Goal: Task Accomplishment & Management: Complete application form

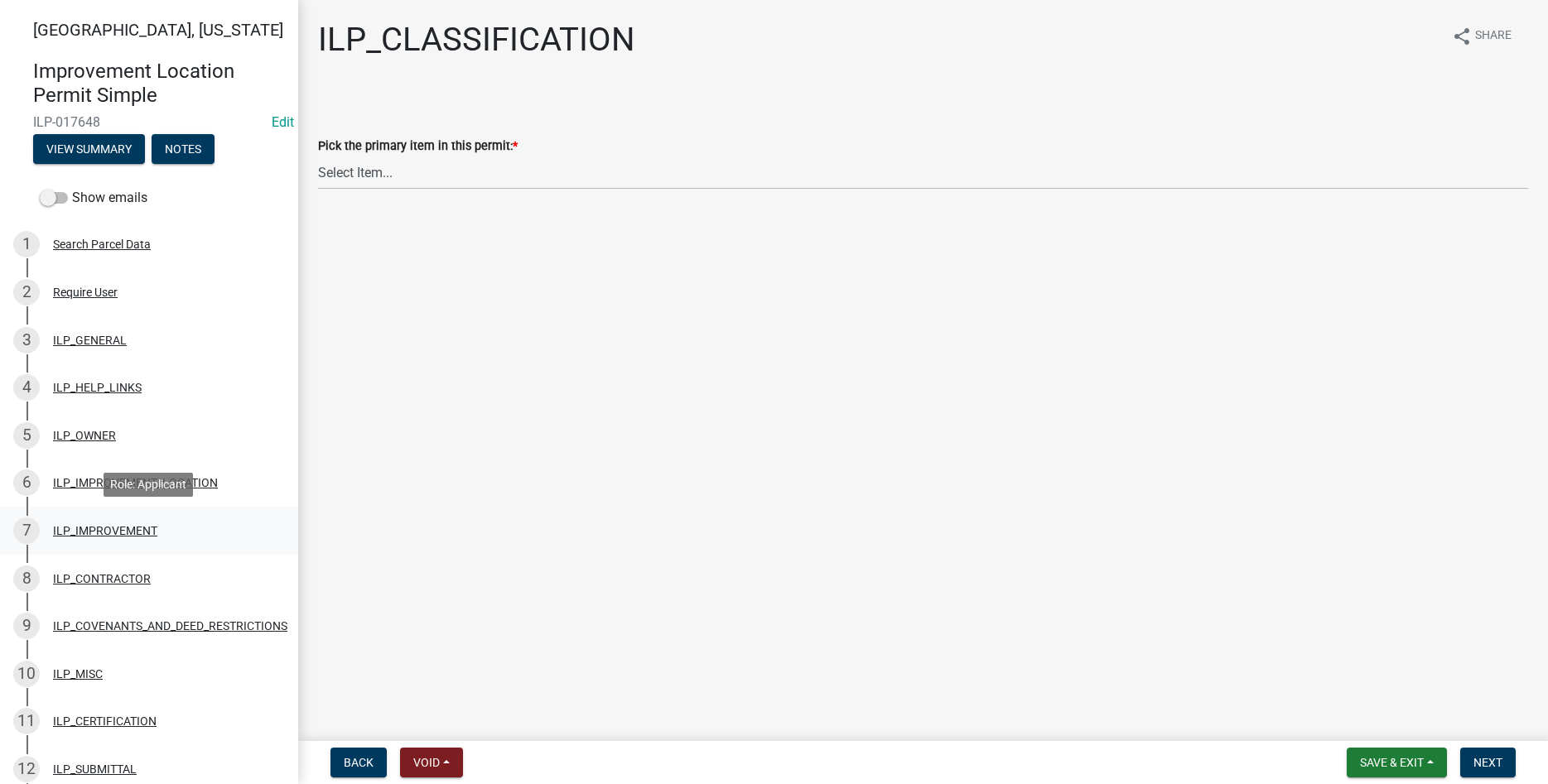
click at [101, 521] on div "7 ILP_IMPROVEMENT" at bounding box center [142, 531] width 259 height 27
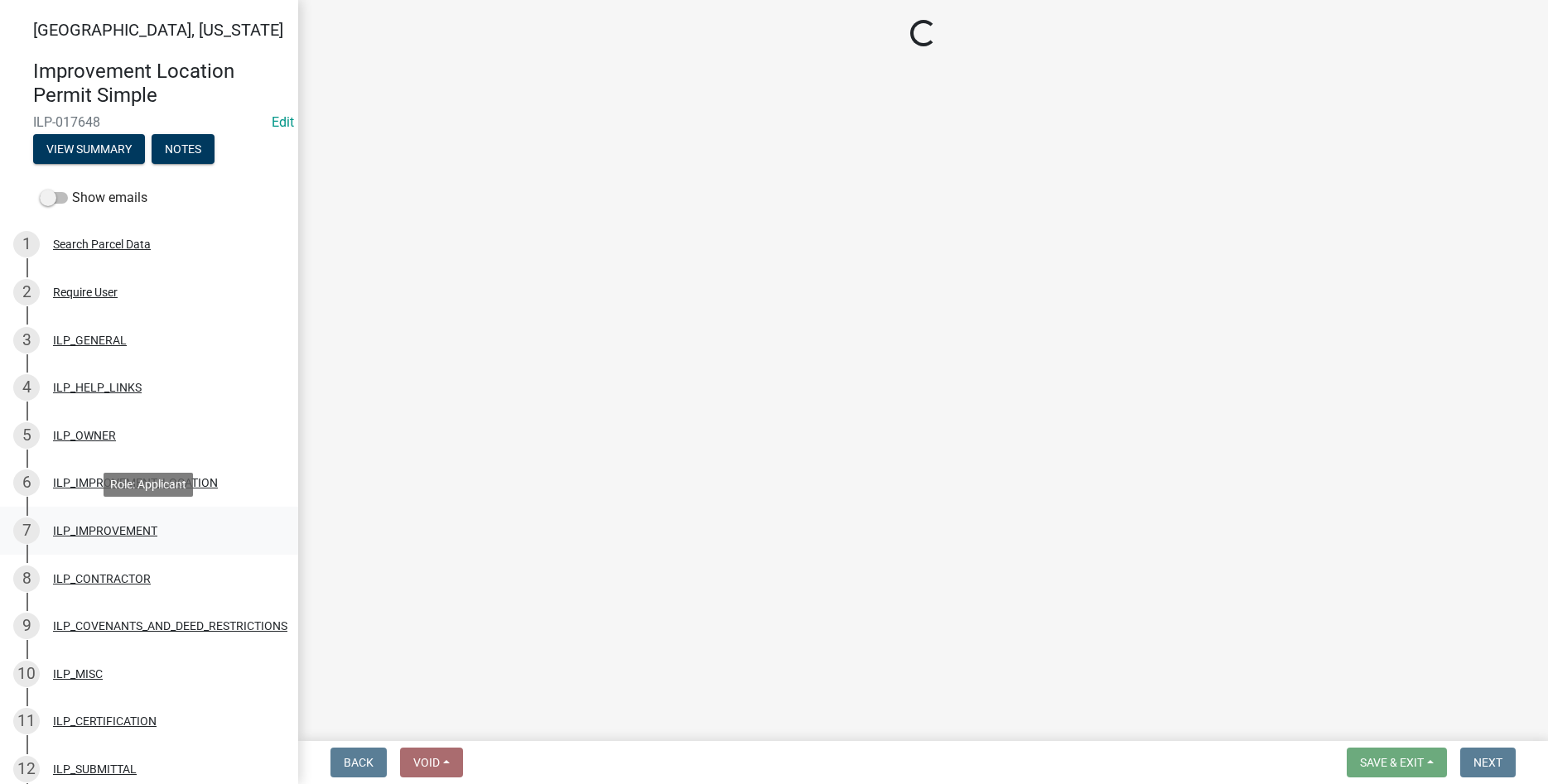
select select "71b507d0-569d-4a0a-b334-f72445909e69"
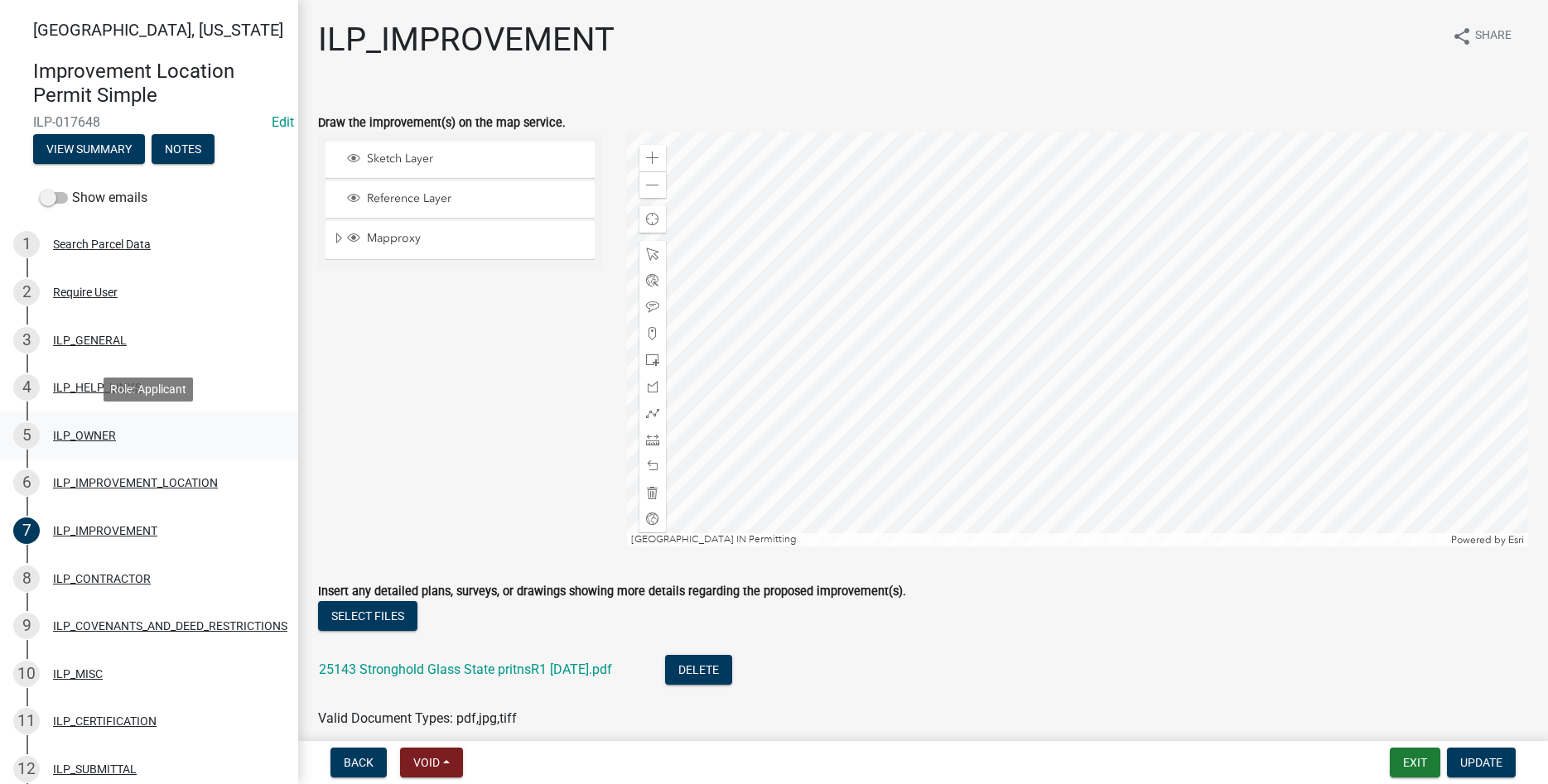
click at [103, 435] on div "ILP_OWNER" at bounding box center [84, 435] width 63 height 12
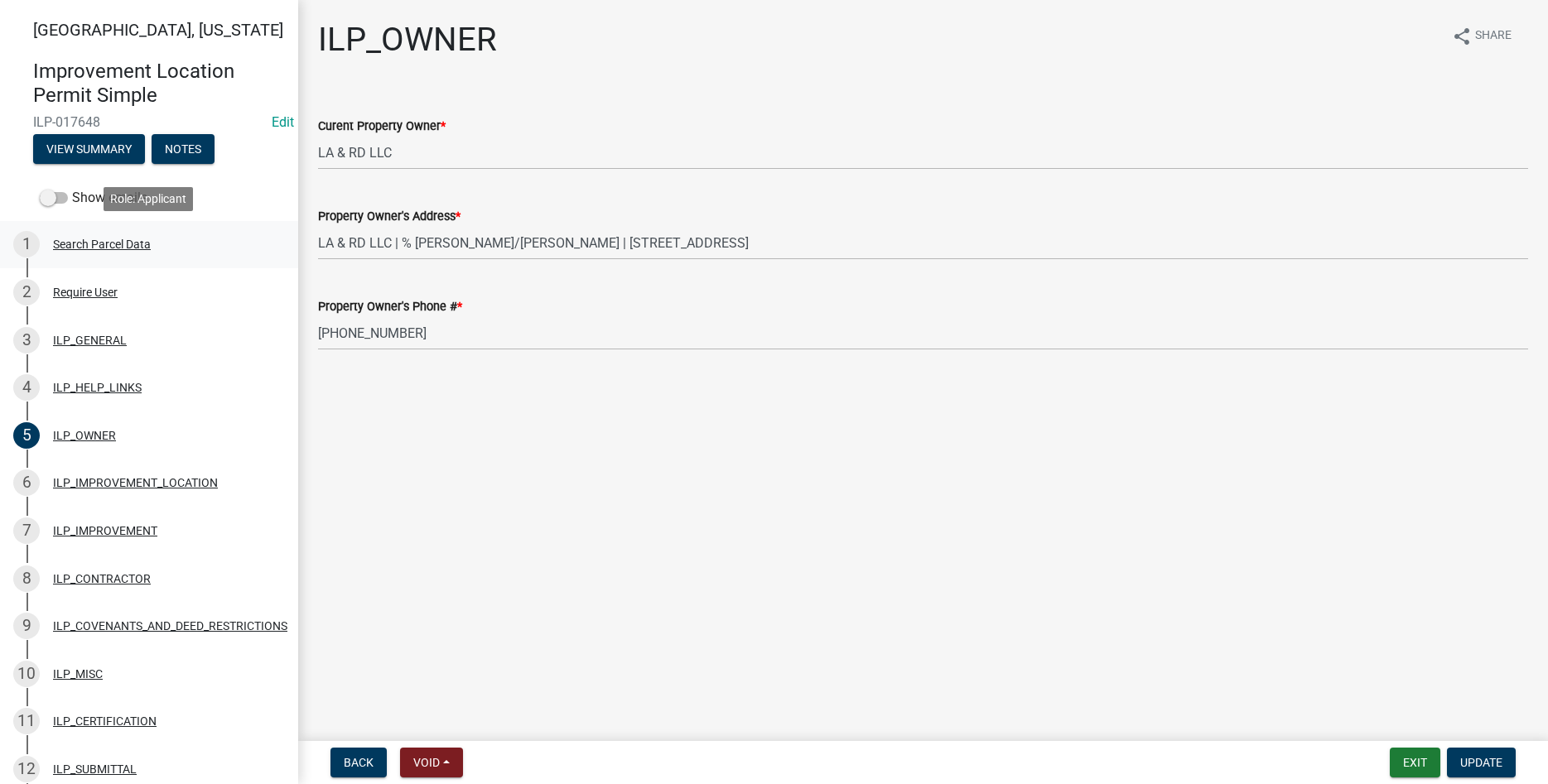
click at [61, 241] on div "Search Parcel Data" at bounding box center [102, 244] width 97 height 12
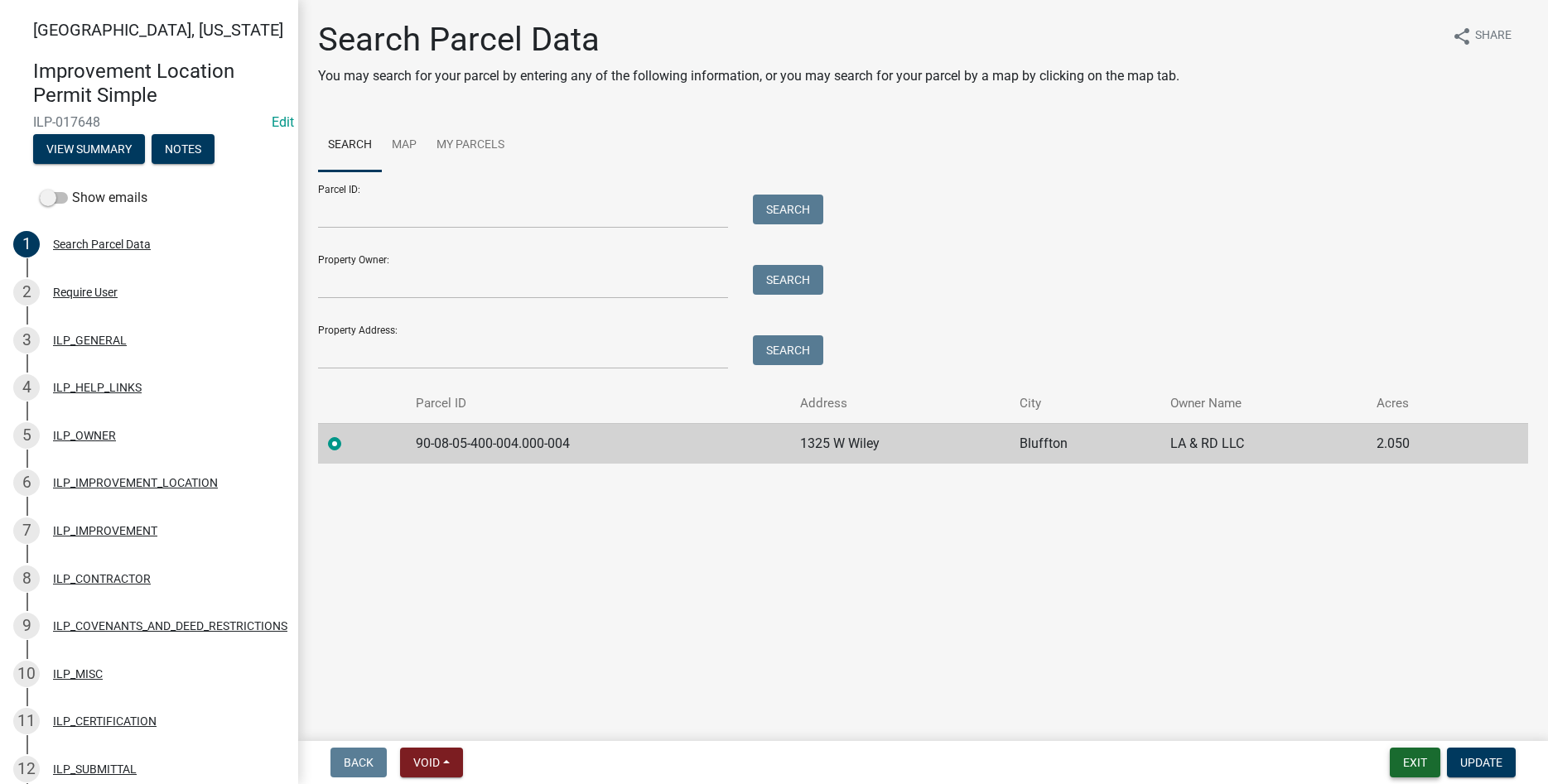
click at [1409, 758] on button "Exit" at bounding box center [1415, 763] width 50 height 29
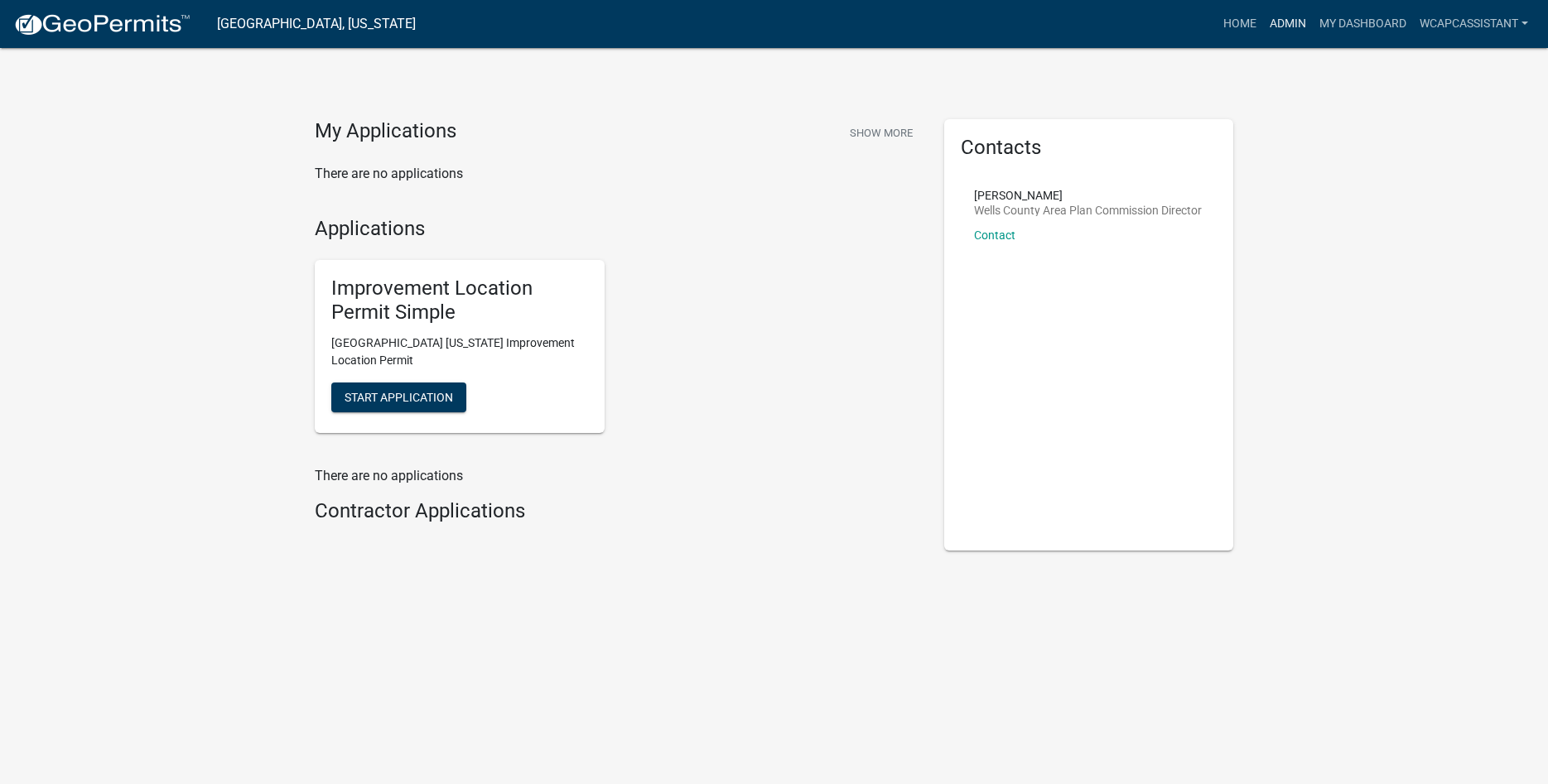
click at [1267, 12] on link "Admin" at bounding box center [1288, 24] width 50 height 31
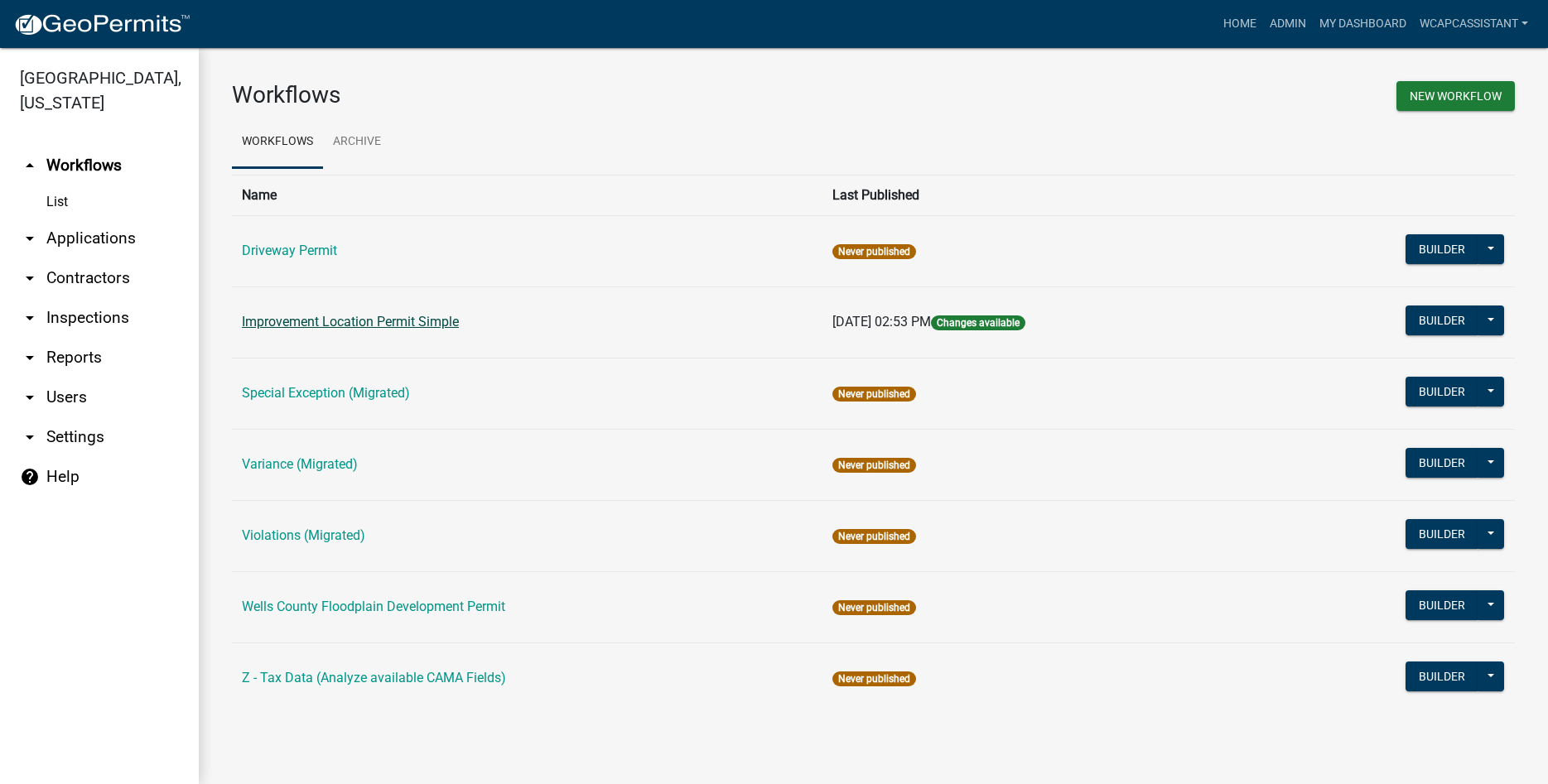
click at [375, 316] on link "Improvement Location Permit Simple" at bounding box center [350, 321] width 217 height 16
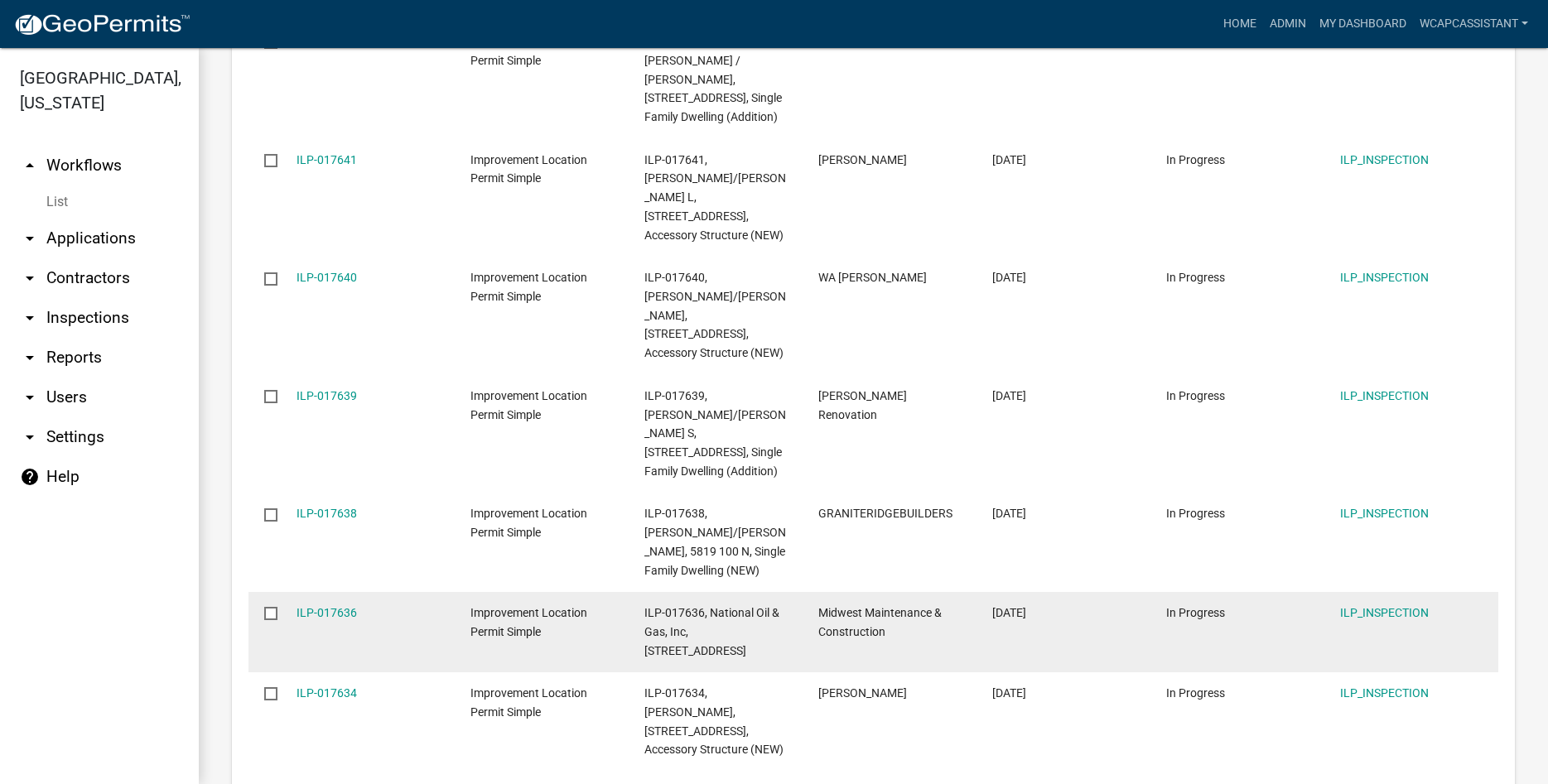
scroll to position [770, 0]
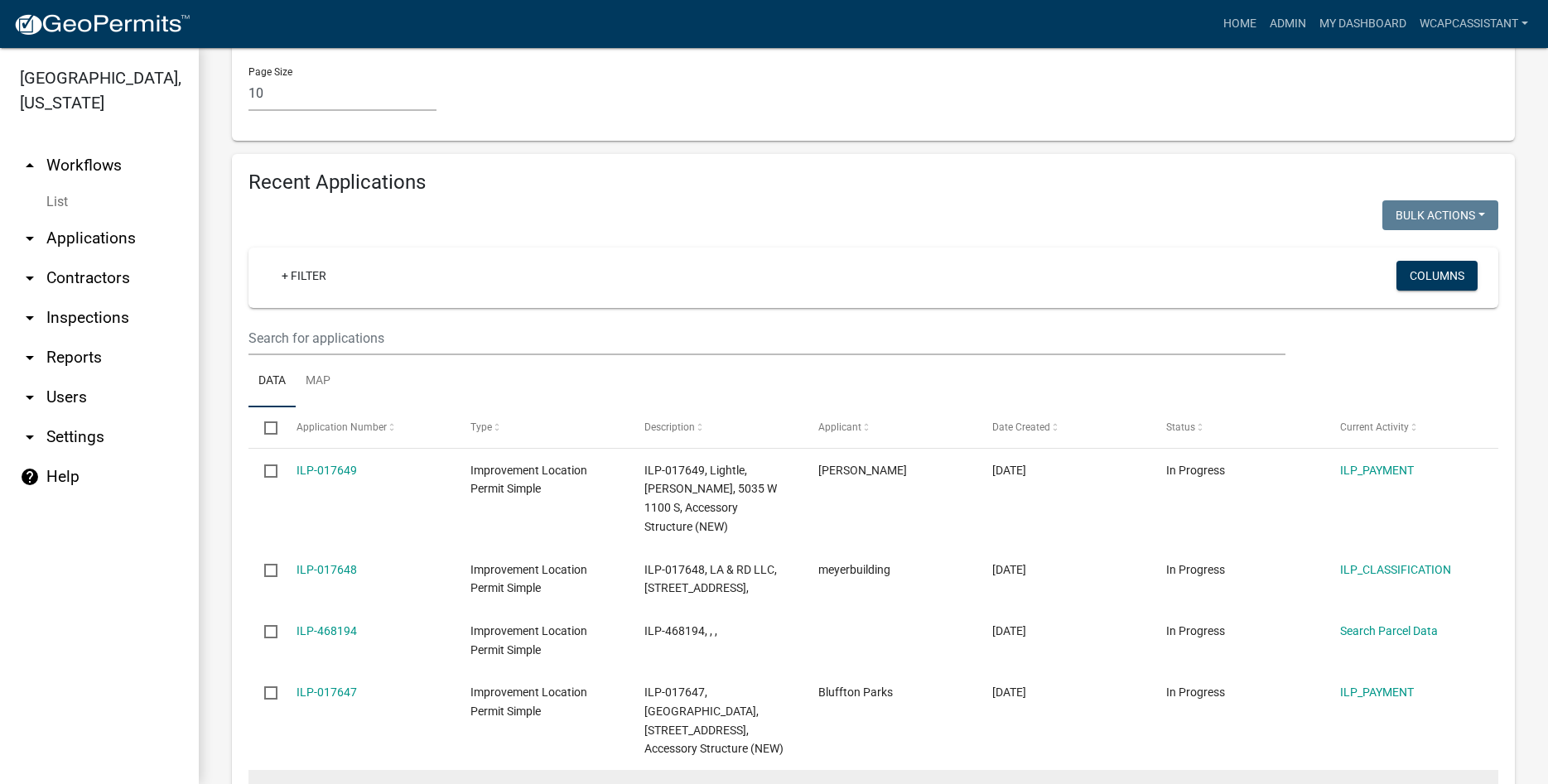
scroll to position [1917, 0]
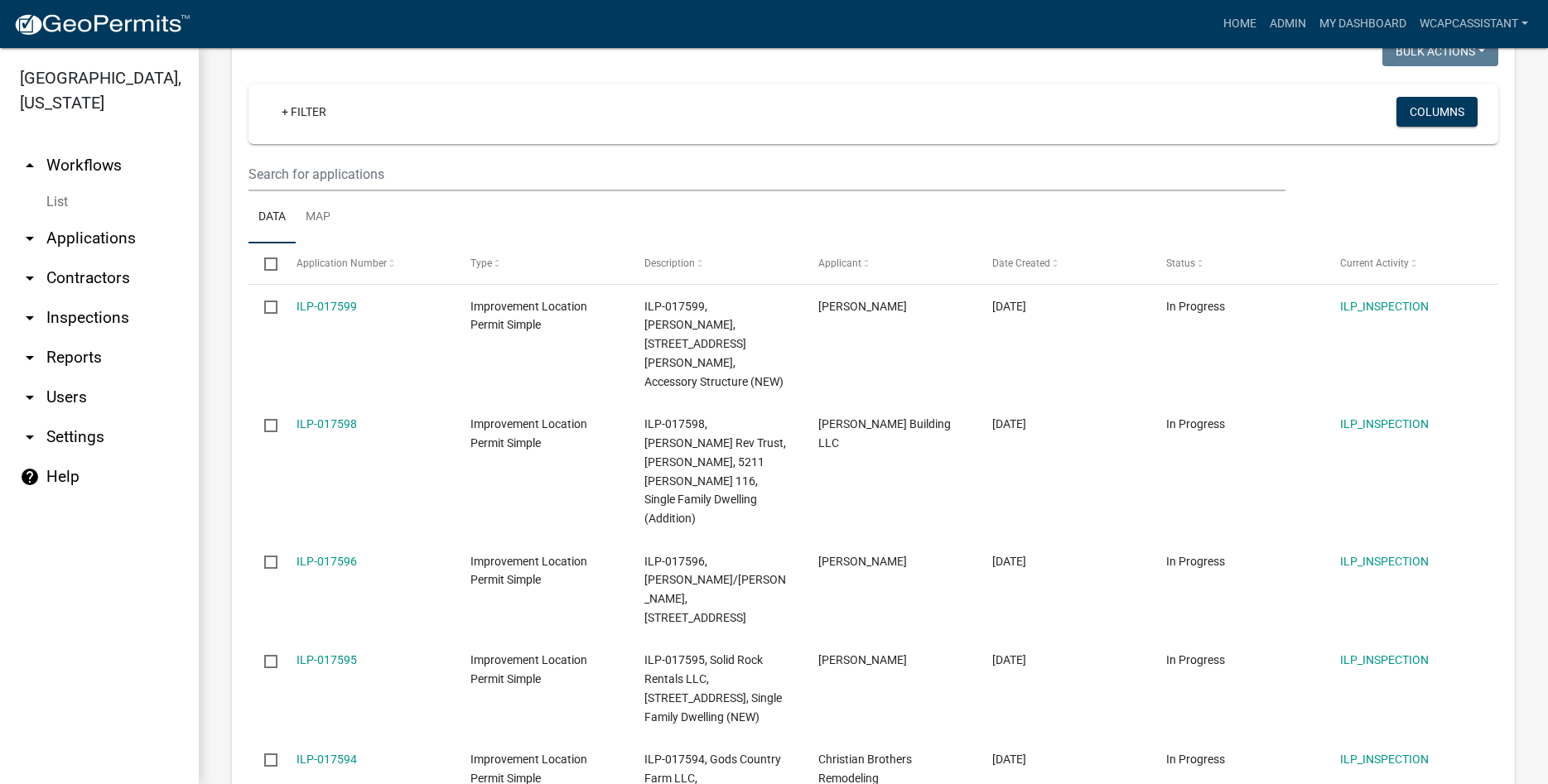
scroll to position [1954, 0]
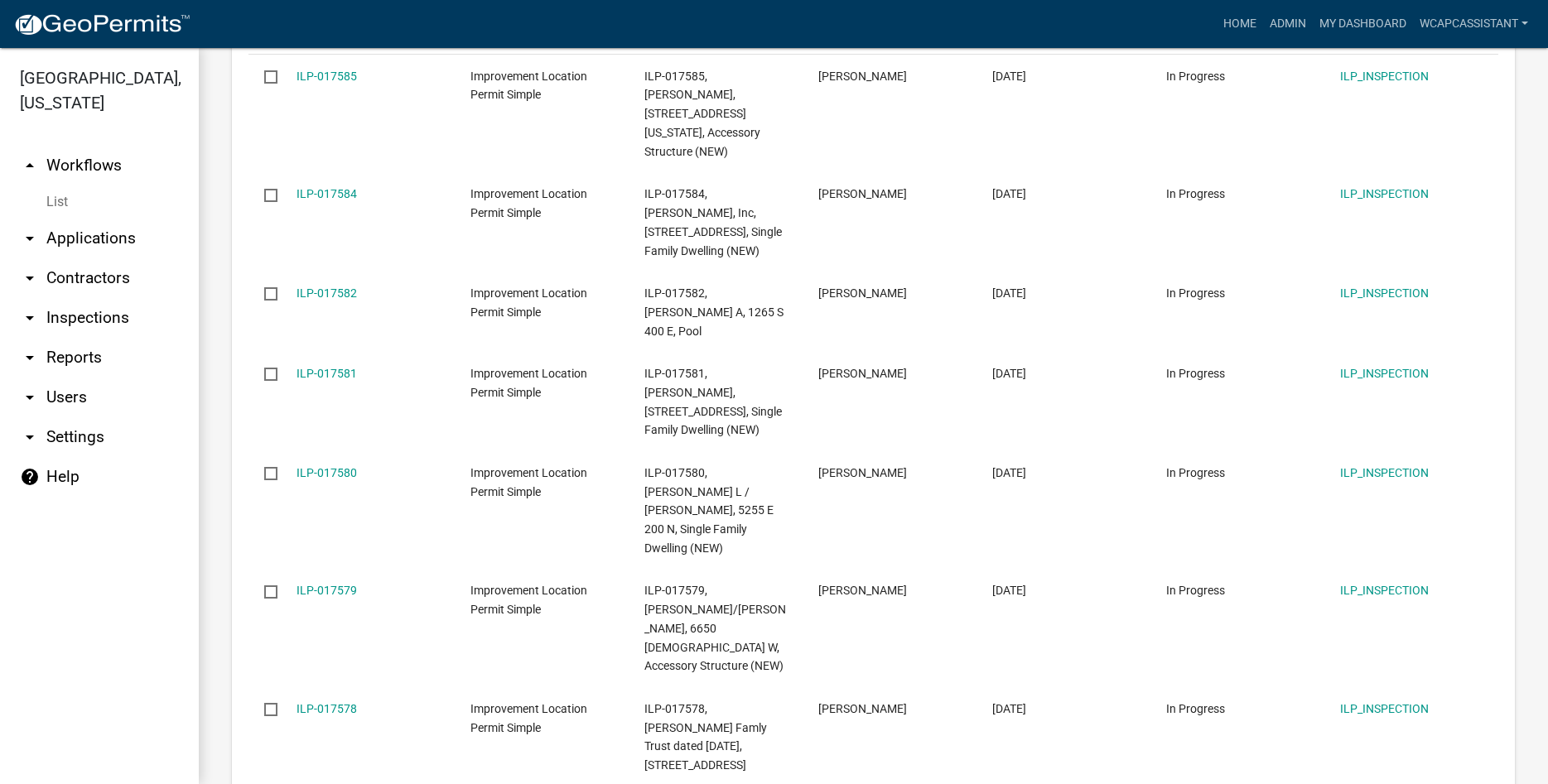
scroll to position [1935, 0]
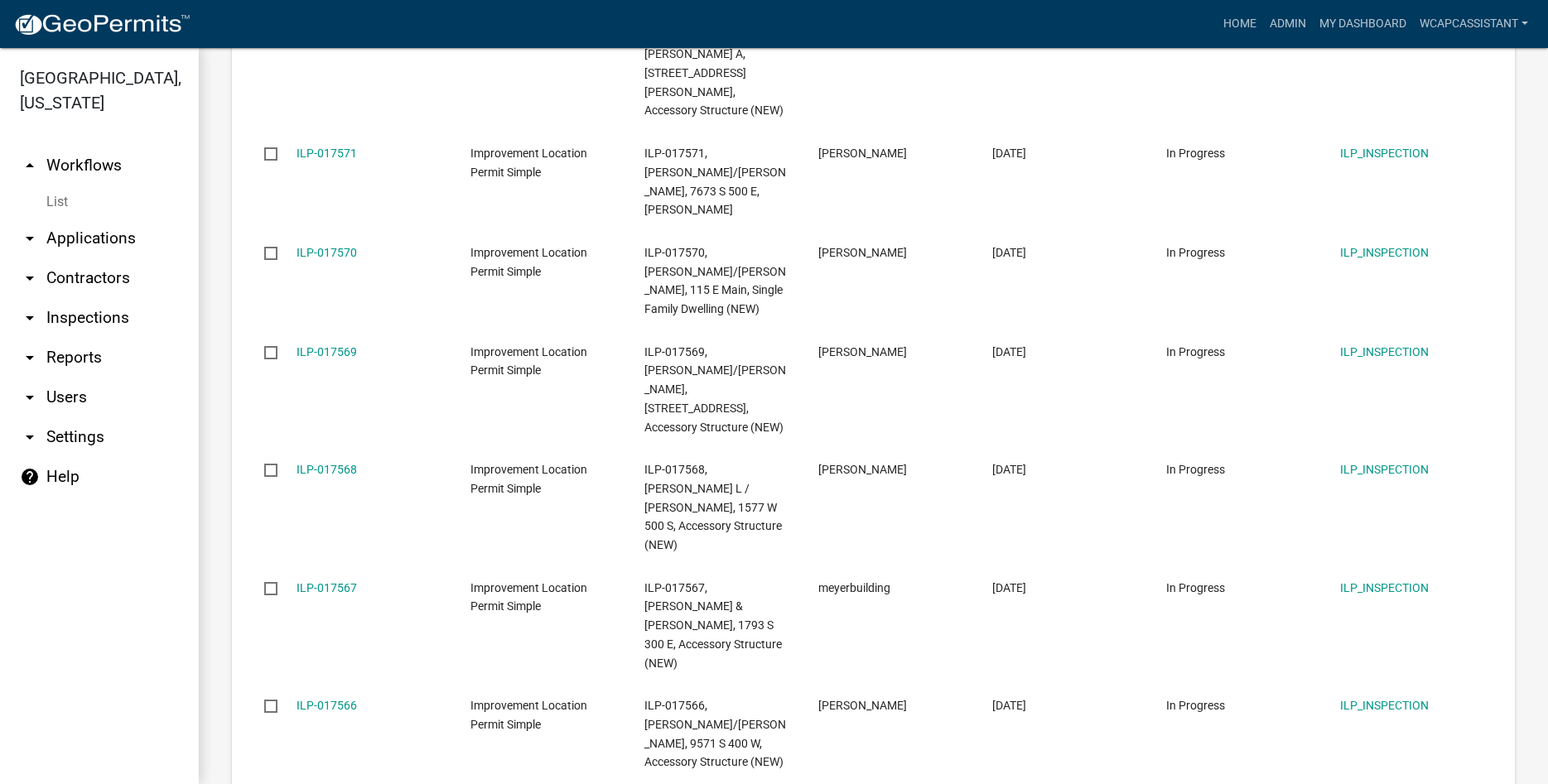
scroll to position [1992, 0]
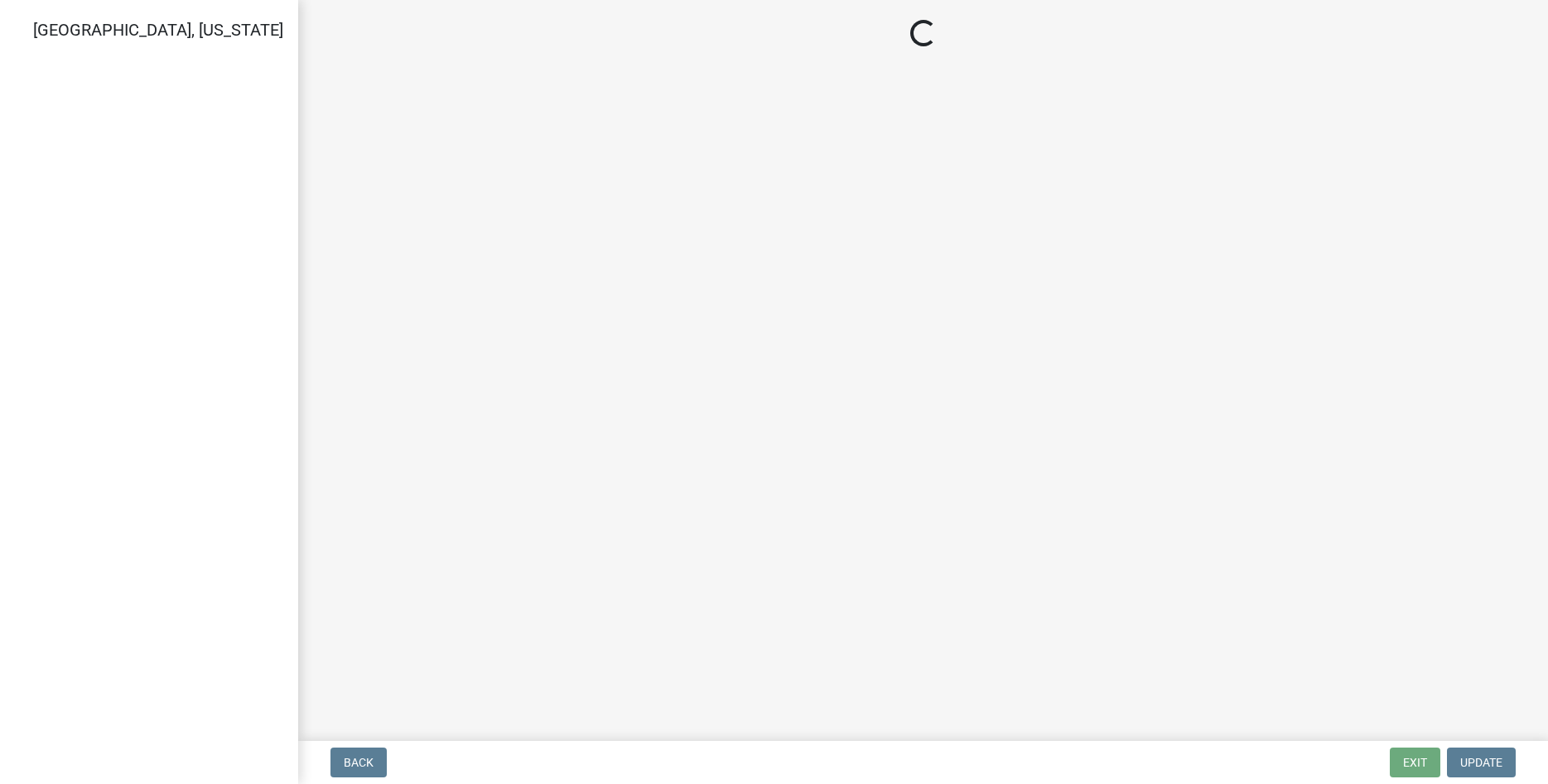
select select "3: 3"
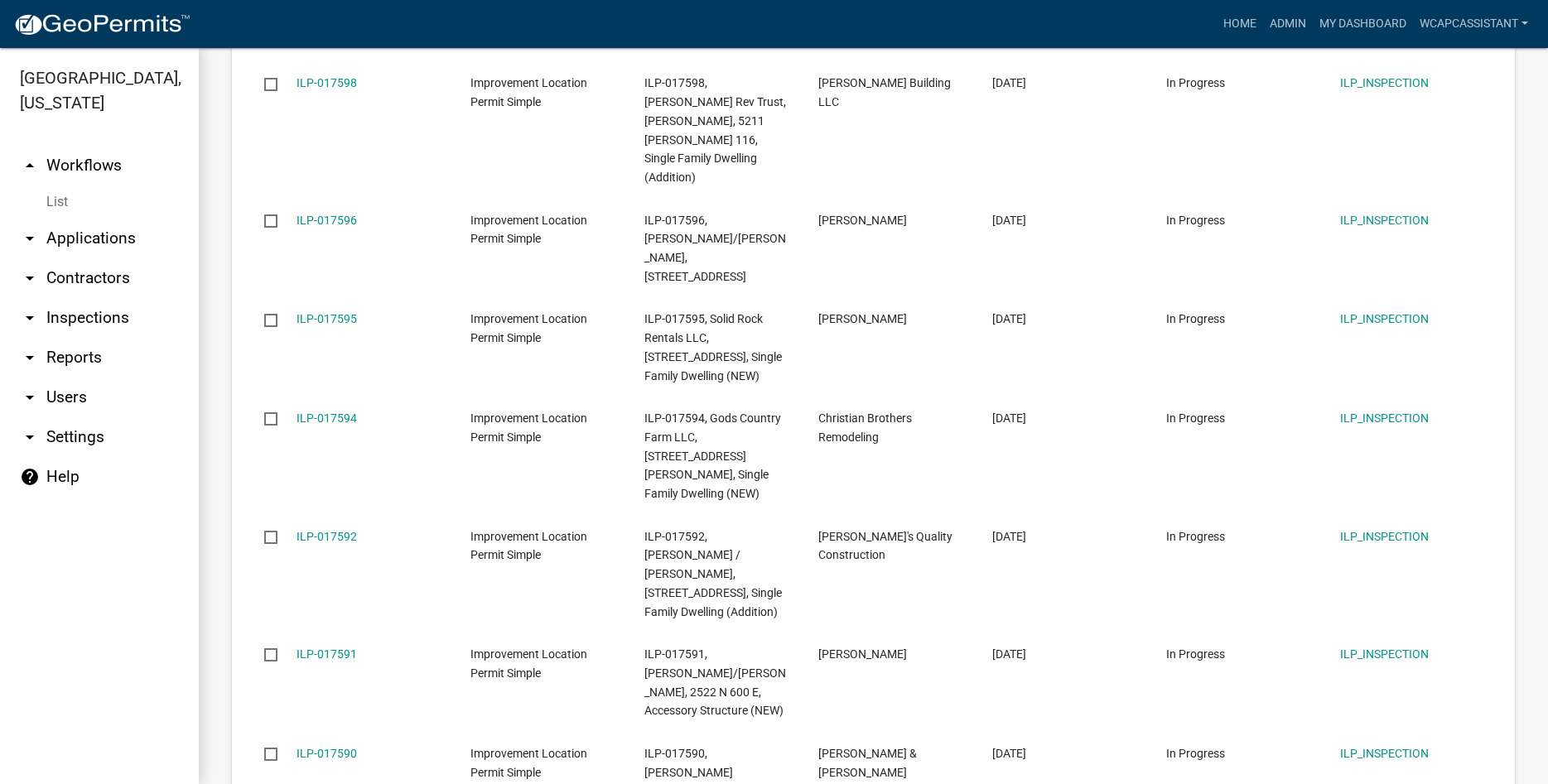
scroll to position [2048, 0]
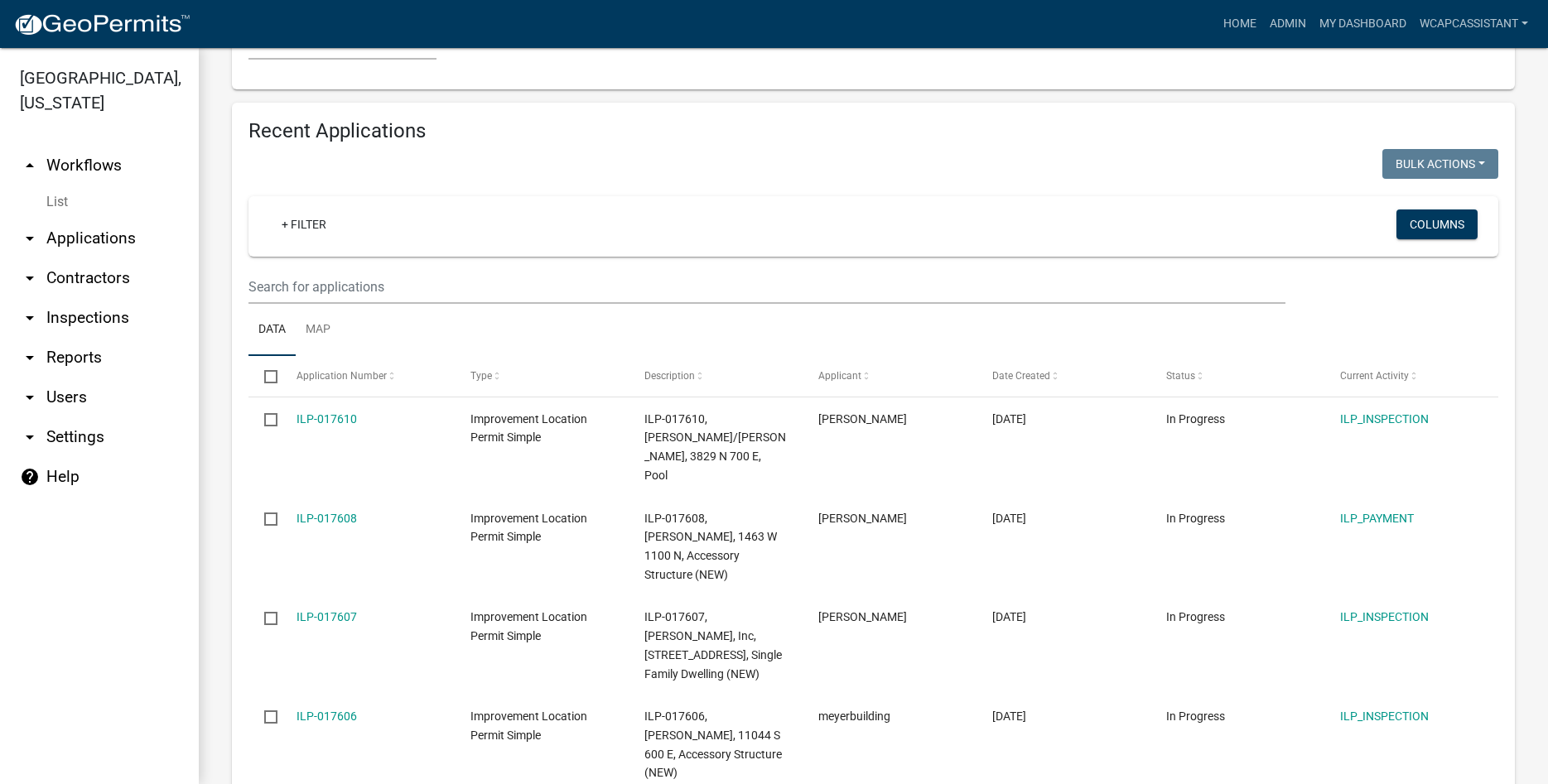
scroll to position [1557, 0]
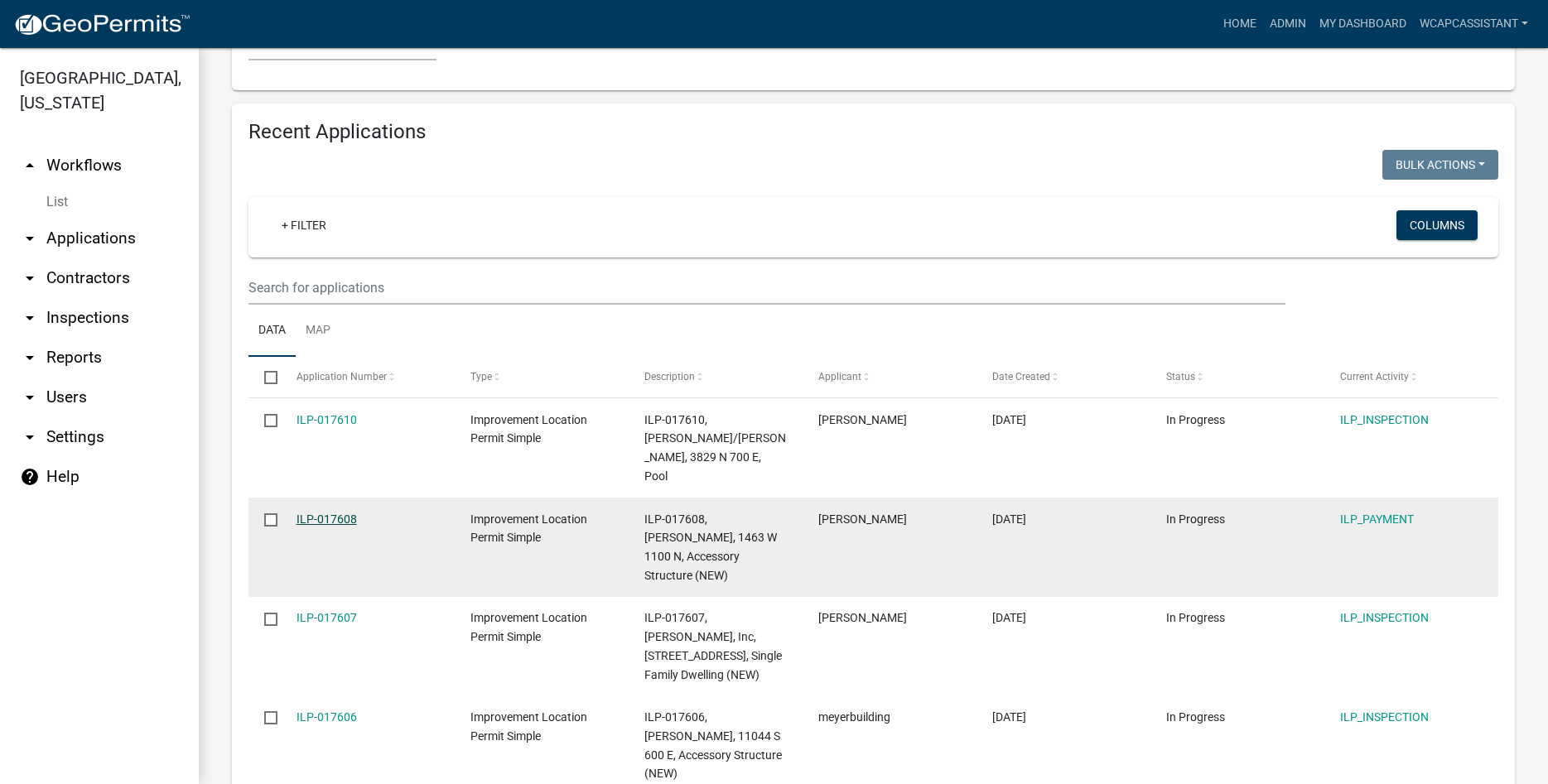
click at [331, 512] on link "ILP-017608" at bounding box center [327, 519] width 61 height 13
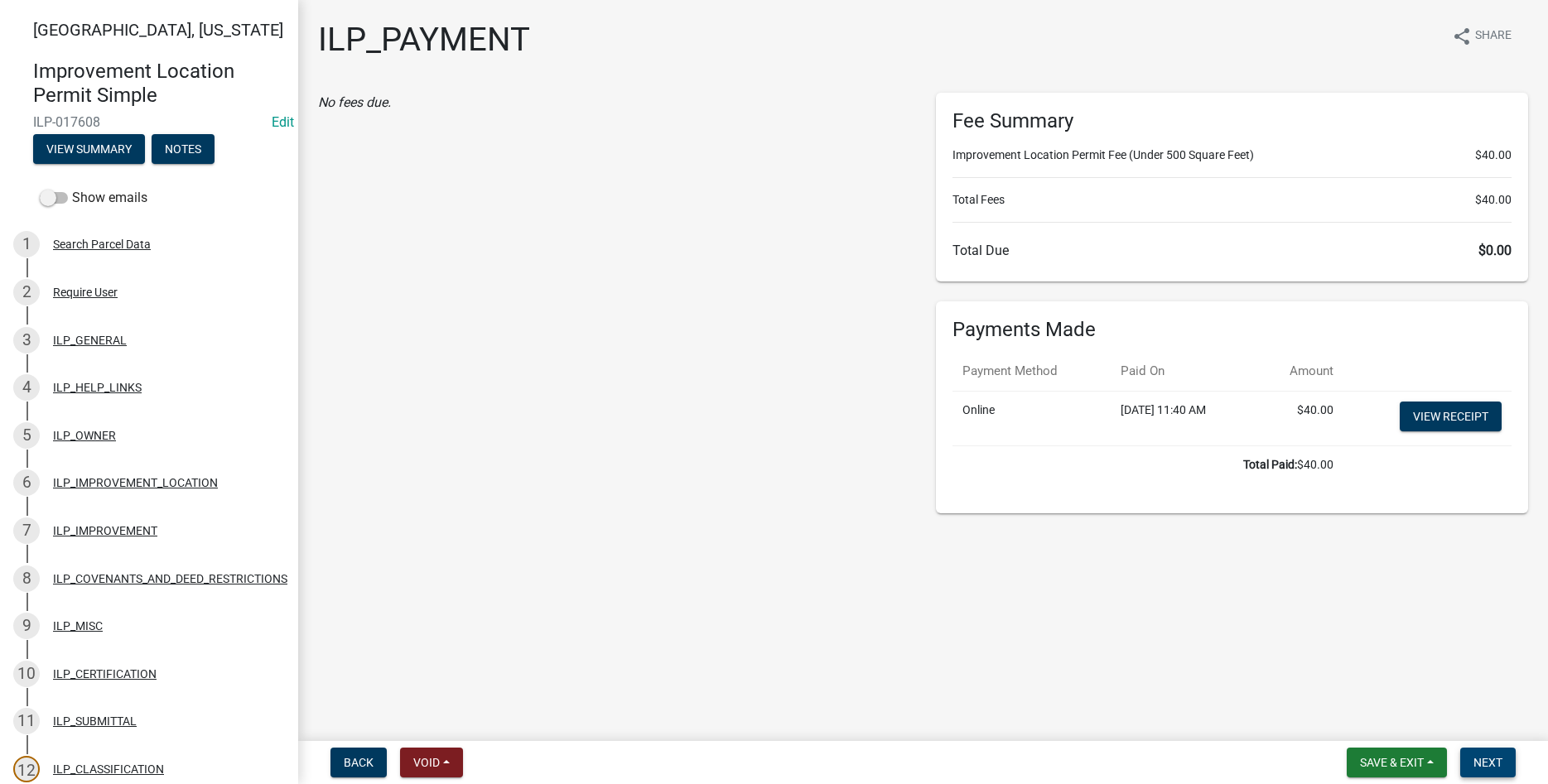
click at [1479, 762] on span "Next" at bounding box center [1488, 763] width 29 height 13
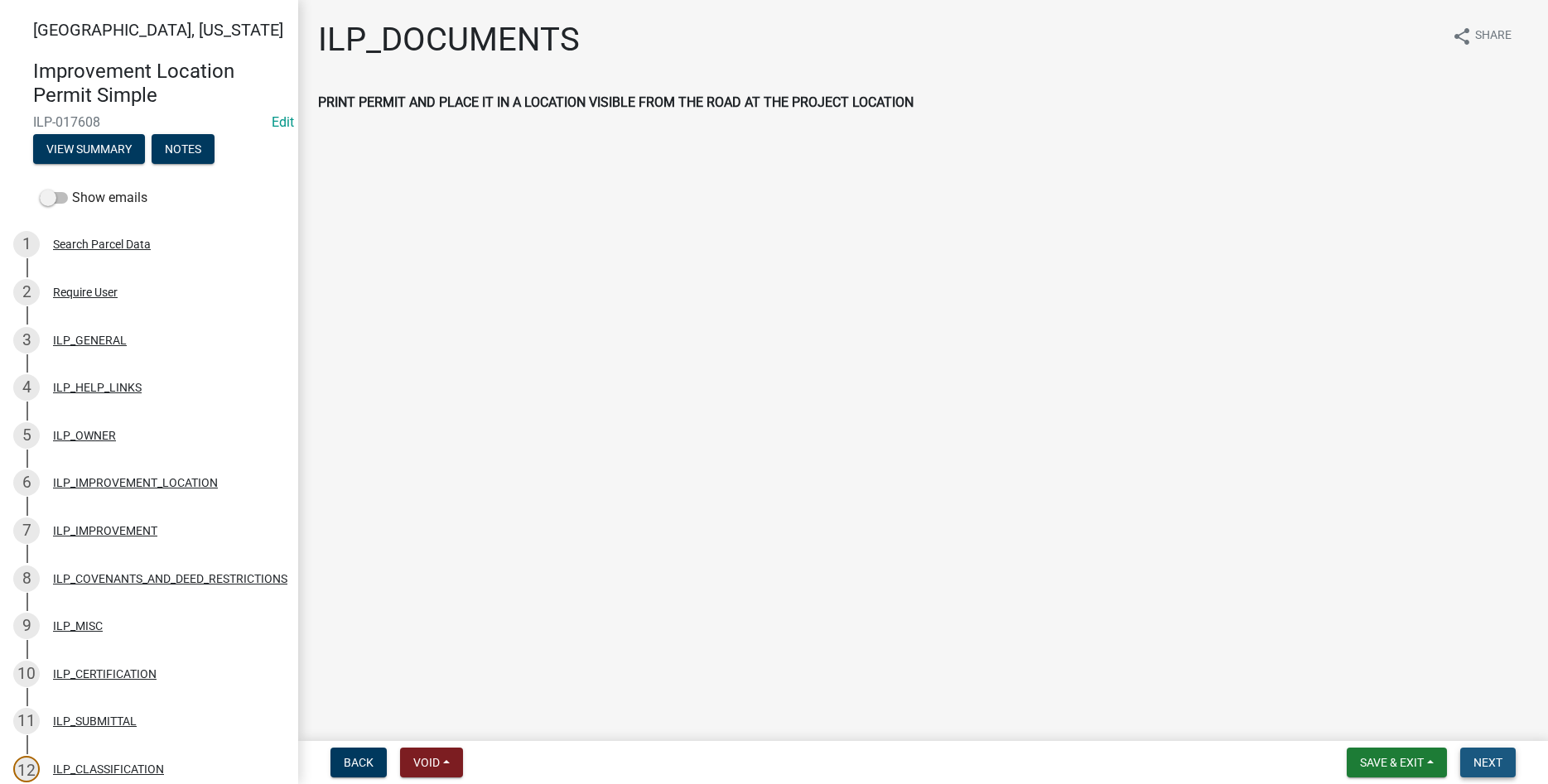
click at [1479, 762] on span "Next" at bounding box center [1488, 763] width 29 height 13
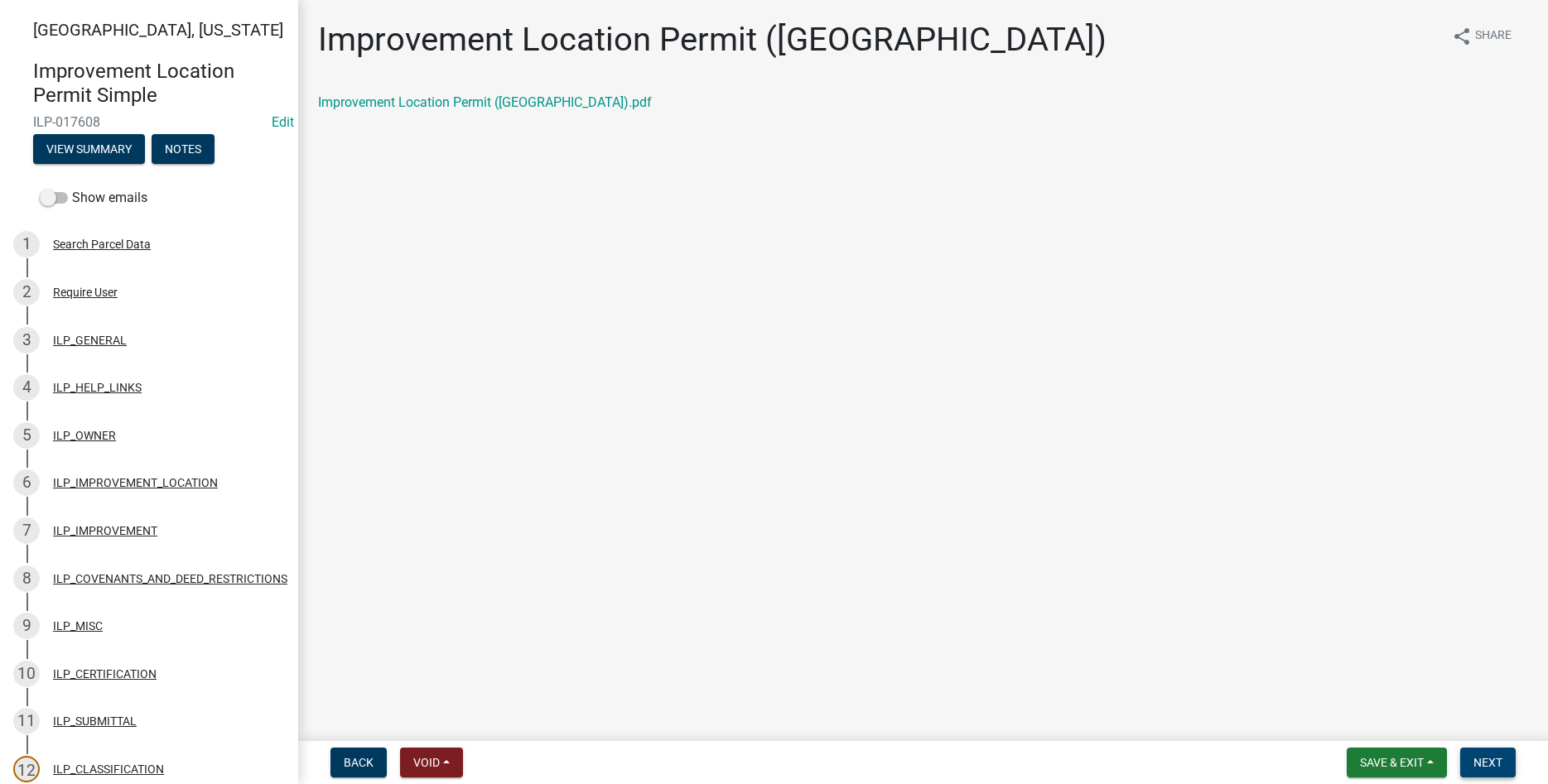
click at [1499, 766] on span "Next" at bounding box center [1488, 763] width 29 height 13
click at [390, 103] on link "Improvement Location Permit (ILP)(Form).pdf" at bounding box center [451, 102] width 267 height 16
click at [1476, 767] on span "Next" at bounding box center [1488, 763] width 29 height 13
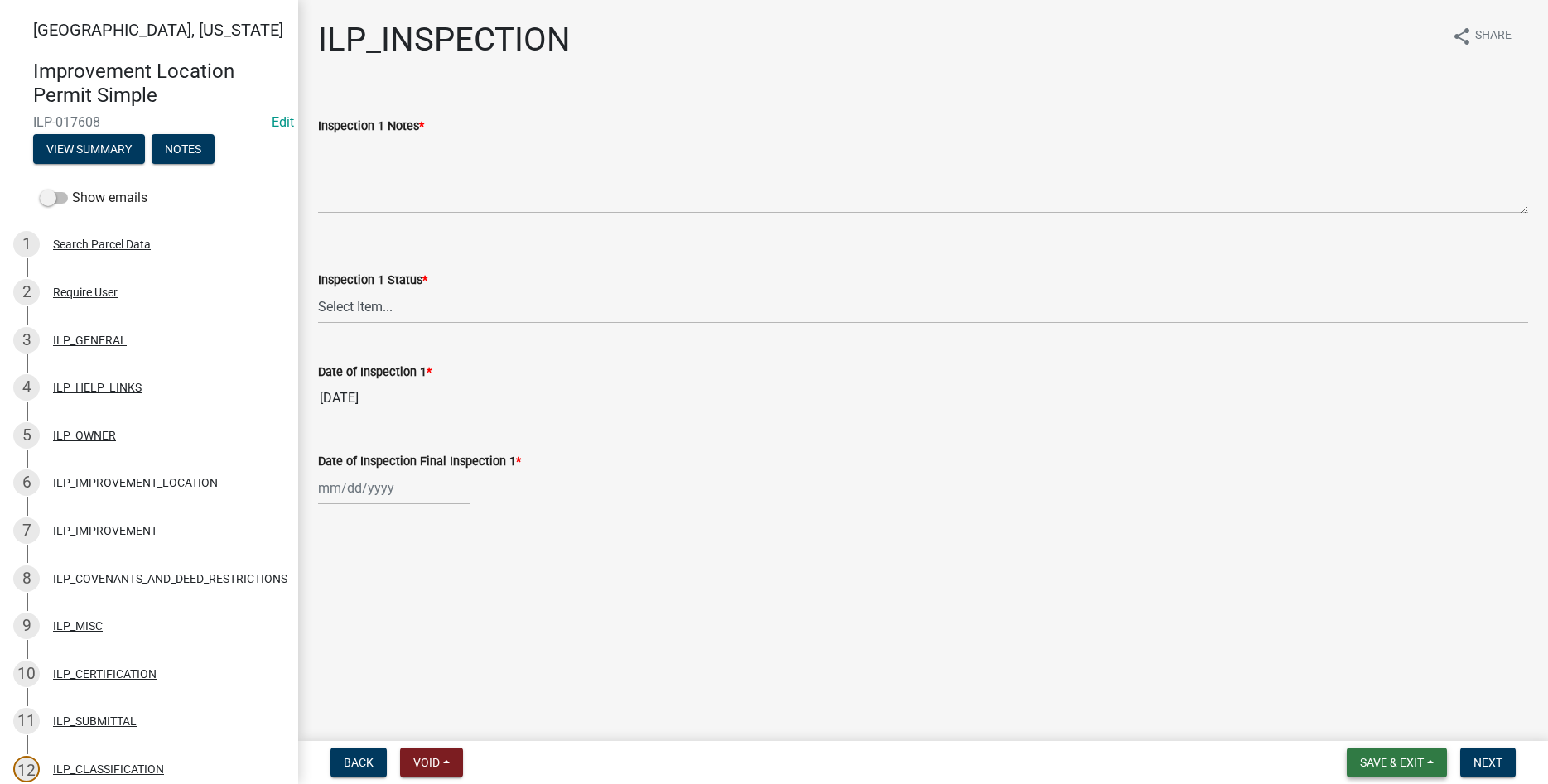
click at [1390, 759] on span "Save & Exit" at bounding box center [1391, 763] width 63 height 13
click at [1353, 709] on button "Save & Exit" at bounding box center [1381, 719] width 132 height 39
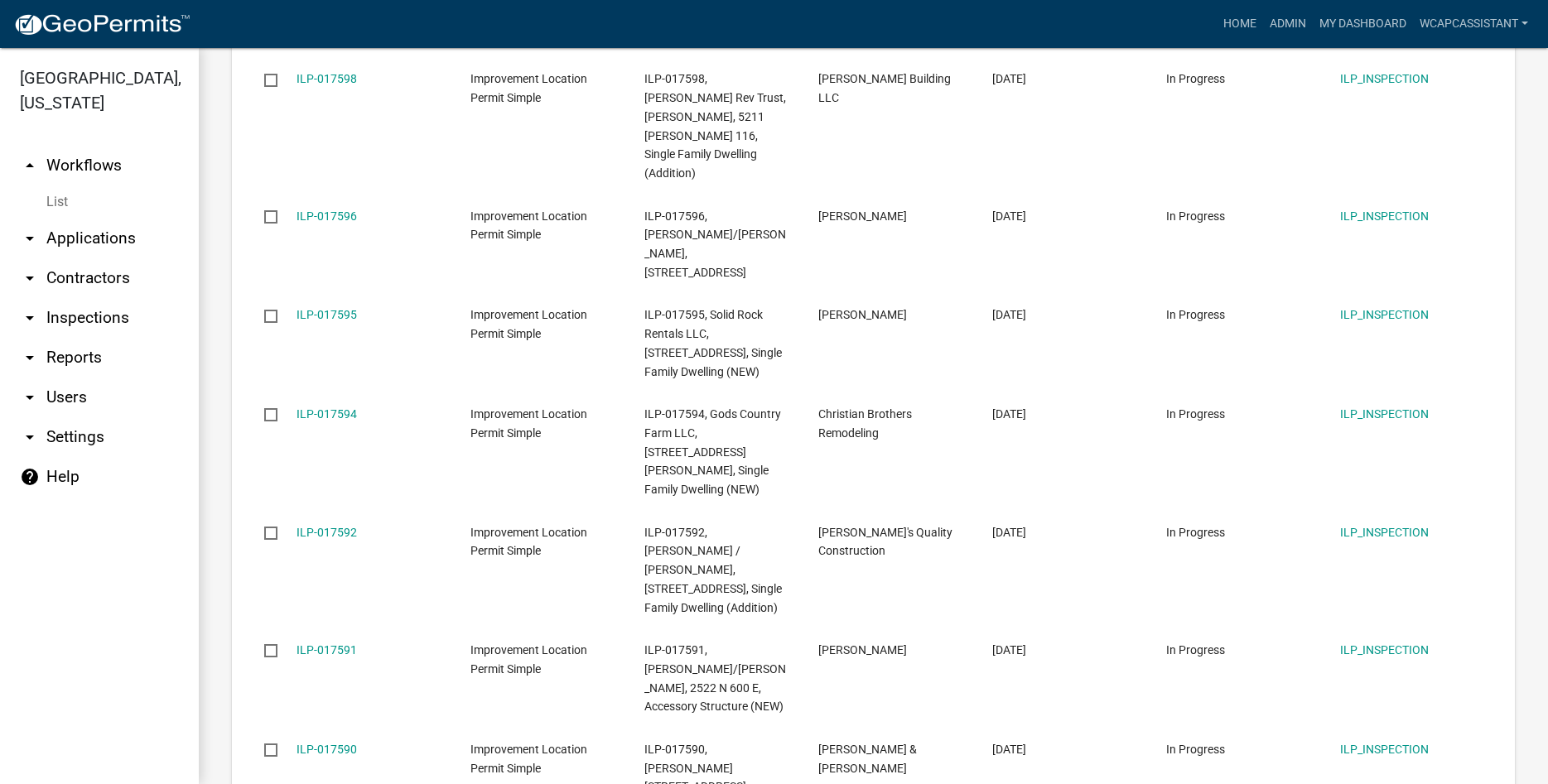
scroll to position [2030, 0]
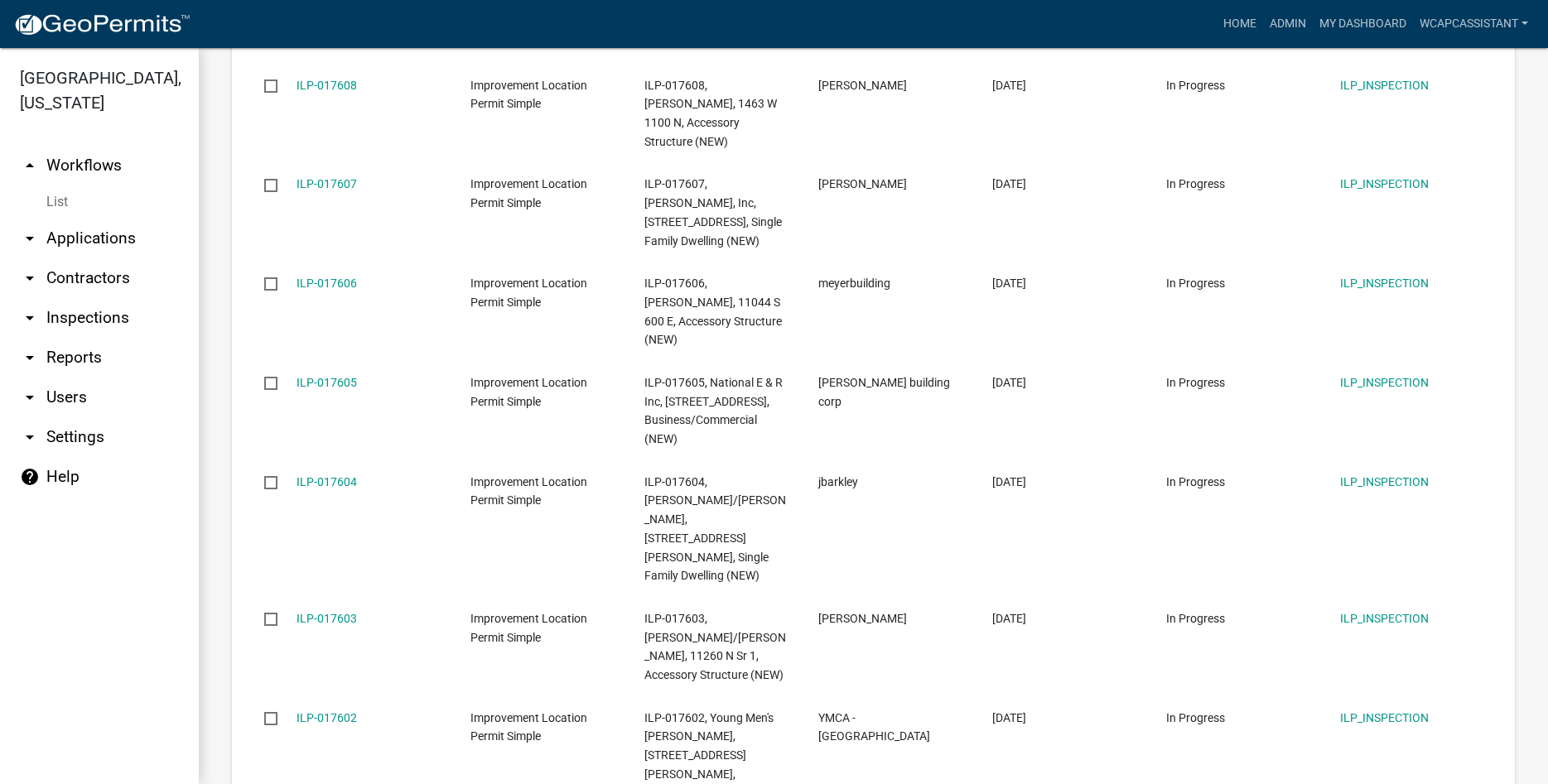
scroll to position [2011, 0]
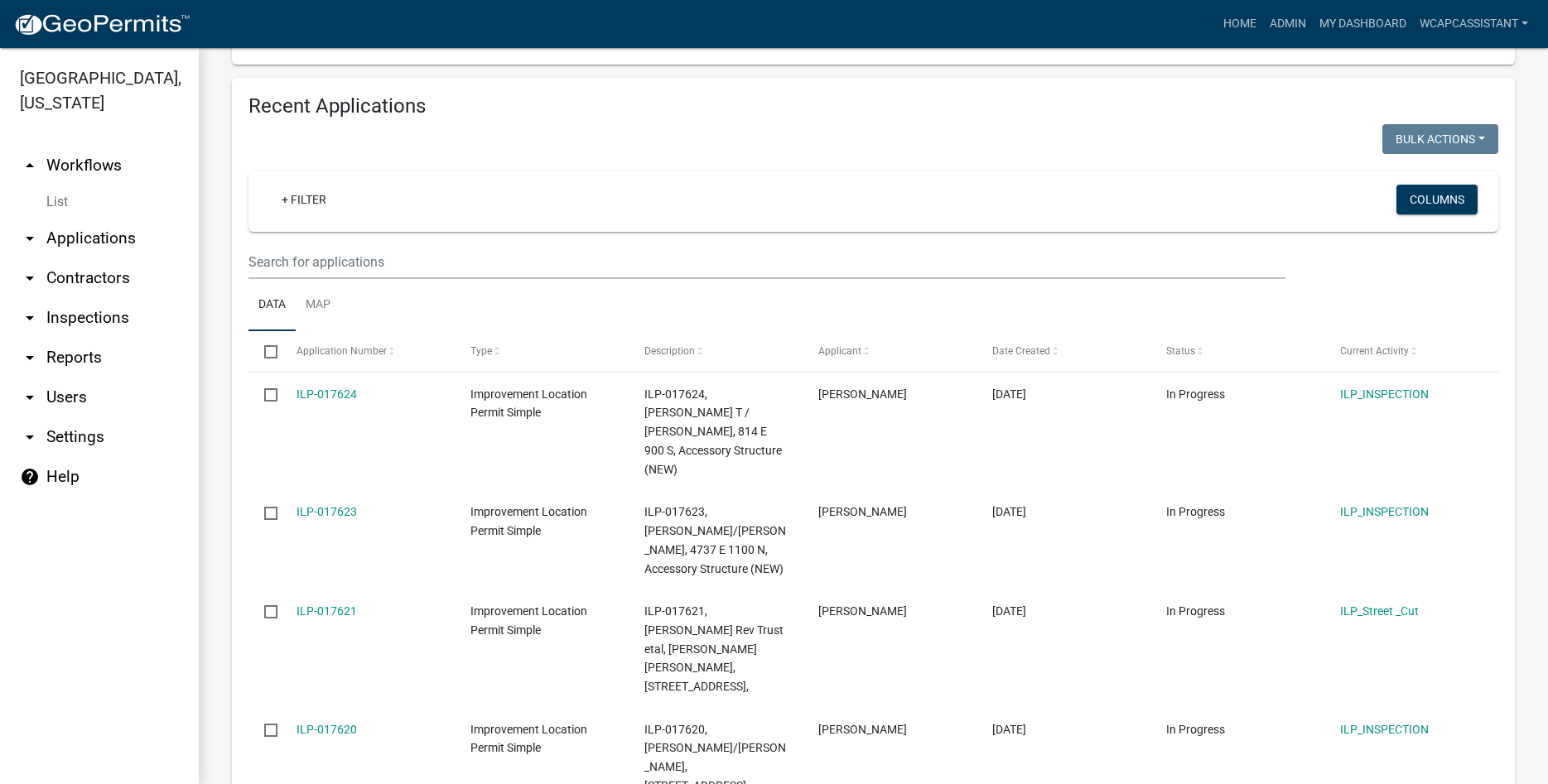
scroll to position [1576, 0]
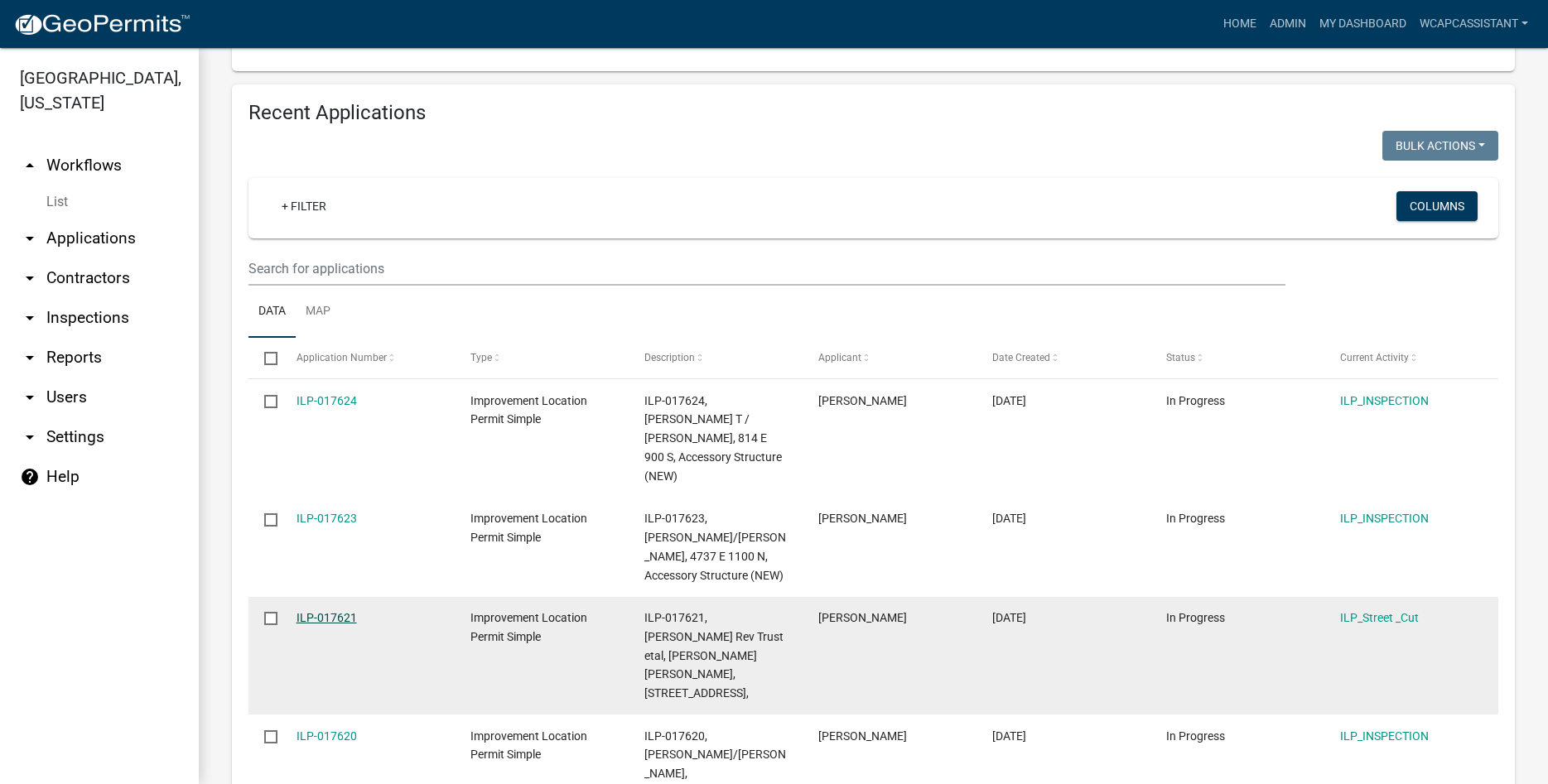
click at [316, 611] on link "ILP-017621" at bounding box center [327, 618] width 61 height 13
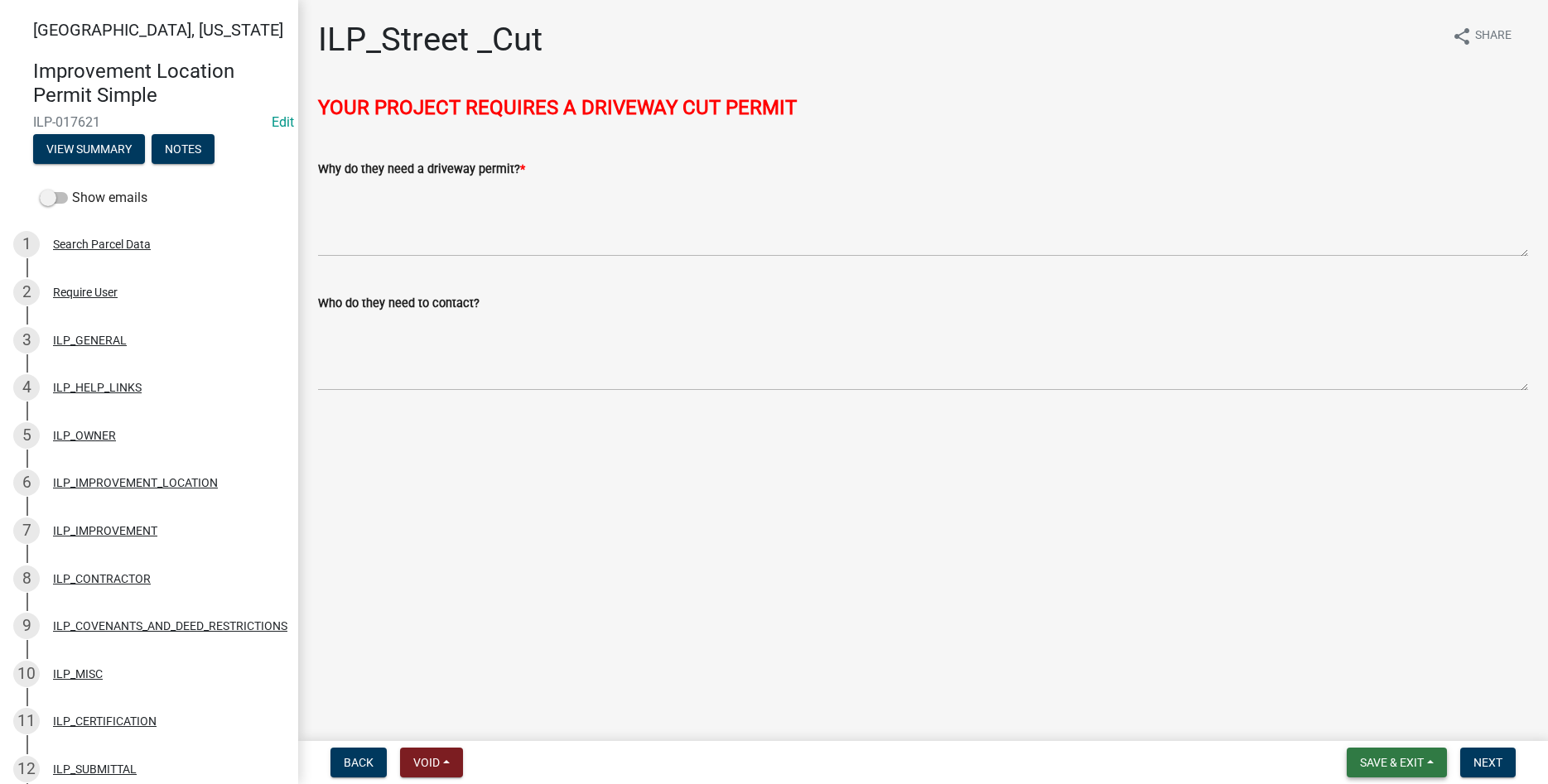
click at [1430, 760] on button "Save & Exit" at bounding box center [1397, 763] width 100 height 29
click at [1380, 720] on button "Save & Exit" at bounding box center [1381, 719] width 132 height 39
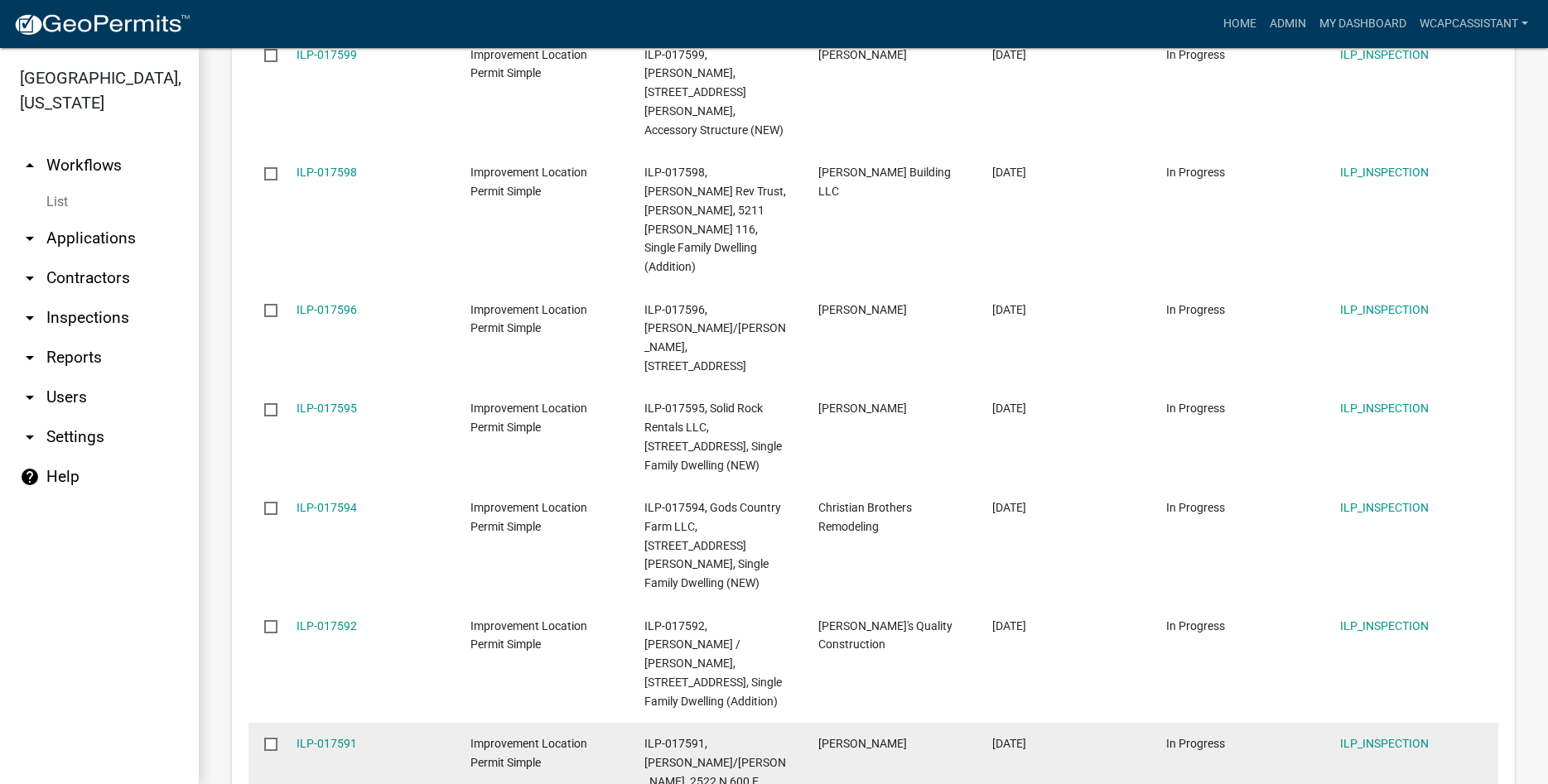
scroll to position [2030, 0]
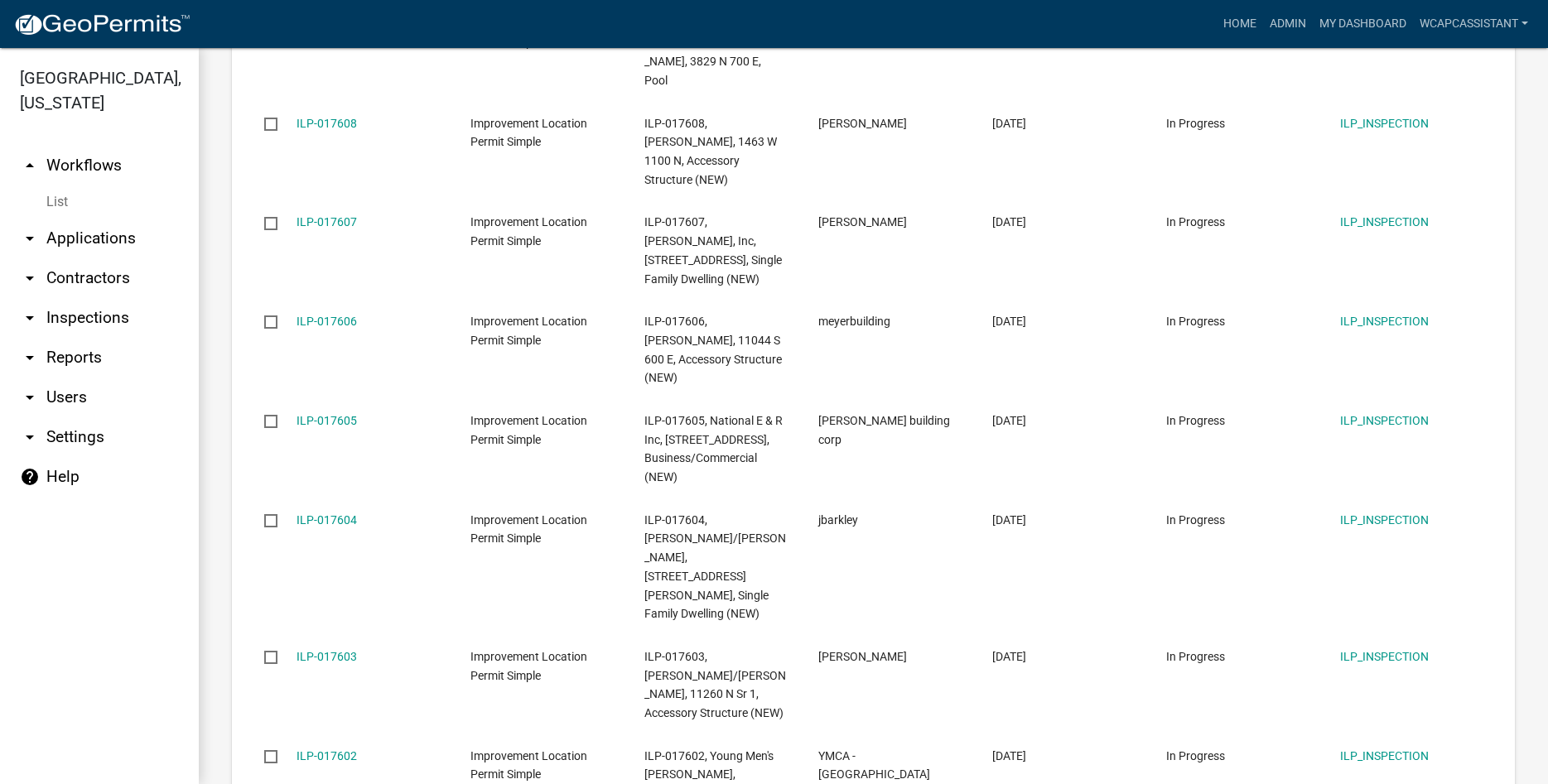
scroll to position [2011, 0]
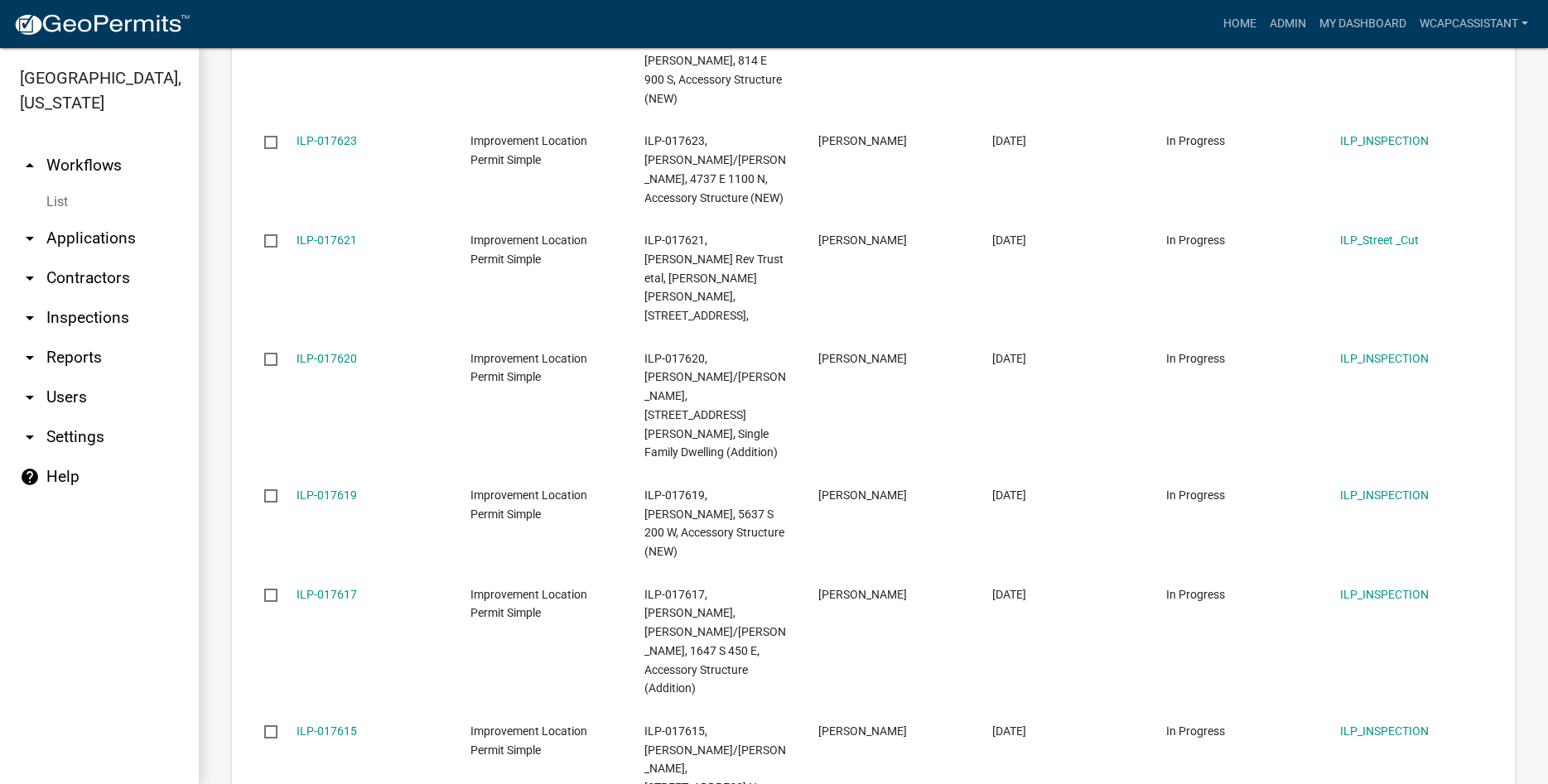
scroll to position [2067, 0]
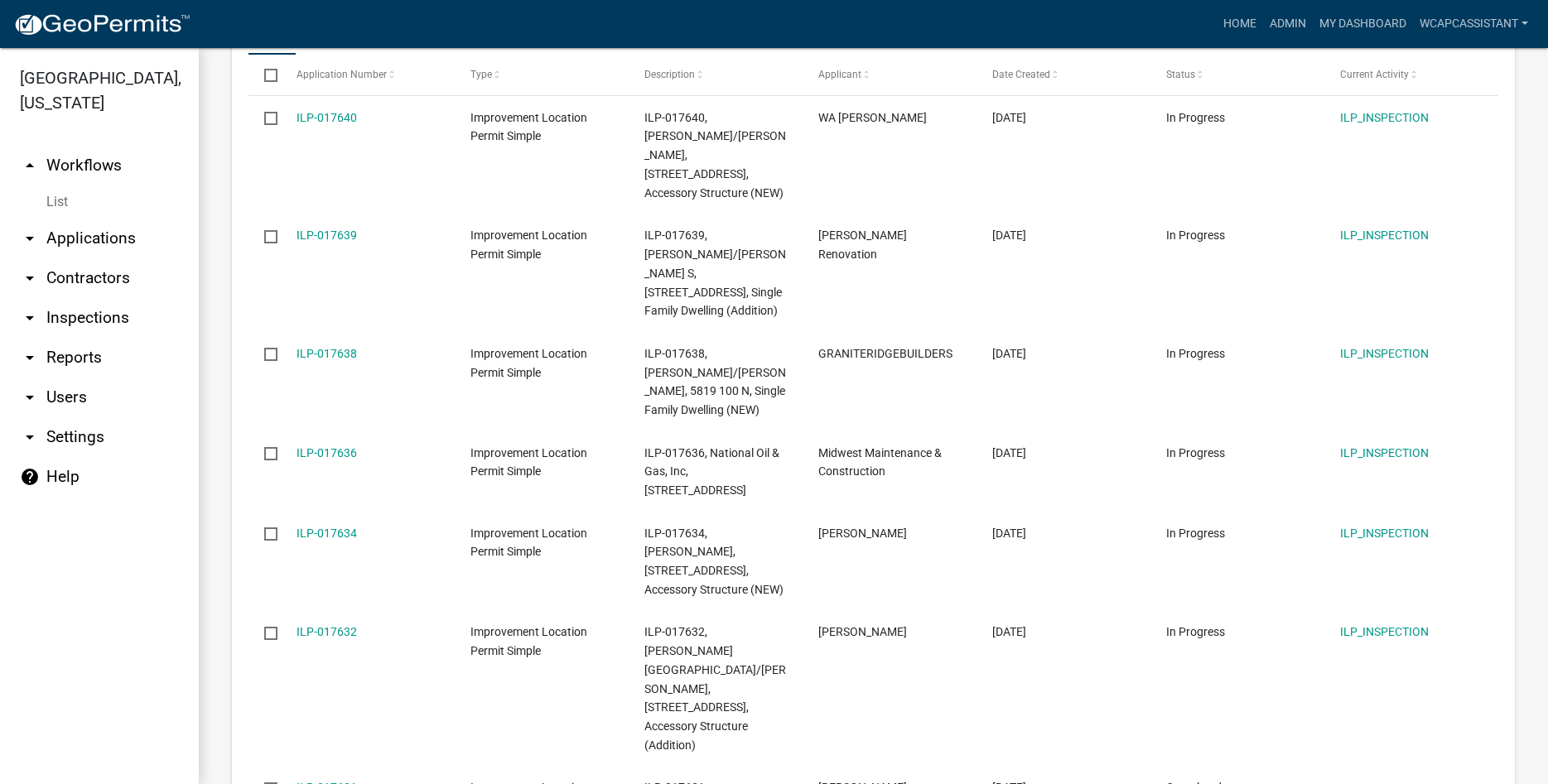
scroll to position [2048, 0]
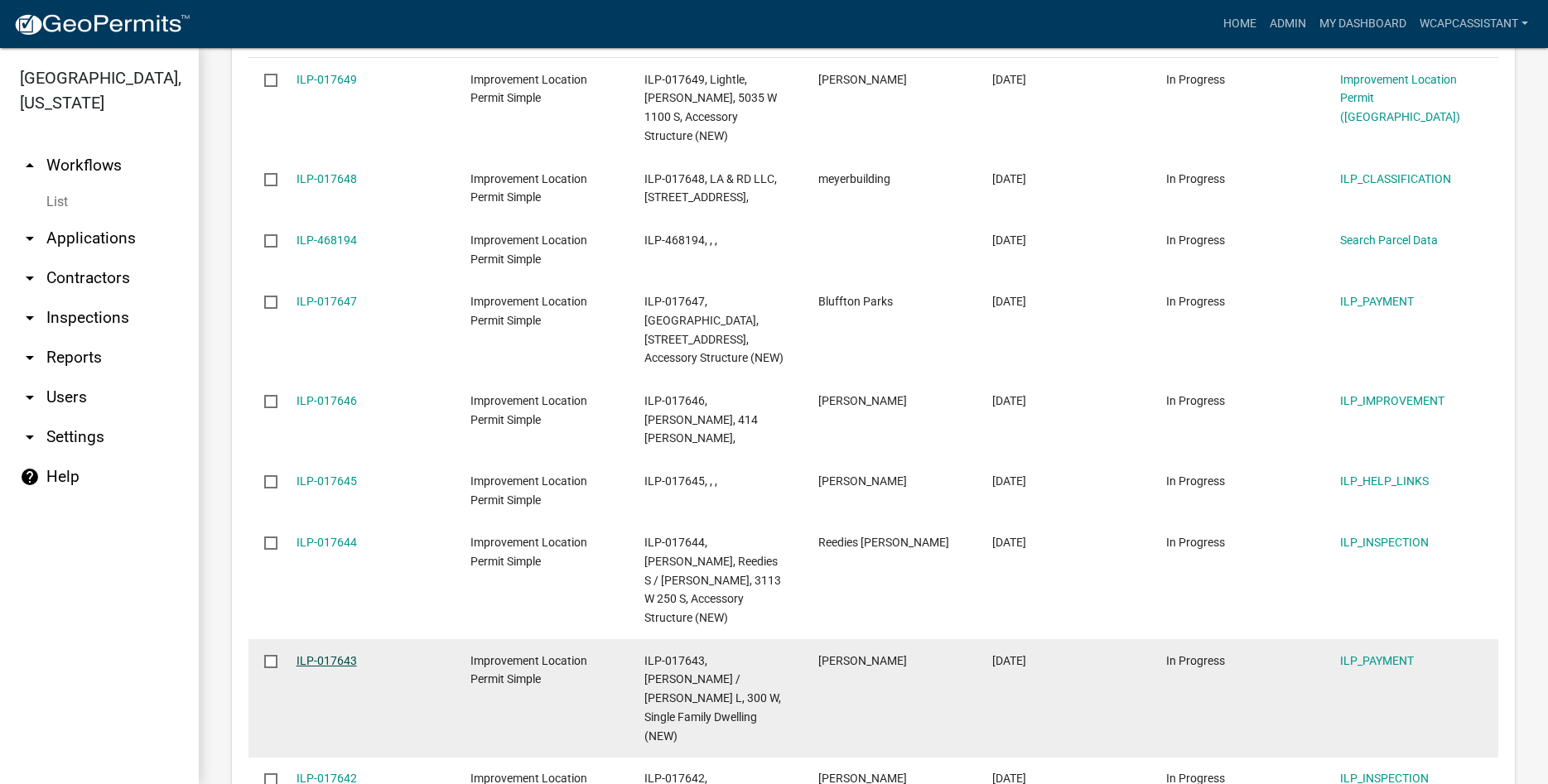
click at [352, 655] on link "ILP-017643" at bounding box center [327, 661] width 61 height 13
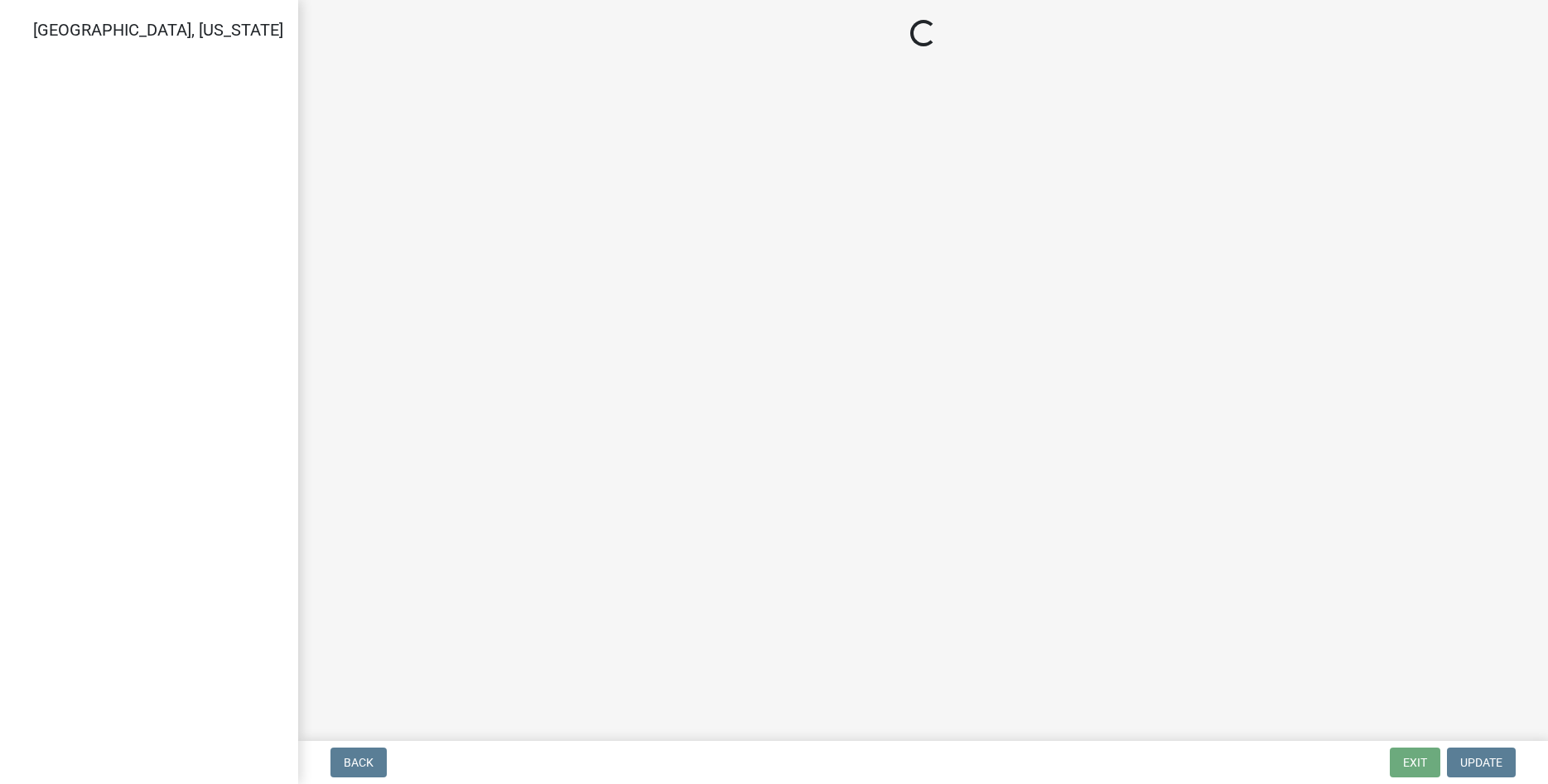
select select "3: 3"
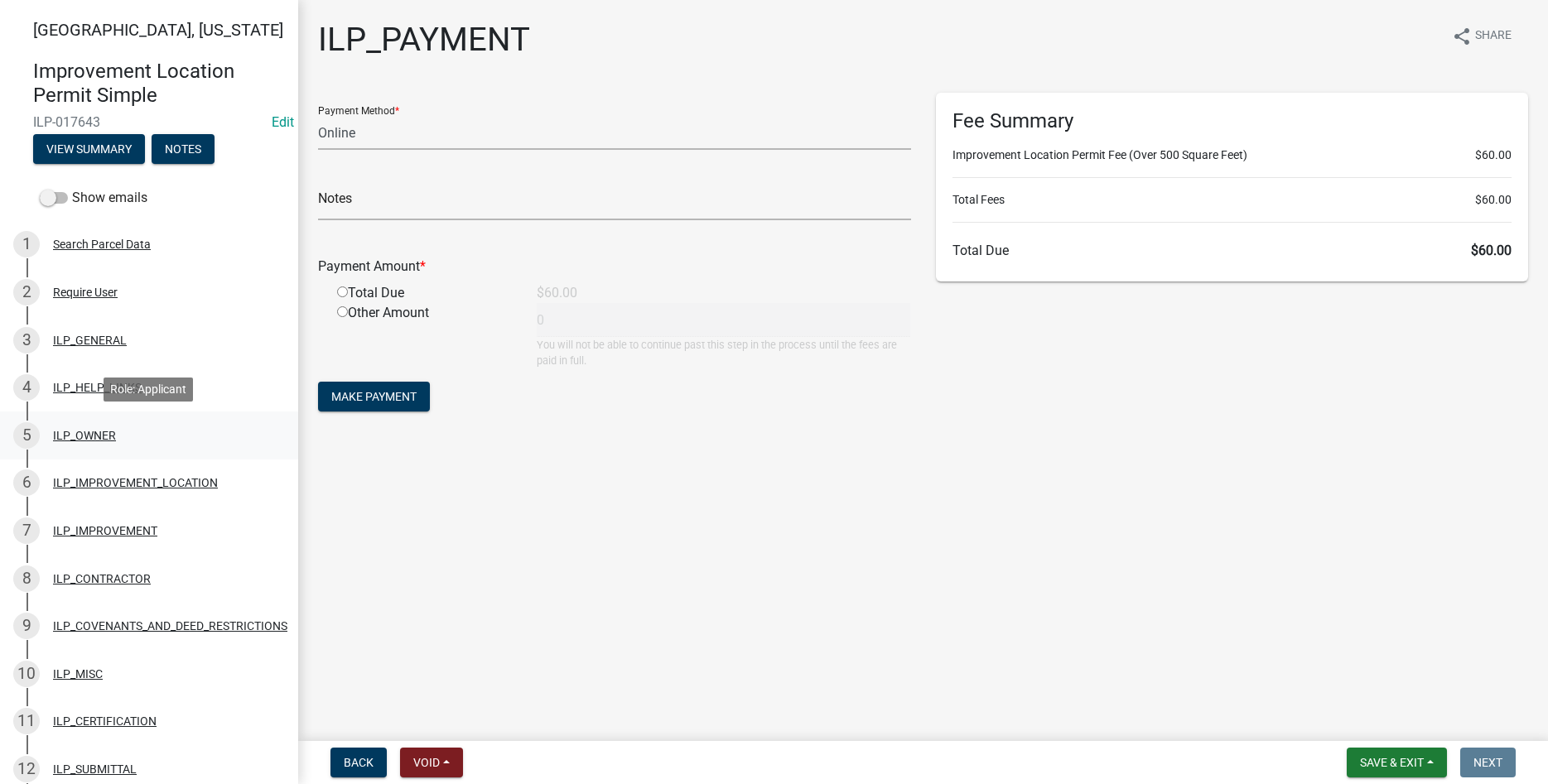
click at [86, 430] on div "ILP_OWNER" at bounding box center [84, 435] width 63 height 12
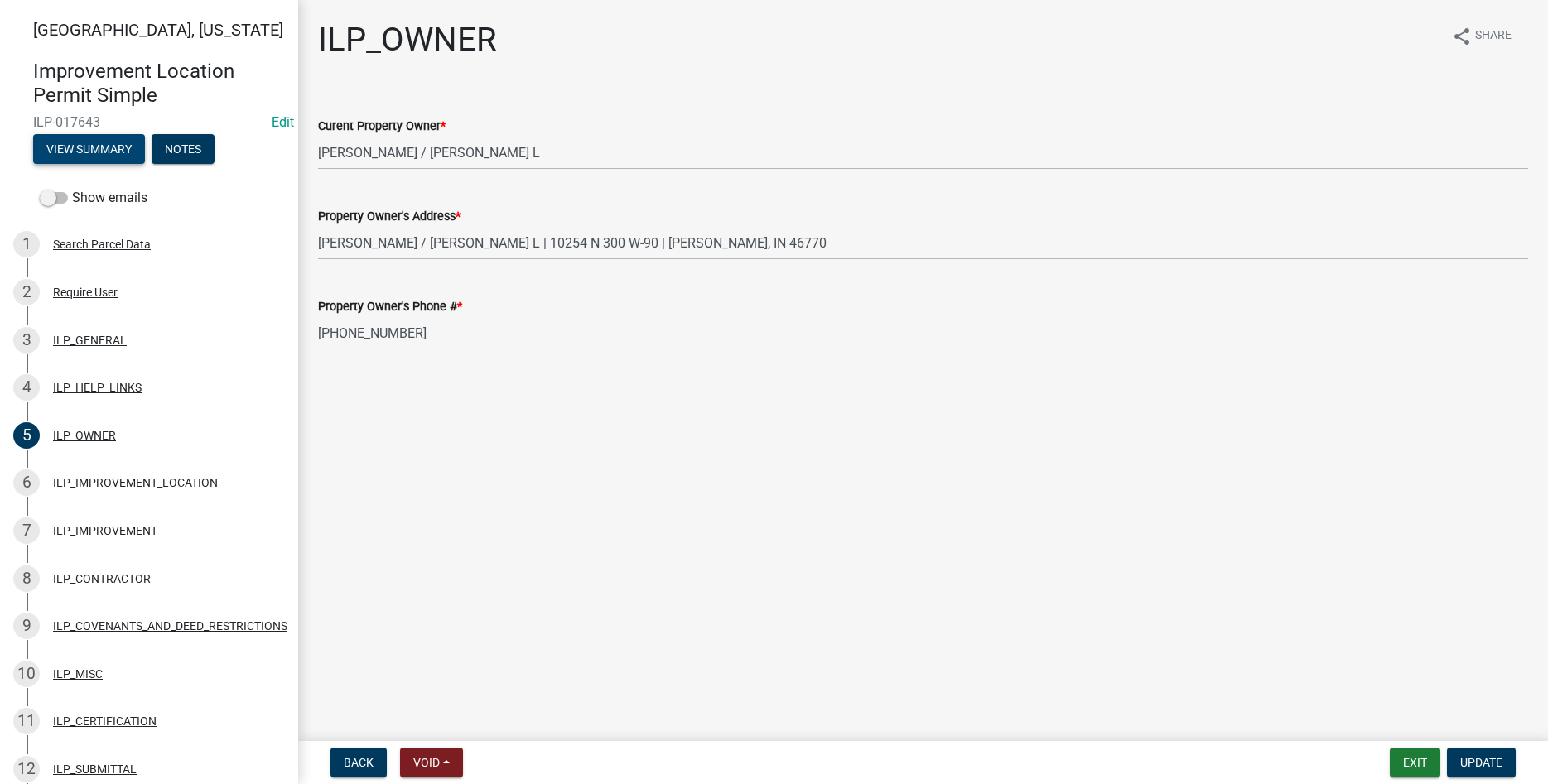
click at [108, 139] on button "View Summary" at bounding box center [89, 149] width 112 height 29
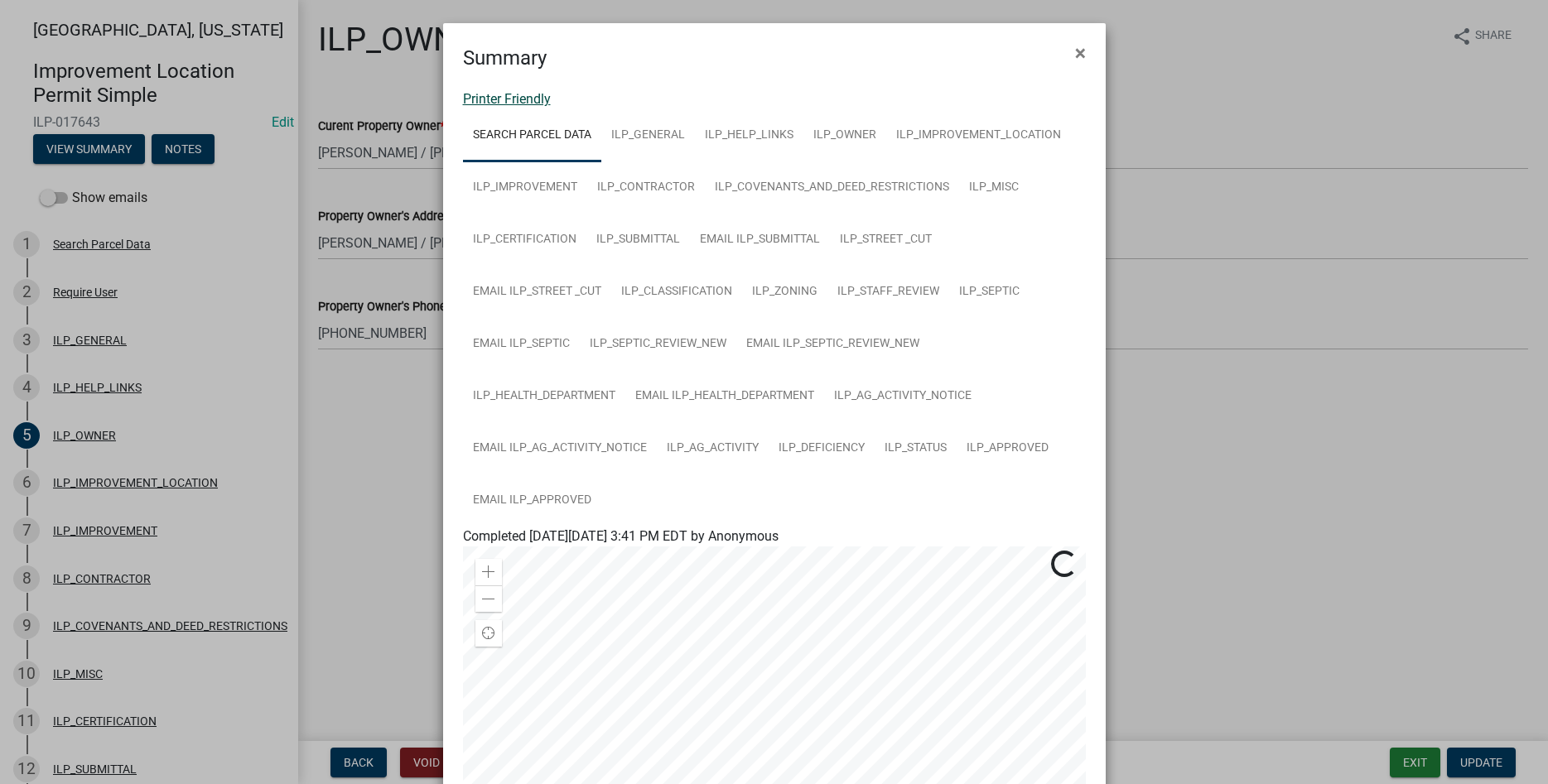
click at [510, 101] on link "Printer Friendly" at bounding box center [507, 98] width 88 height 16
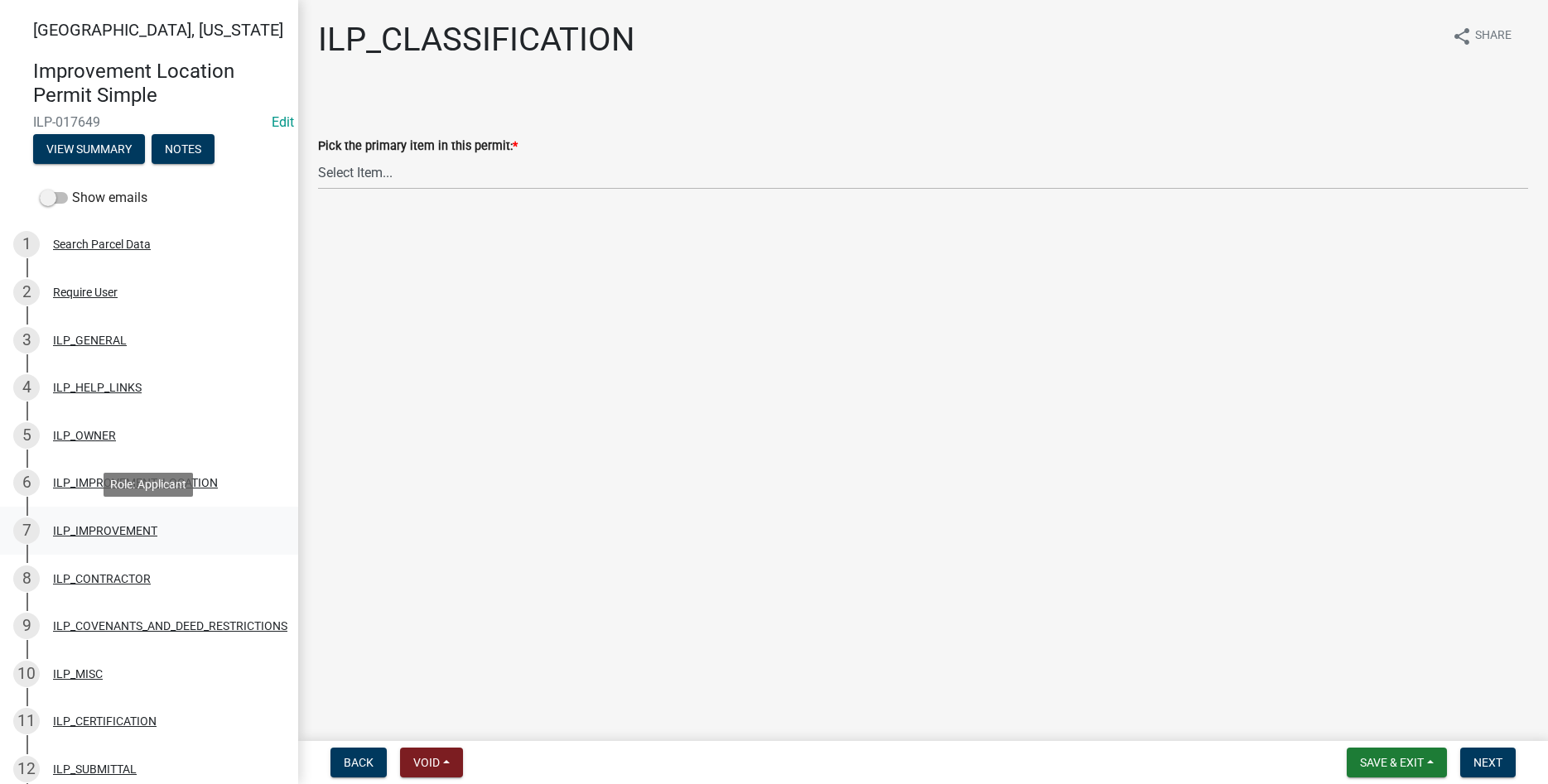
click at [114, 534] on div "ILP_IMPROVEMENT" at bounding box center [106, 531] width 105 height 12
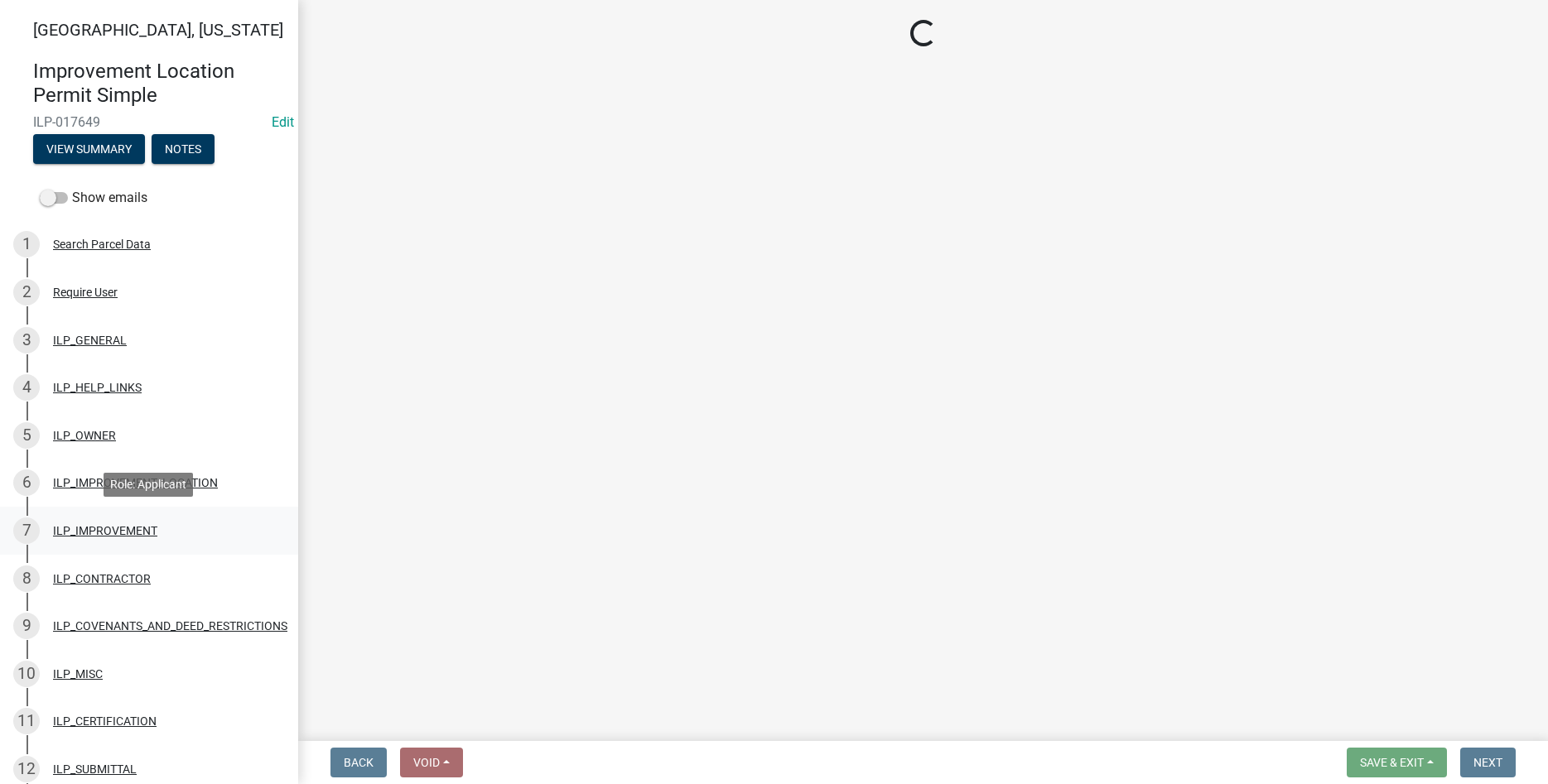
select select "71b507d0-569d-4a0a-b334-f72445909e69"
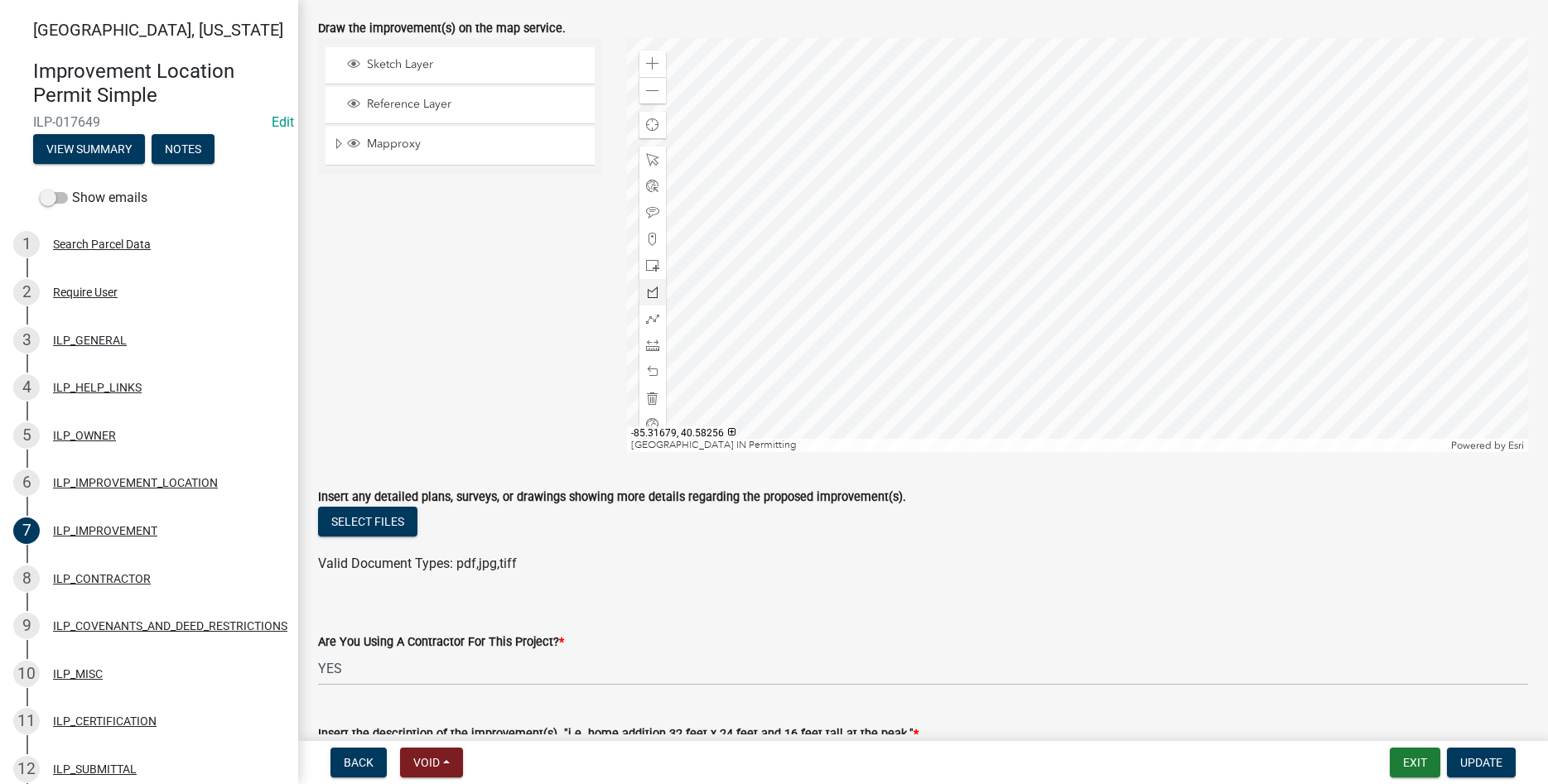
click at [974, 263] on div at bounding box center [1078, 245] width 902 height 414
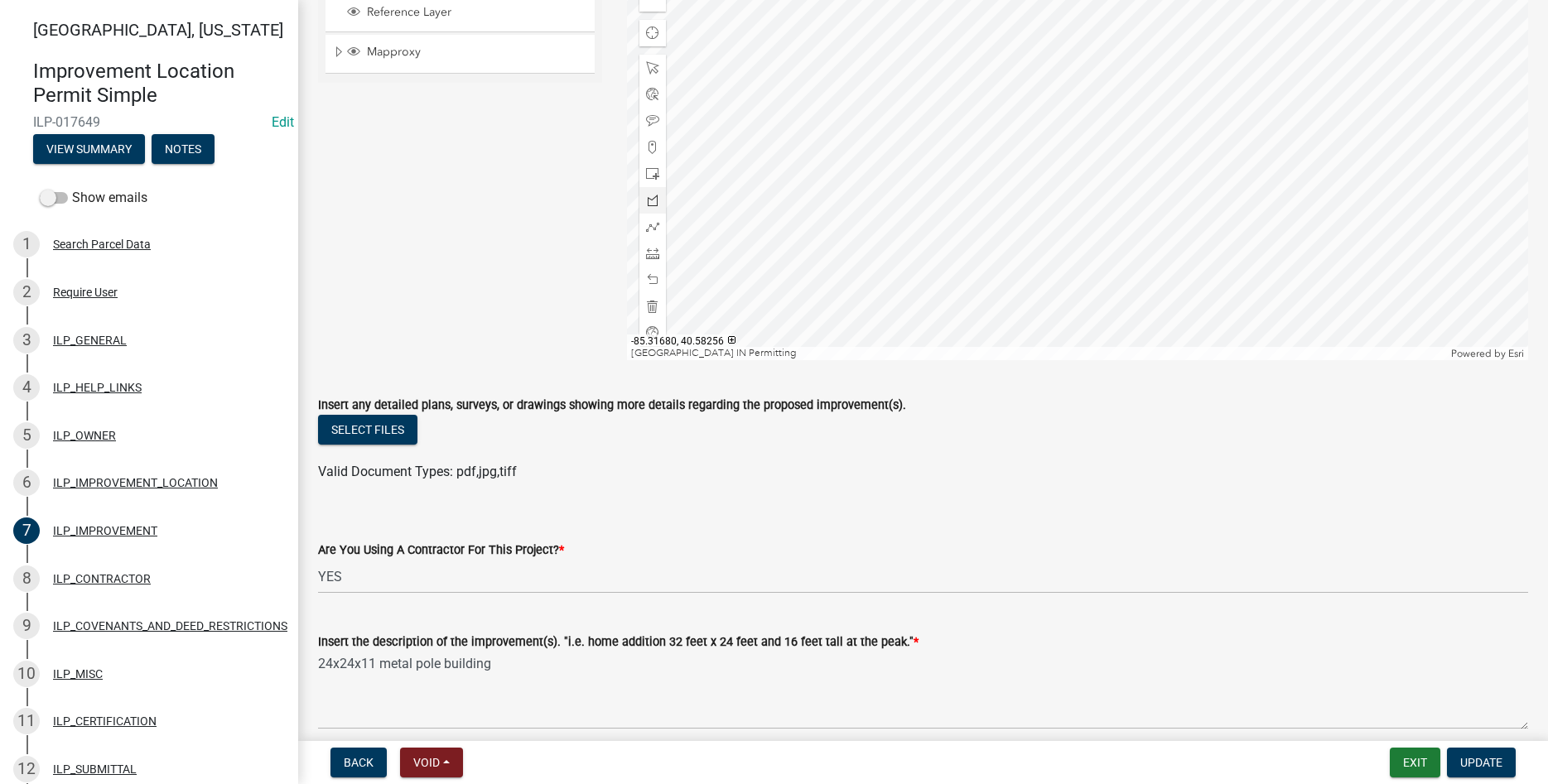
scroll to position [189, 0]
click at [934, 210] on div at bounding box center [1078, 151] width 902 height 414
click at [646, 252] on span at bounding box center [653, 251] width 13 height 13
click at [853, 73] on div at bounding box center [1078, 151] width 902 height 414
click at [1012, 72] on div at bounding box center [1078, 151] width 902 height 414
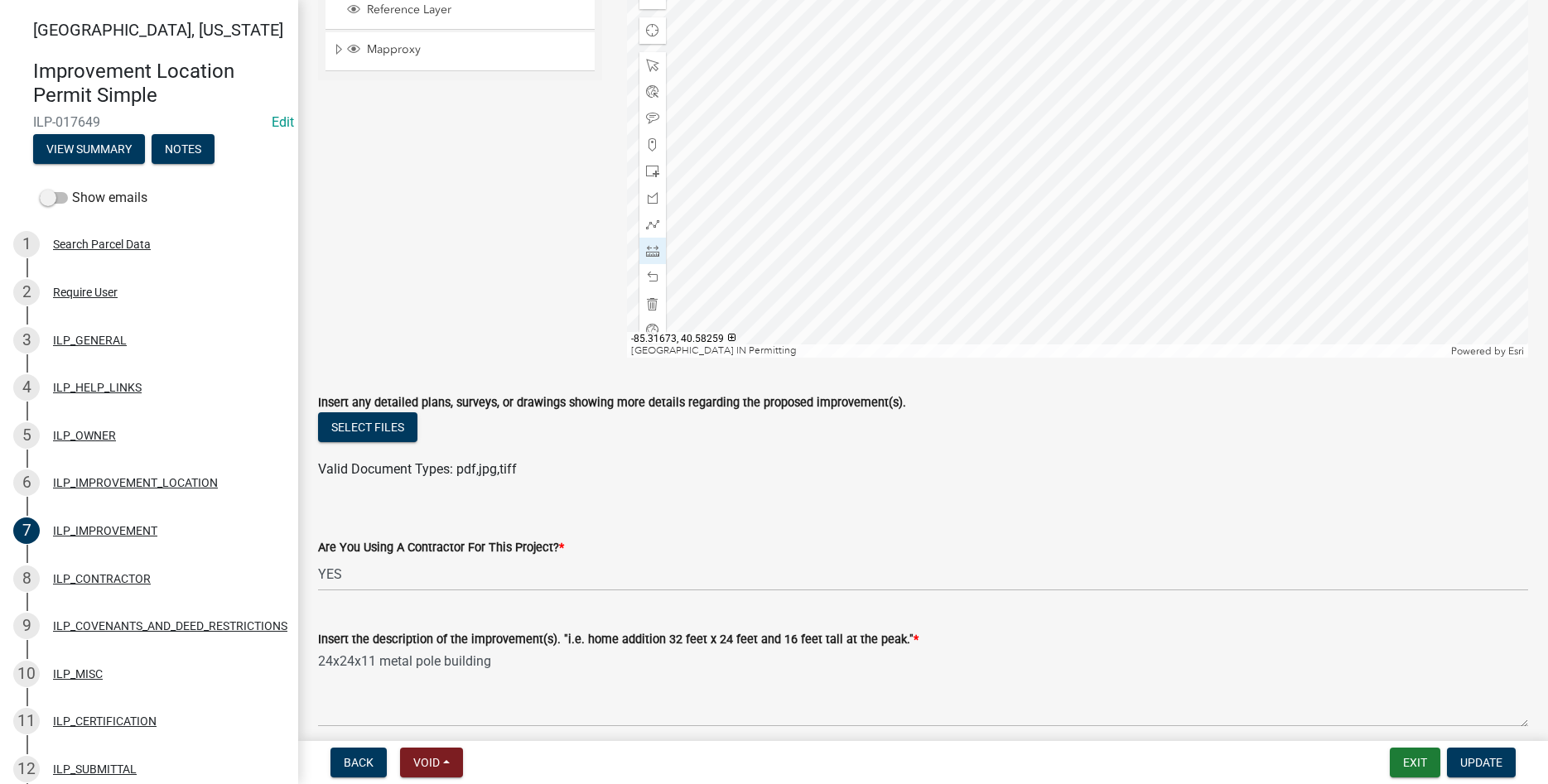
click at [1012, 72] on div at bounding box center [1078, 151] width 902 height 414
click at [657, 279] on span at bounding box center [653, 277] width 13 height 13
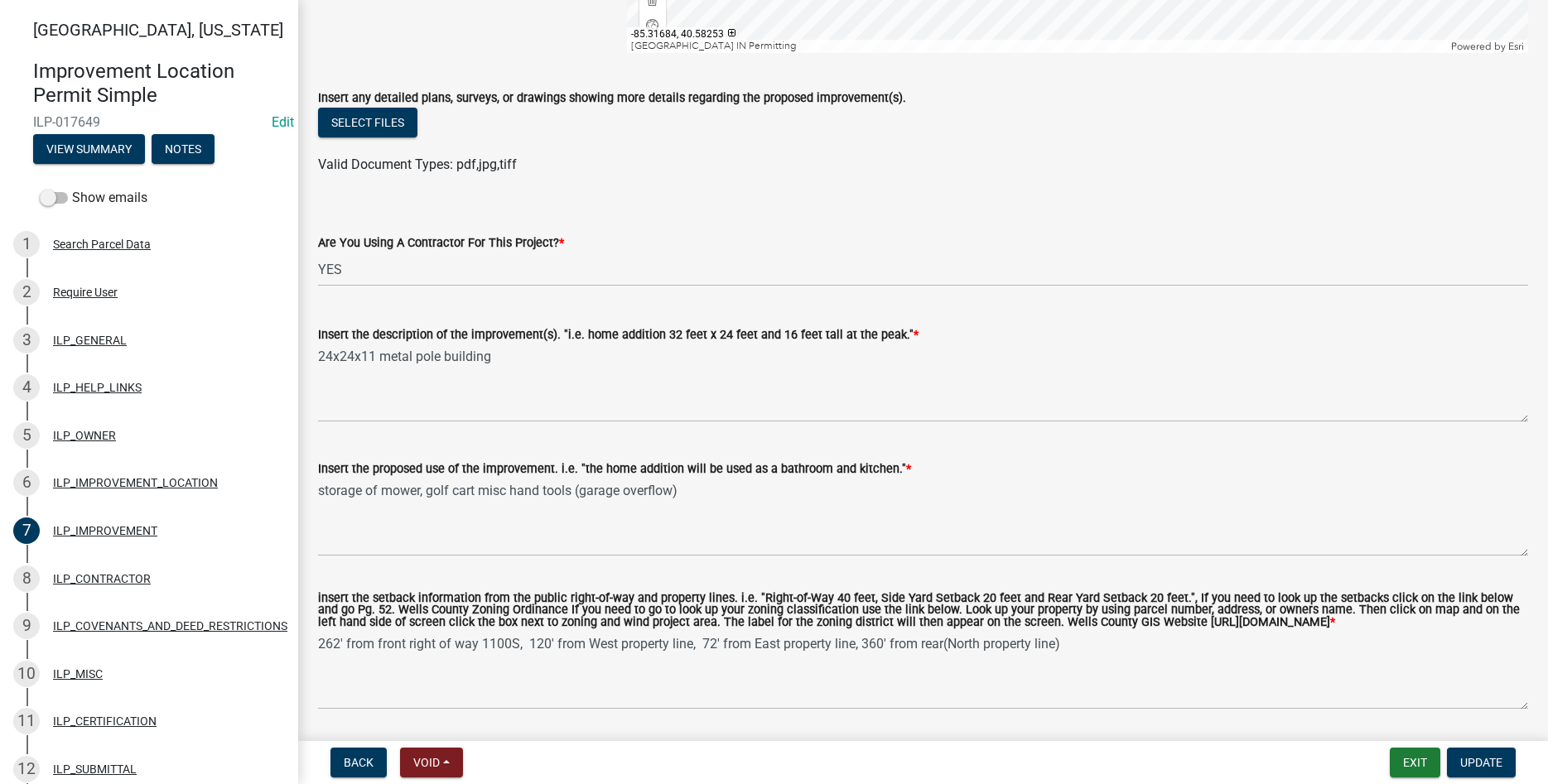
scroll to position [559, 0]
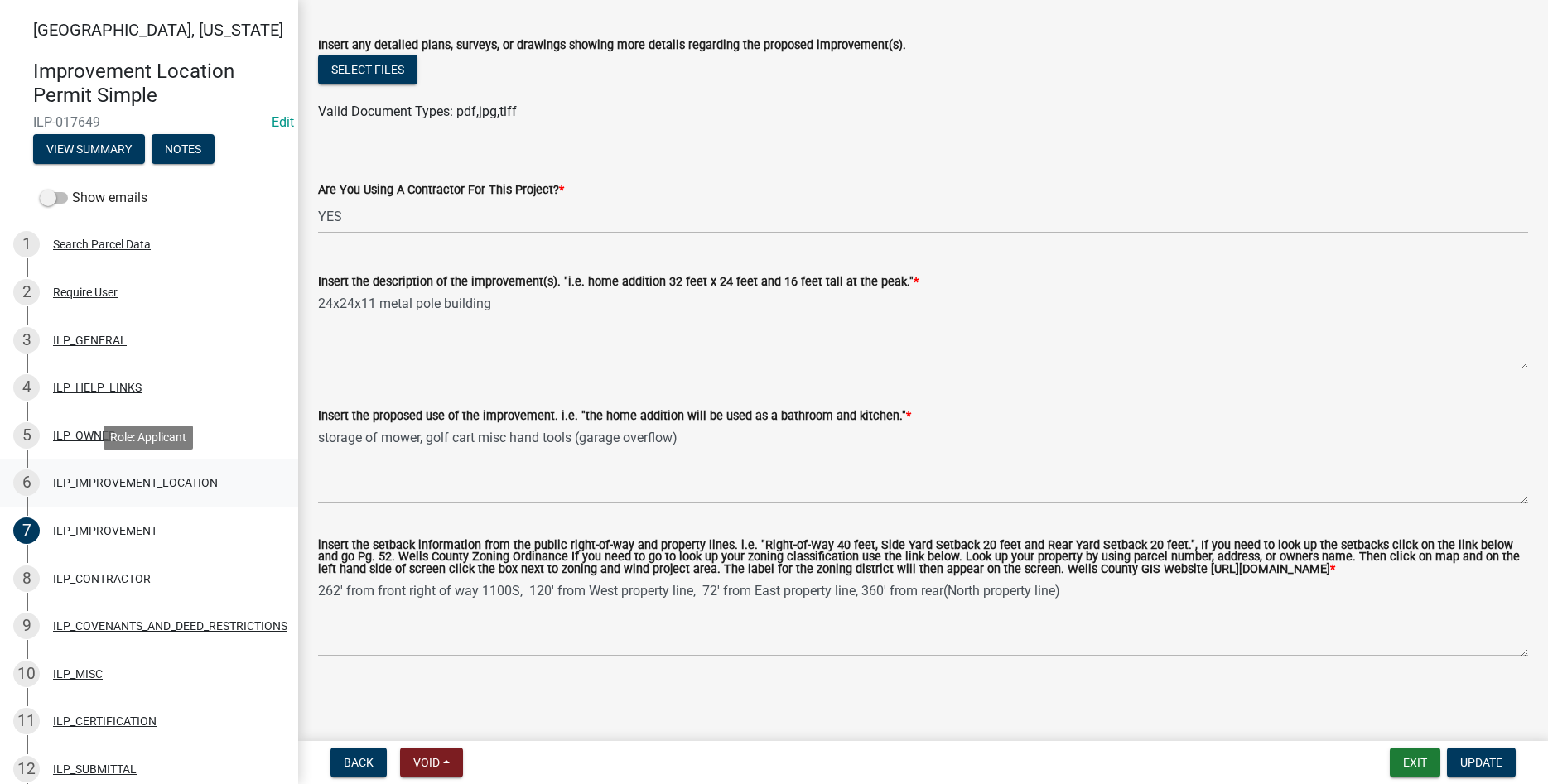
click at [165, 483] on div "ILP_IMPROVEMENT_LOCATION" at bounding box center [136, 483] width 165 height 12
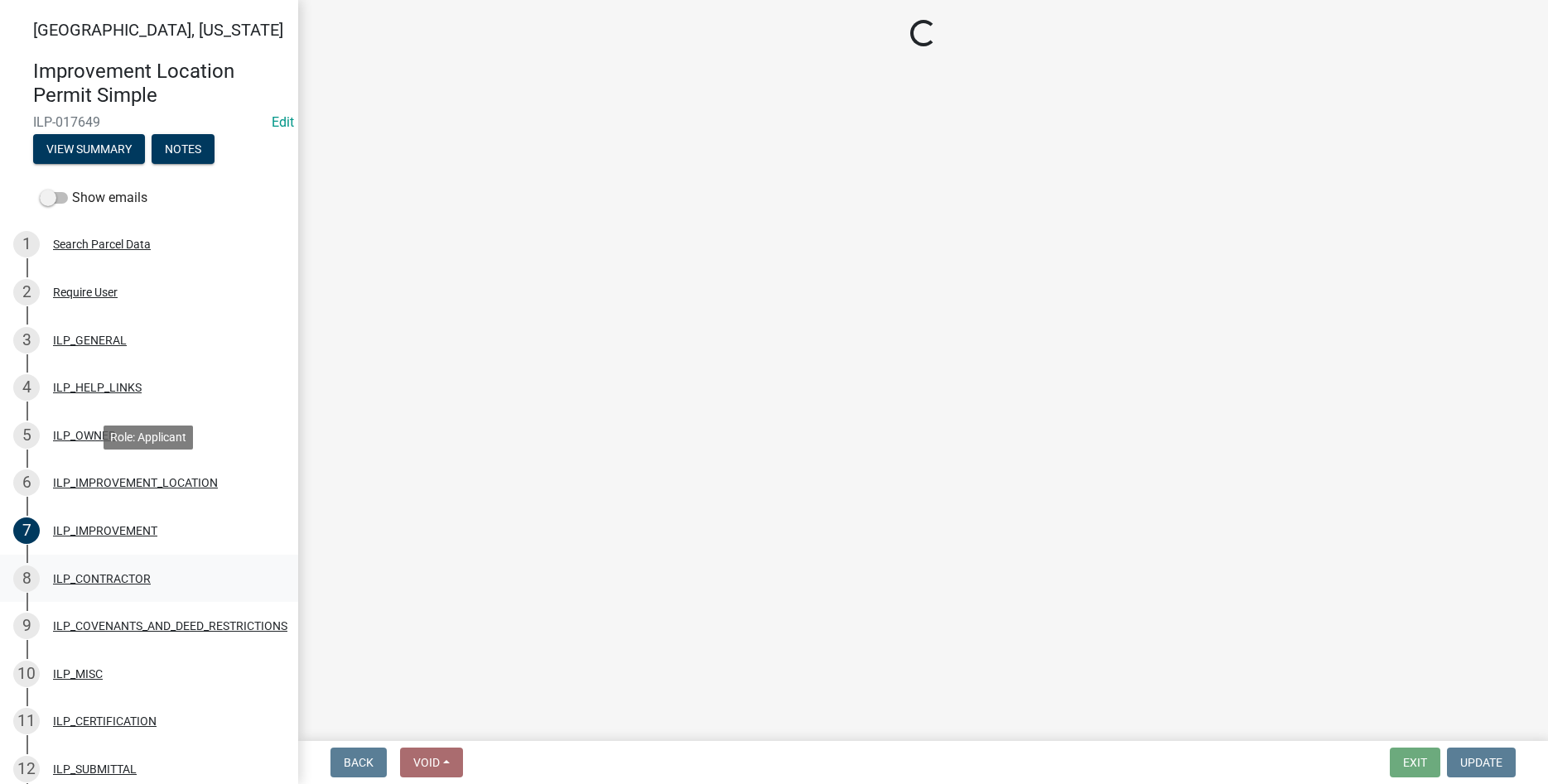
scroll to position [0, 0]
select select "03ef64e6-f0ff-43c9-aded-972c487e3507"
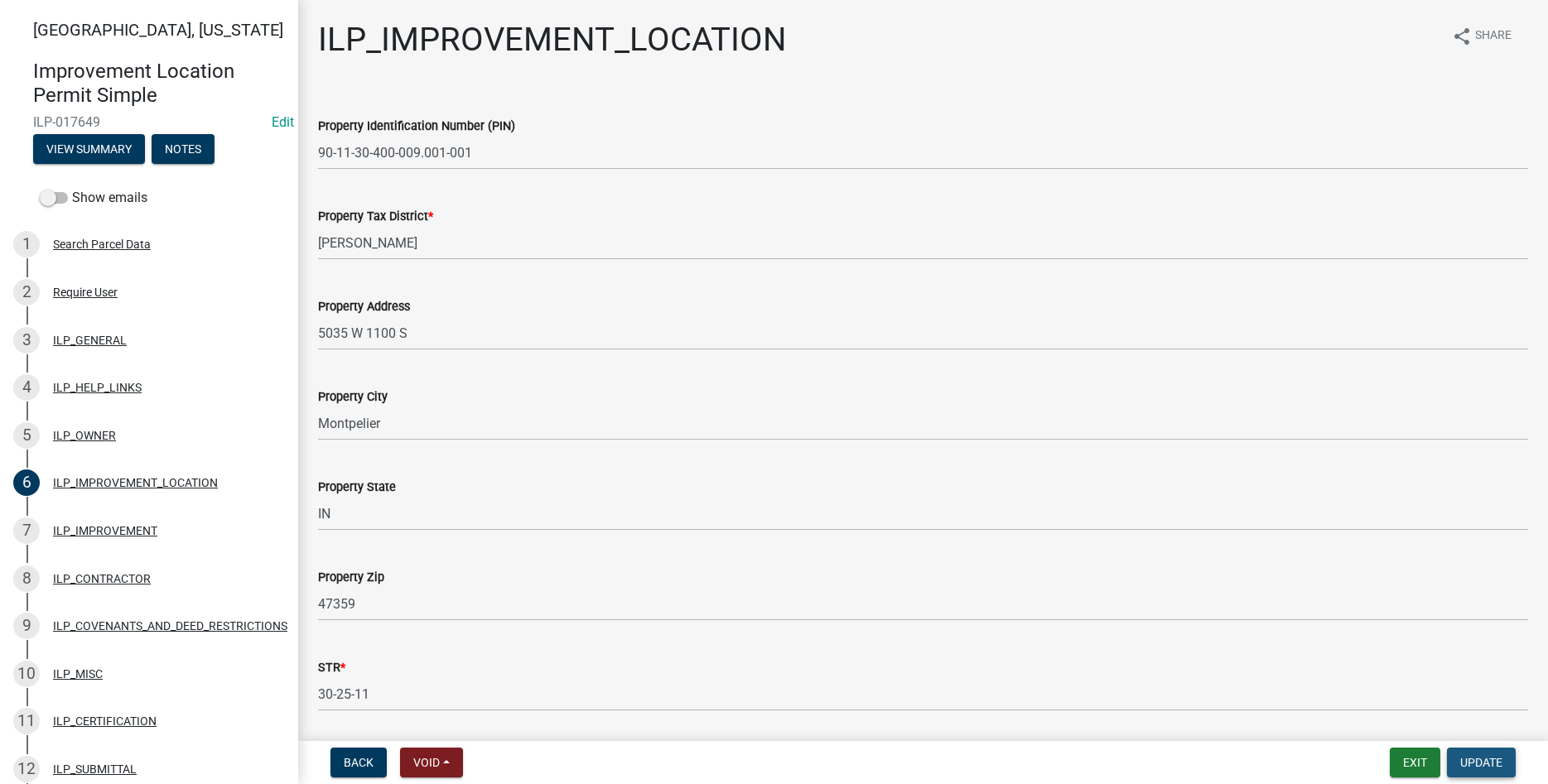
click at [1492, 767] on span "Update" at bounding box center [1482, 763] width 42 height 13
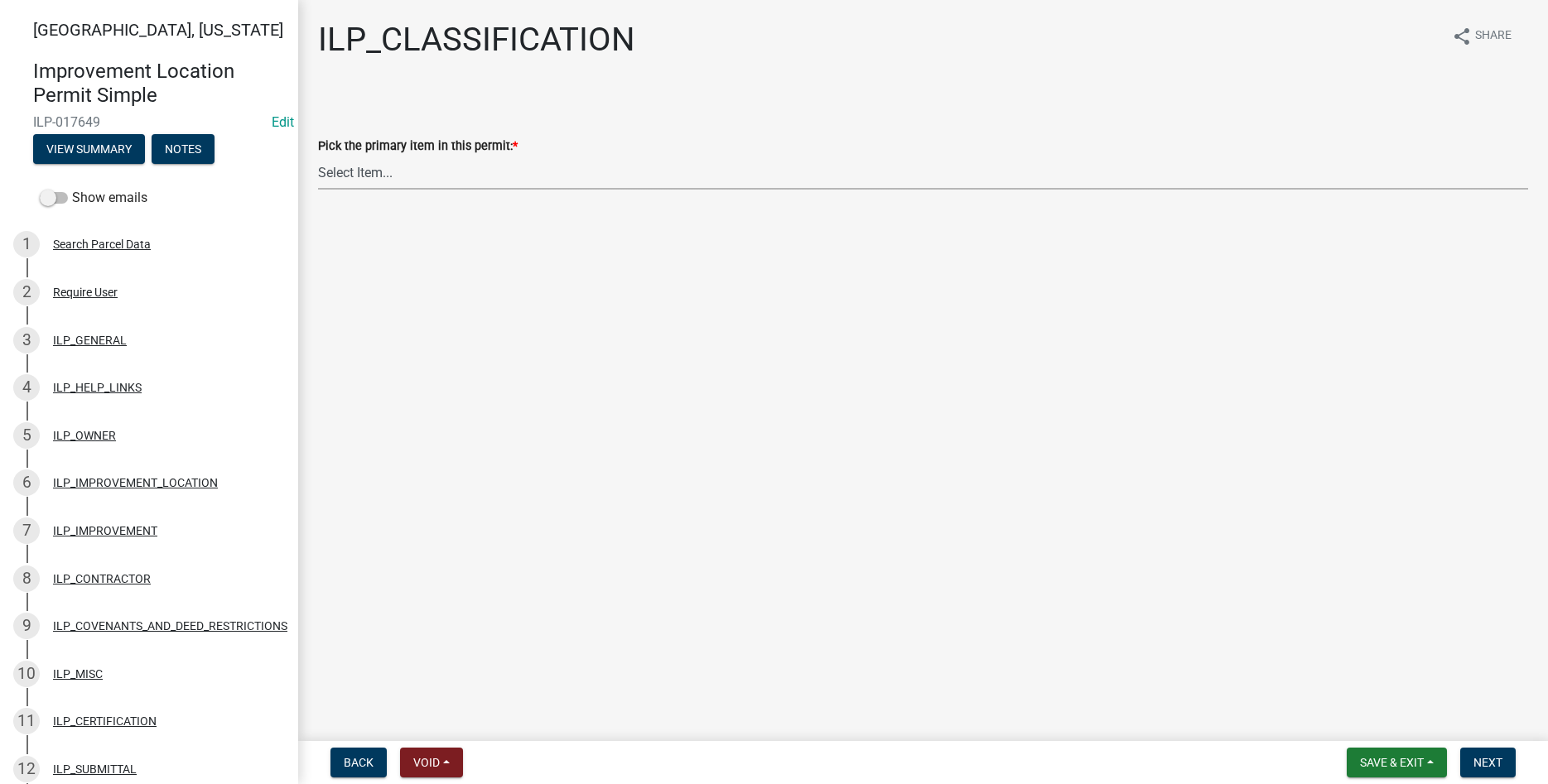
click at [318, 156] on select "Select Item... Accessory Structure (Addition) Accessory Structure (NEW) Busines…" at bounding box center [923, 173] width 1210 height 34
click option "Accessory Structure (NEW)" at bounding box center [0, 0] width 0 height 0
select select "119b830e-a7a9-4285-be0b-a69d75da8c1b"
click at [1477, 767] on span "Next" at bounding box center [1488, 763] width 29 height 13
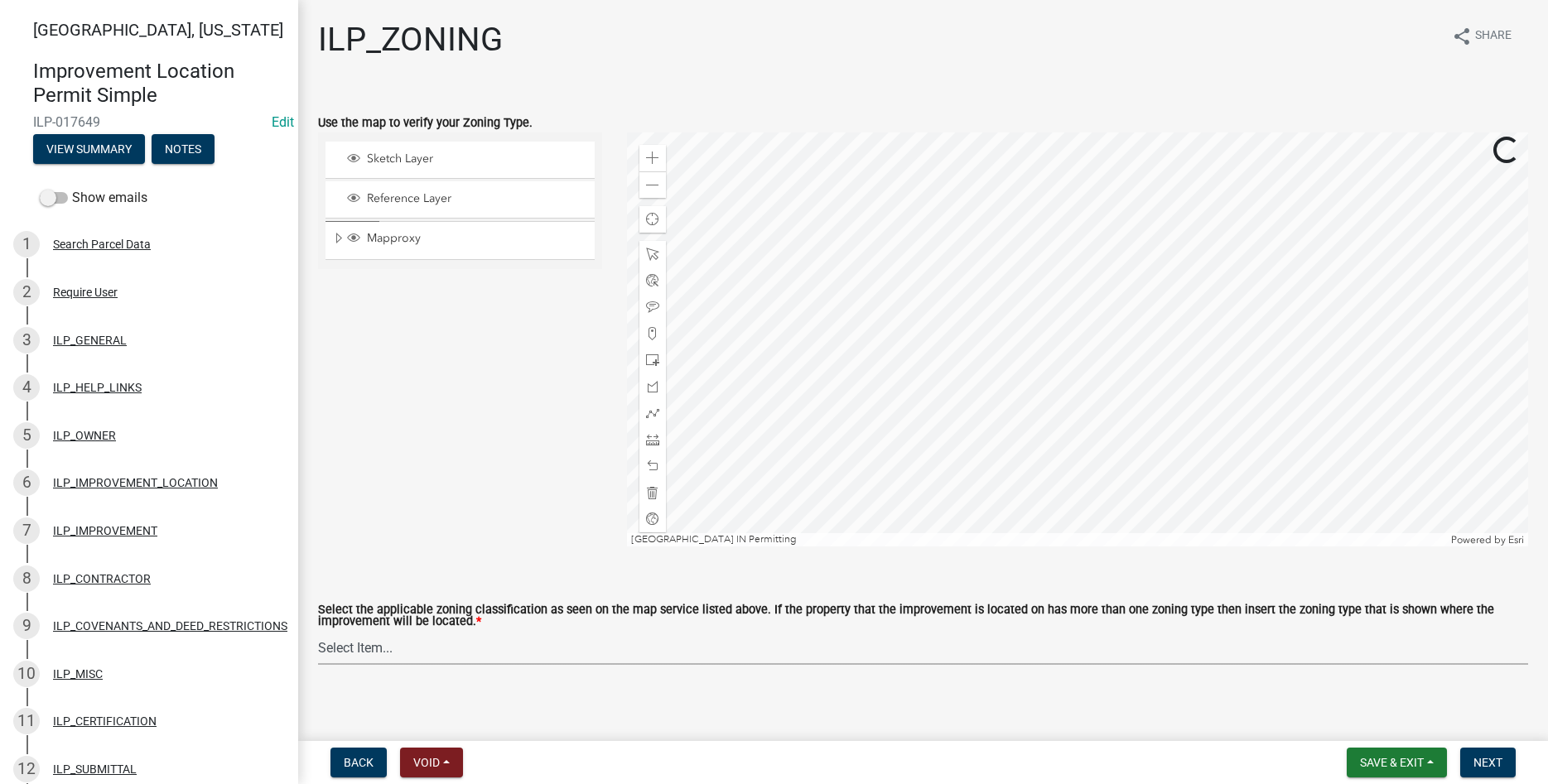
click at [318, 632] on select "Select Item... A-1 "Agricultural Intensive" A-R "Agricultural Residential" S-1 …" at bounding box center [923, 648] width 1210 height 34
click option "A-1 "Agricultural Intensive"" at bounding box center [0, 0] width 0 height 0
select select "077e72d7-ee28-42b3-b13f-4b6ba4a9753a"
click at [1496, 758] on span "Next" at bounding box center [1488, 763] width 29 height 13
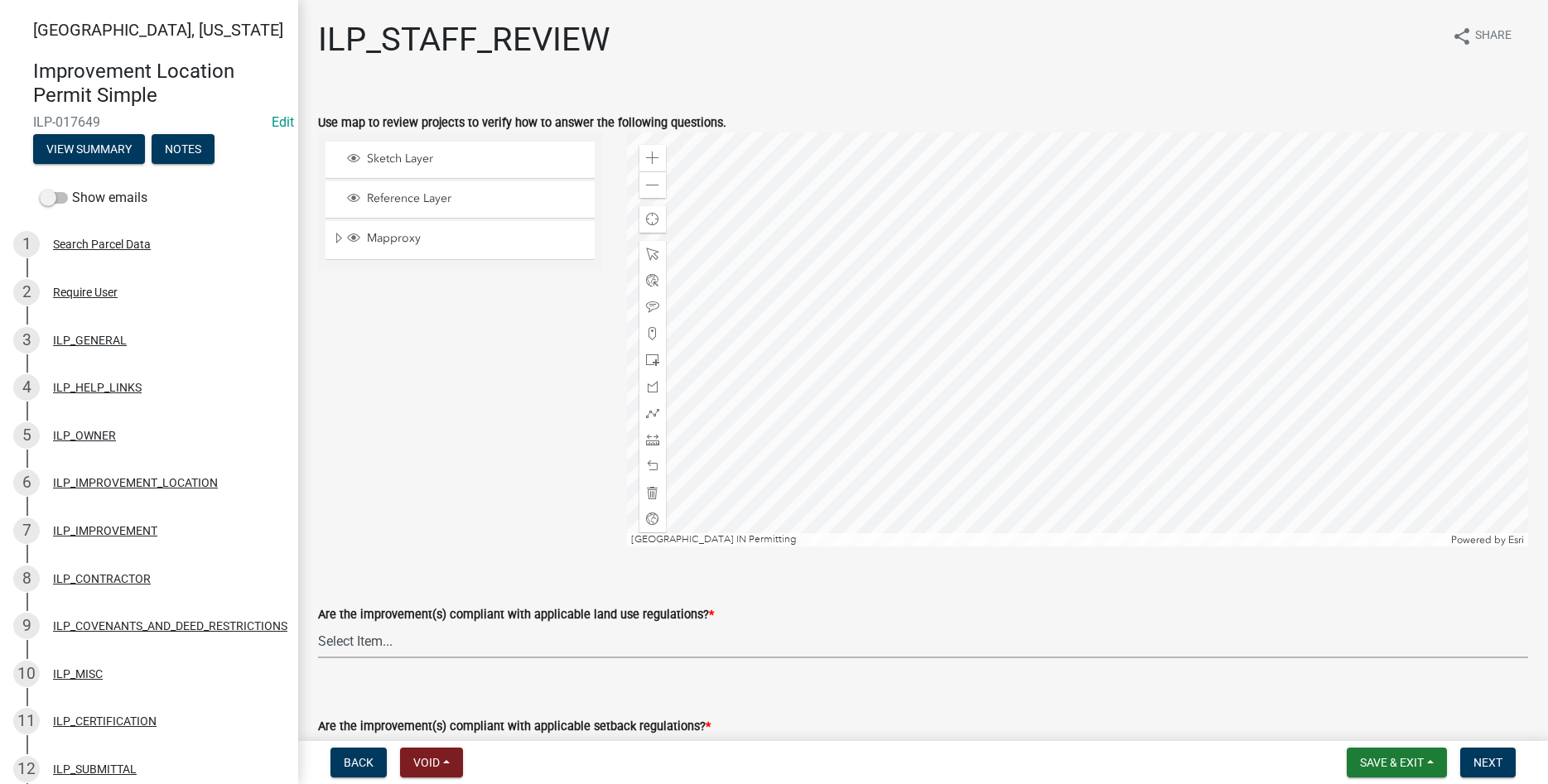
click at [318, 624] on select "Select Item... YES NO" at bounding box center [923, 641] width 1210 height 34
click option "YES" at bounding box center [0, 0] width 0 height 0
select select "83ffa5df-1258-41bd-a108-9f2370541ef9"
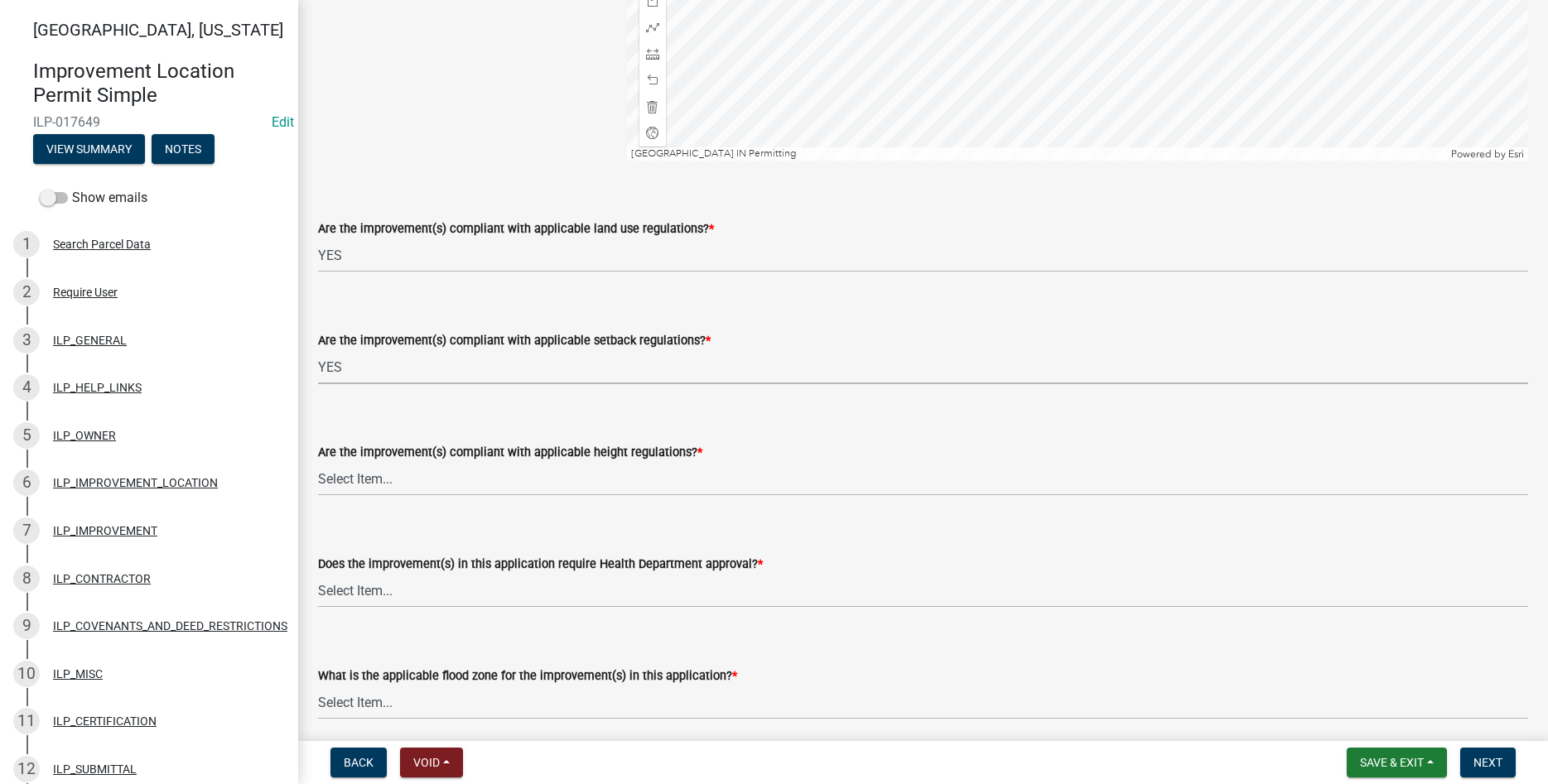
select select "e76e6c03-c199-4125-95d7-daca193c3739"
select select "b2795382-5a5c-496e-8f40-9eac2bba8e54"
select select "2cf99e9a-fd48-429a-ab01-6241dd9ef86f"
select select "546a9c8a-0bf2-4128-b2a0-21aece03a164"
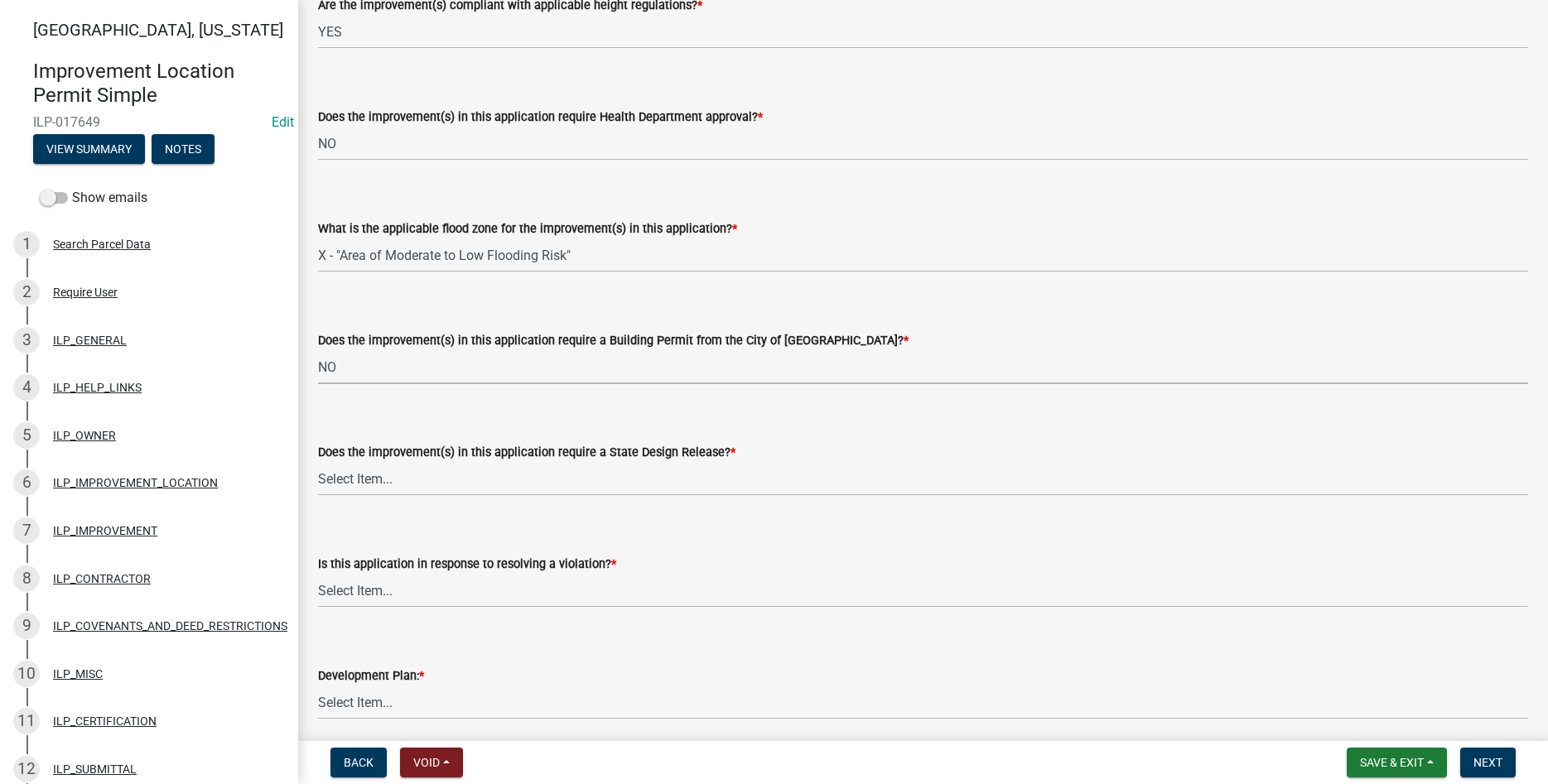
select select "3dde91a6-95a6-42fe-ae60-c75c292f8dd0"
select select "3e29b85e-0a39-40b5-813f-a0c180e4f93d"
select select "296d3b28-03f6-4b85-9592-a9e1e0e51d18"
select select "f492072b-a2fa-4f7c-8f99-9e809c6c526f"
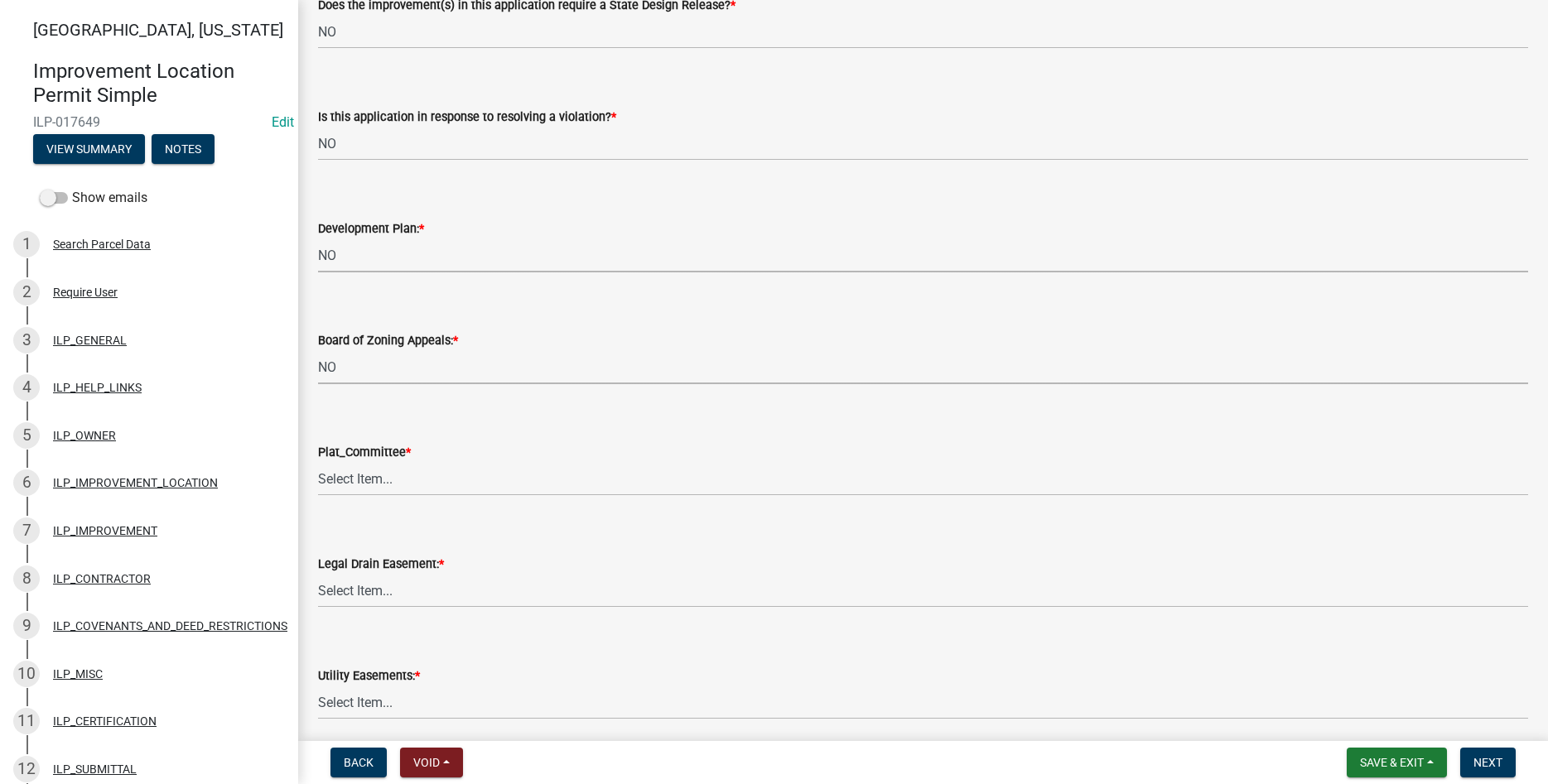
select select "91f2ca91-6260-441c-87d8-e38016df5c96"
select select "63238f16-a362-487f-83af-24d0c8cf3edd"
select select "4de29e95-b13a-4926-a5fe-83364331169b"
select select "8e424161-7bf1-4e33-adf9-a347c03eff2b"
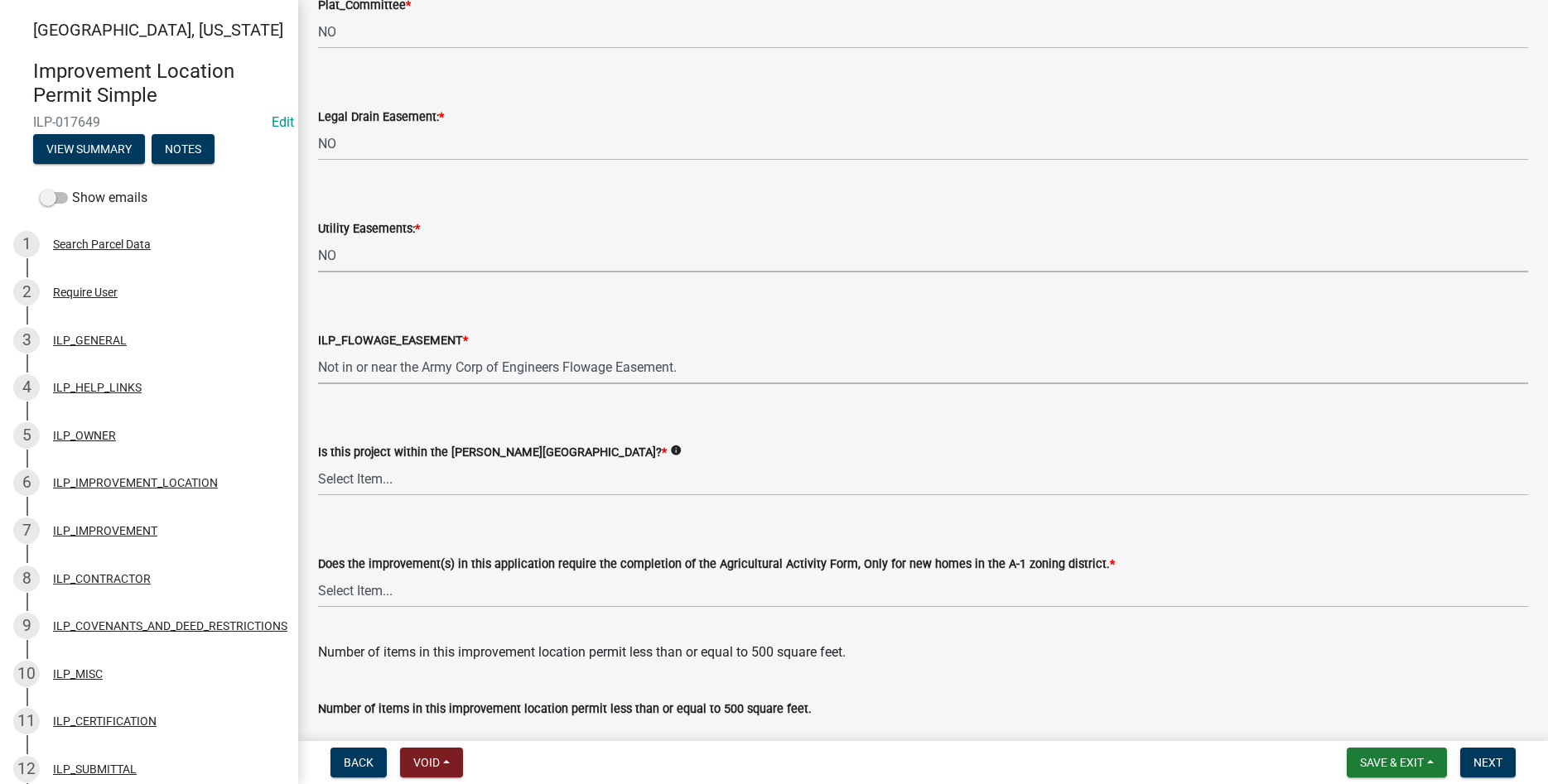
select select "bdd9c930-c7fe-4770-81ee-2c29cf953f8b"
select select "c22a6da1-a4b9-4a20-9552-3c4da3c32bc7"
select select "b8432f74-40d2-4ff6-ba31-770d91760c6e"
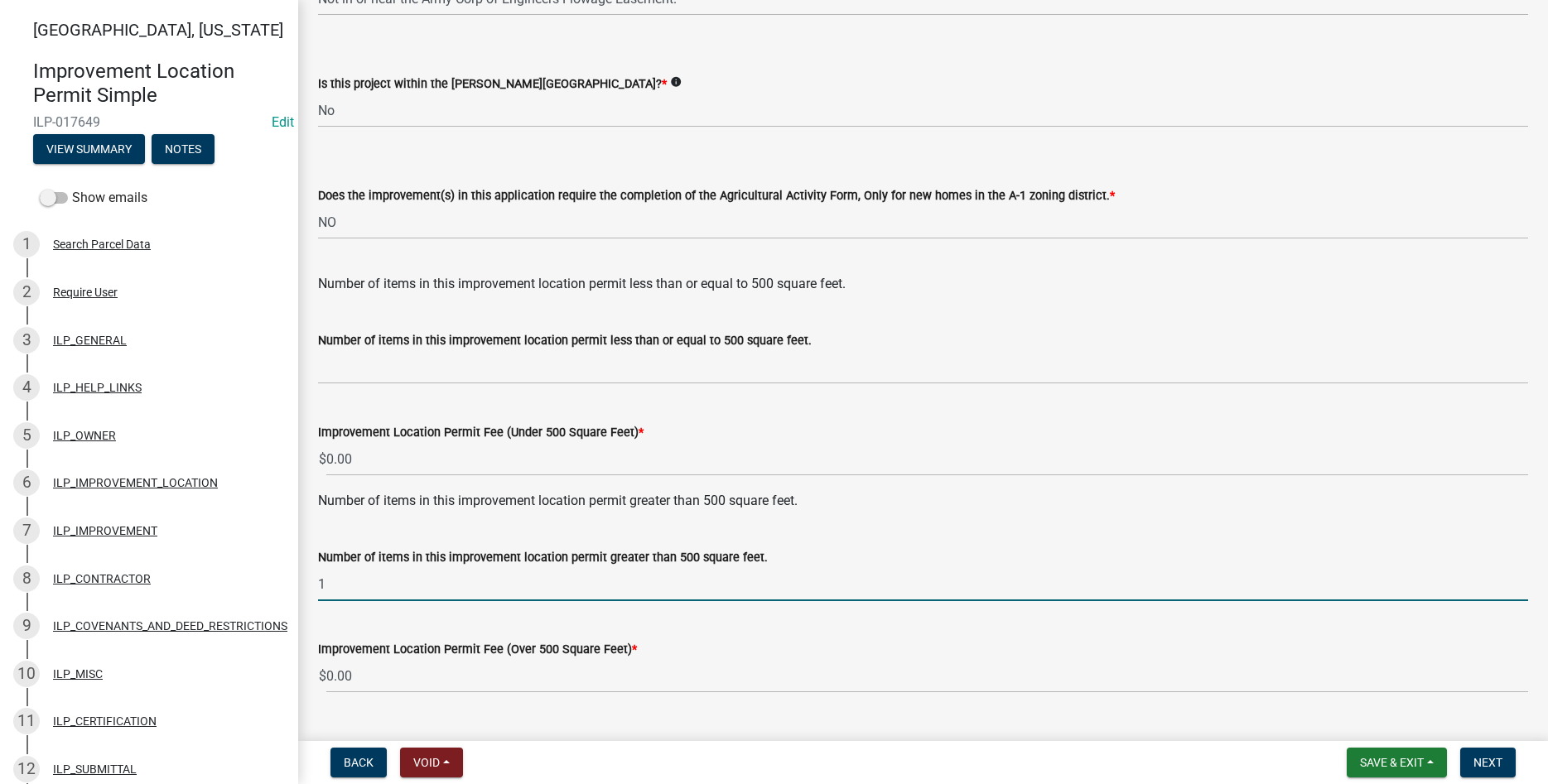
type input "1"
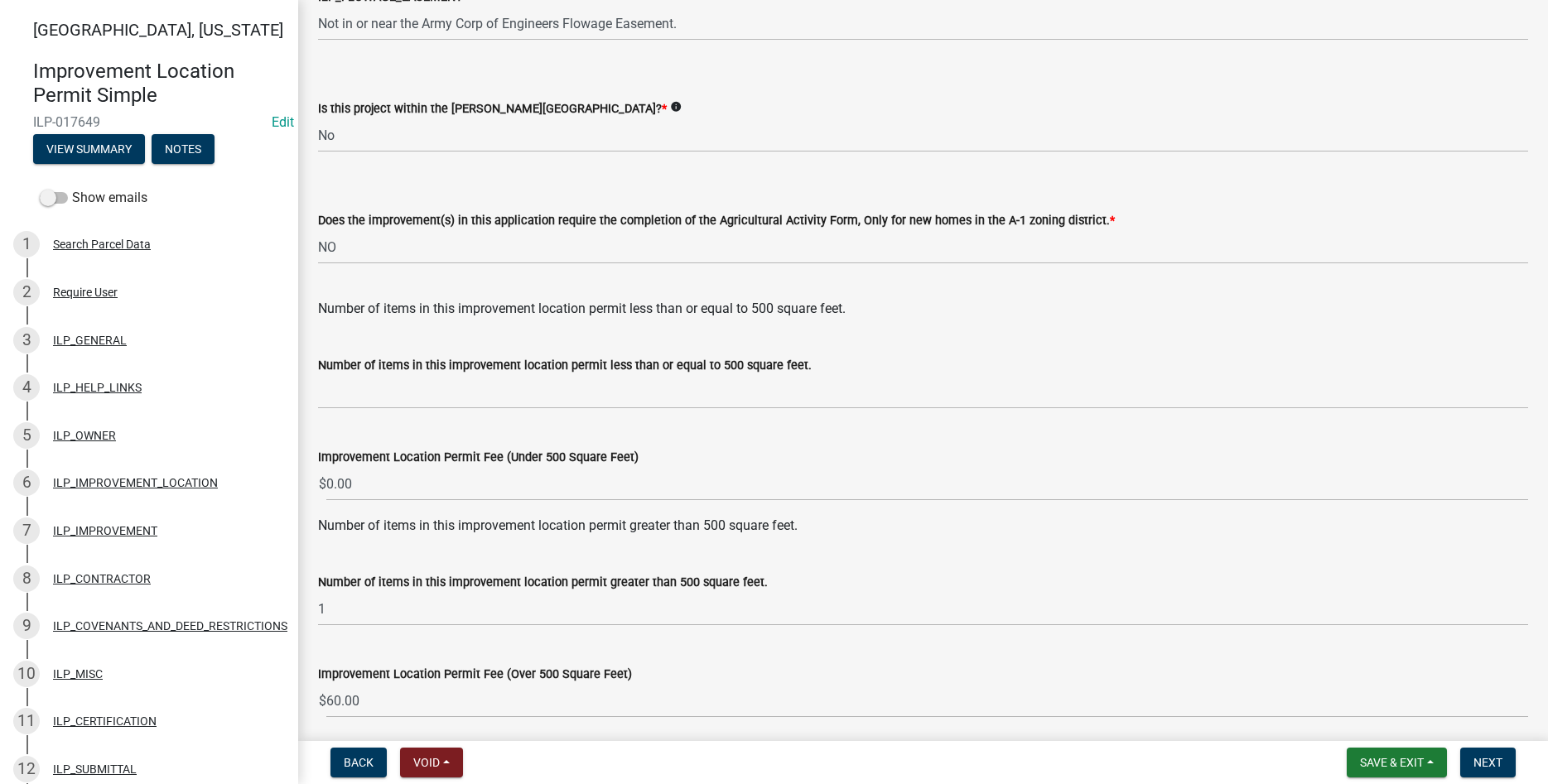
scroll to position [2134, 0]
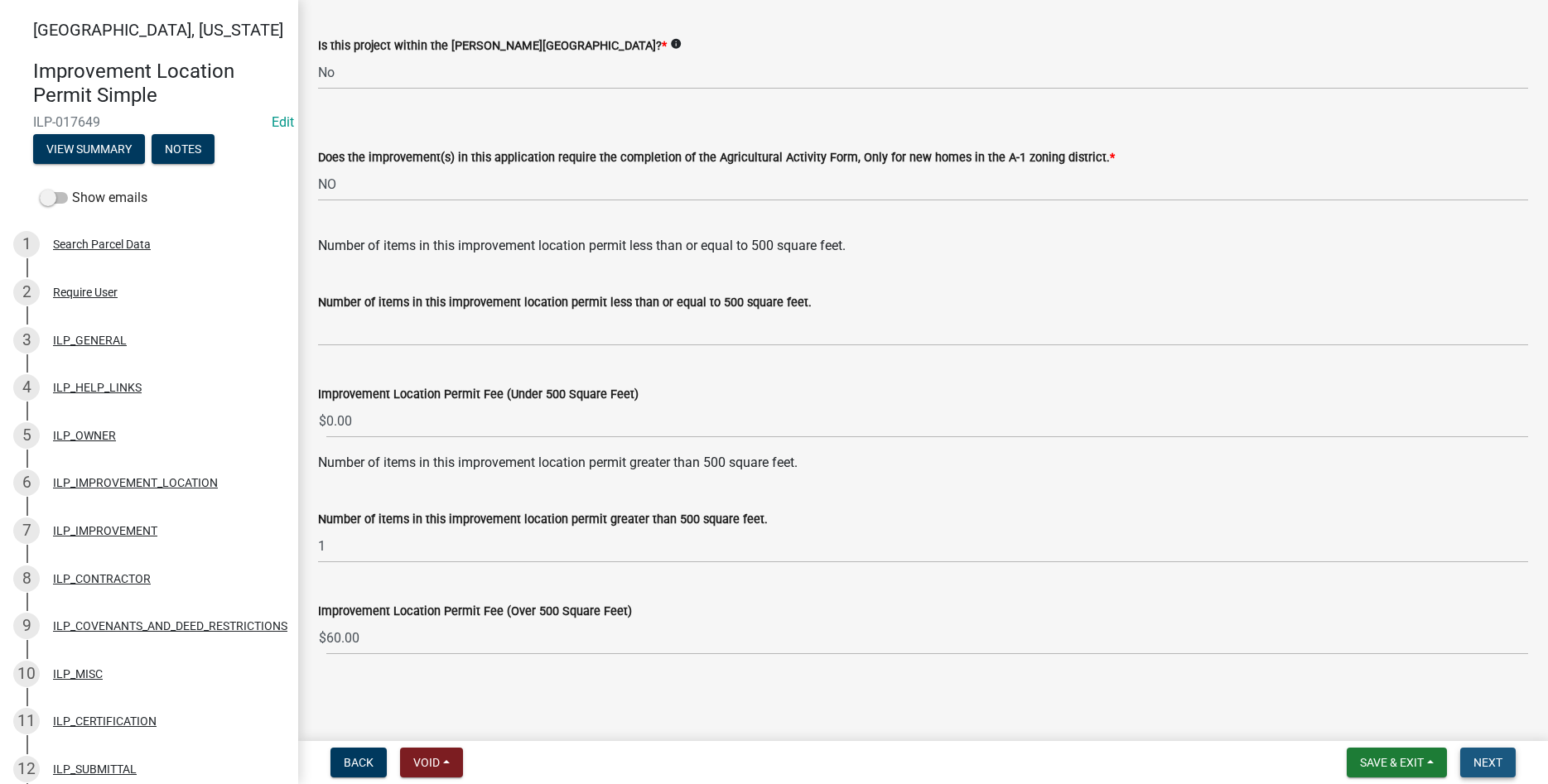
click at [1487, 764] on span "Next" at bounding box center [1488, 763] width 29 height 13
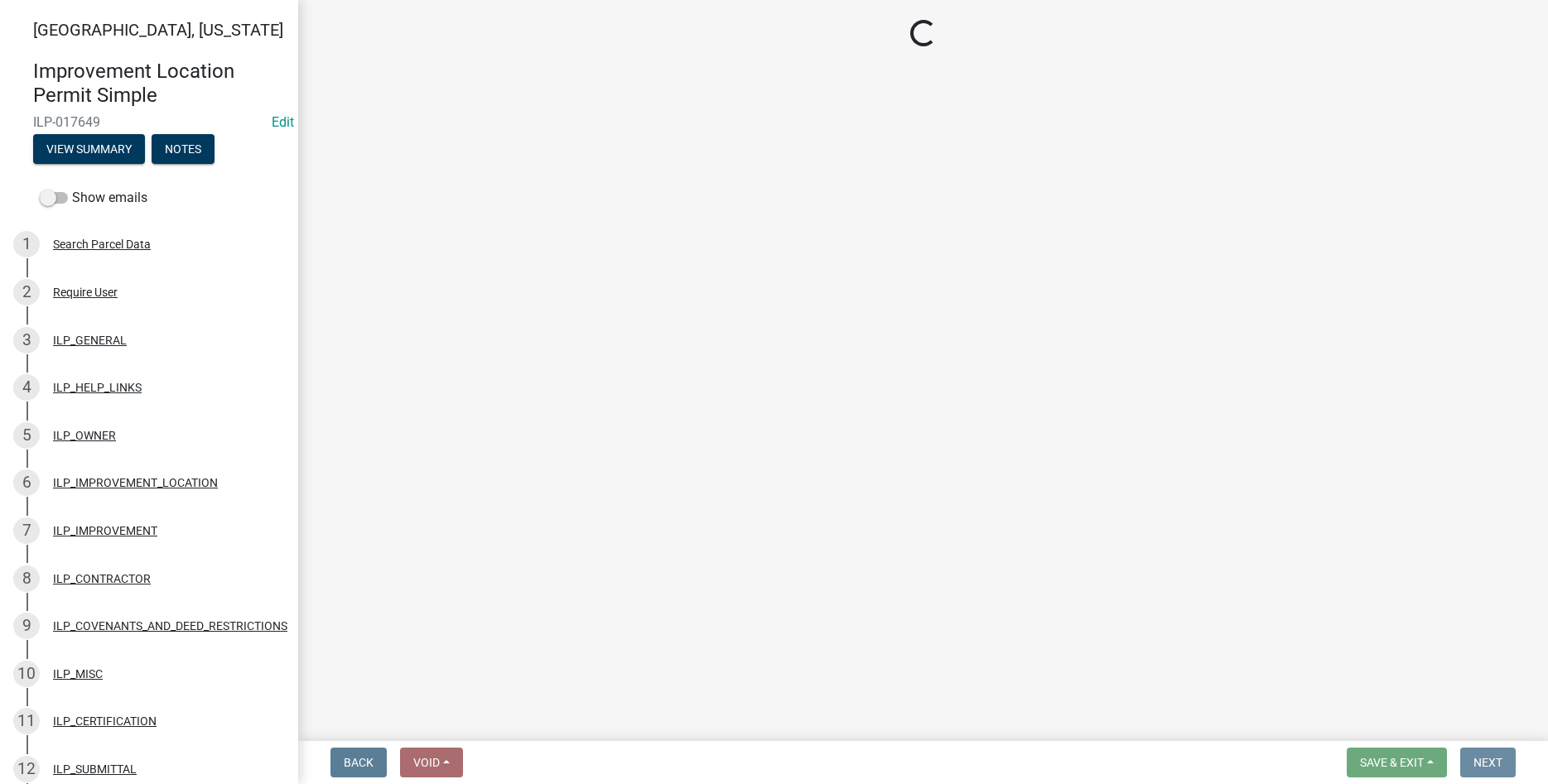
scroll to position [0, 0]
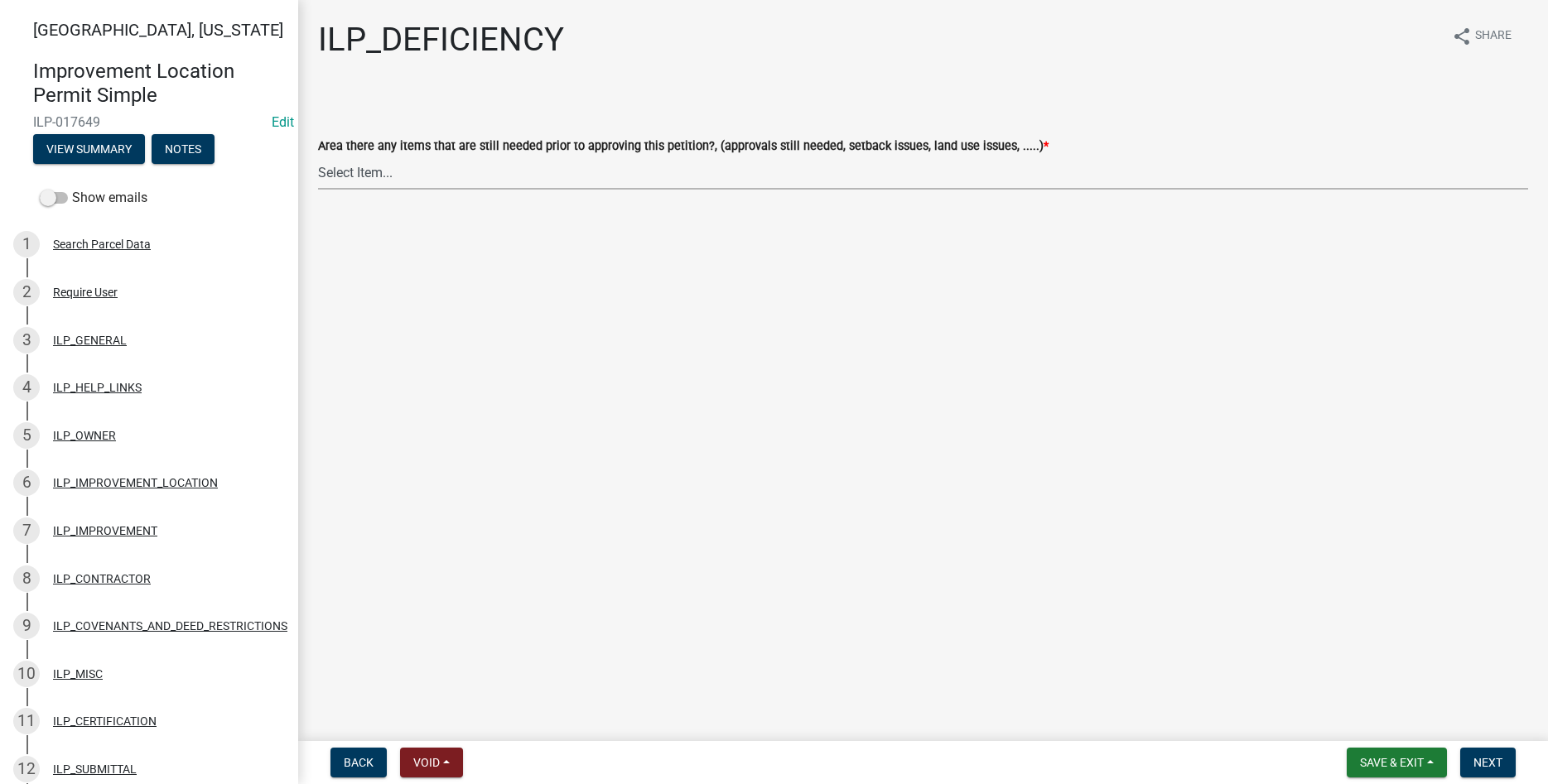
click at [318, 156] on select "Select Item... YES NO" at bounding box center [923, 173] width 1210 height 34
click option "NO" at bounding box center [0, 0] width 0 height 0
select select "88f51f67-ad00-412f-ad25-d9a24cd42bdb"
click at [1475, 754] on button "Next" at bounding box center [1488, 763] width 55 height 29
click at [318, 156] on select "Select Item... Denied Approved" at bounding box center [923, 173] width 1210 height 34
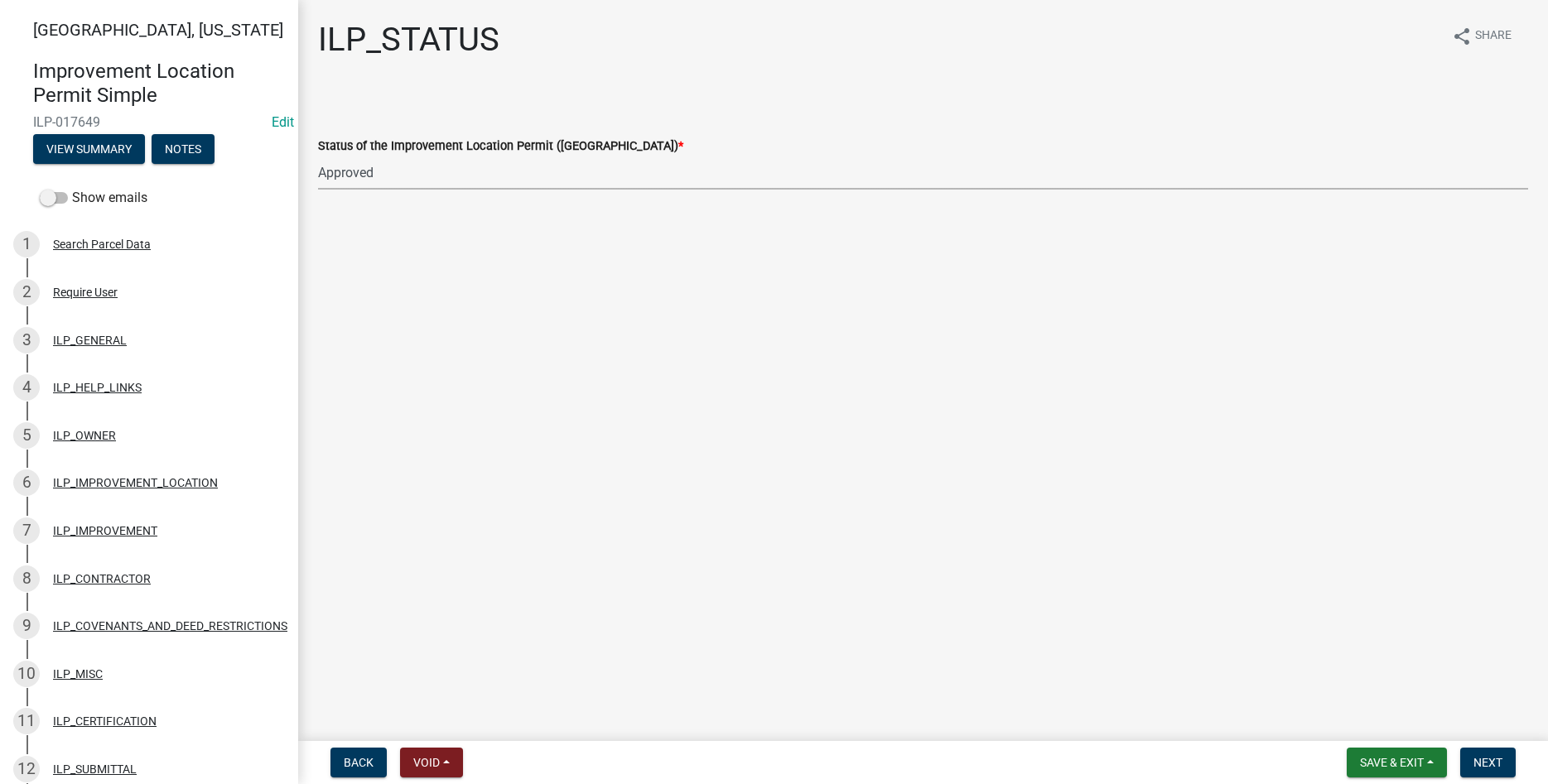
click option "Approved" at bounding box center [0, 0] width 0 height 0
select select "676ca0ef-d742-4b5a-a79e-763cf2a28fc9"
click at [1477, 759] on span "Next" at bounding box center [1488, 763] width 29 height 13
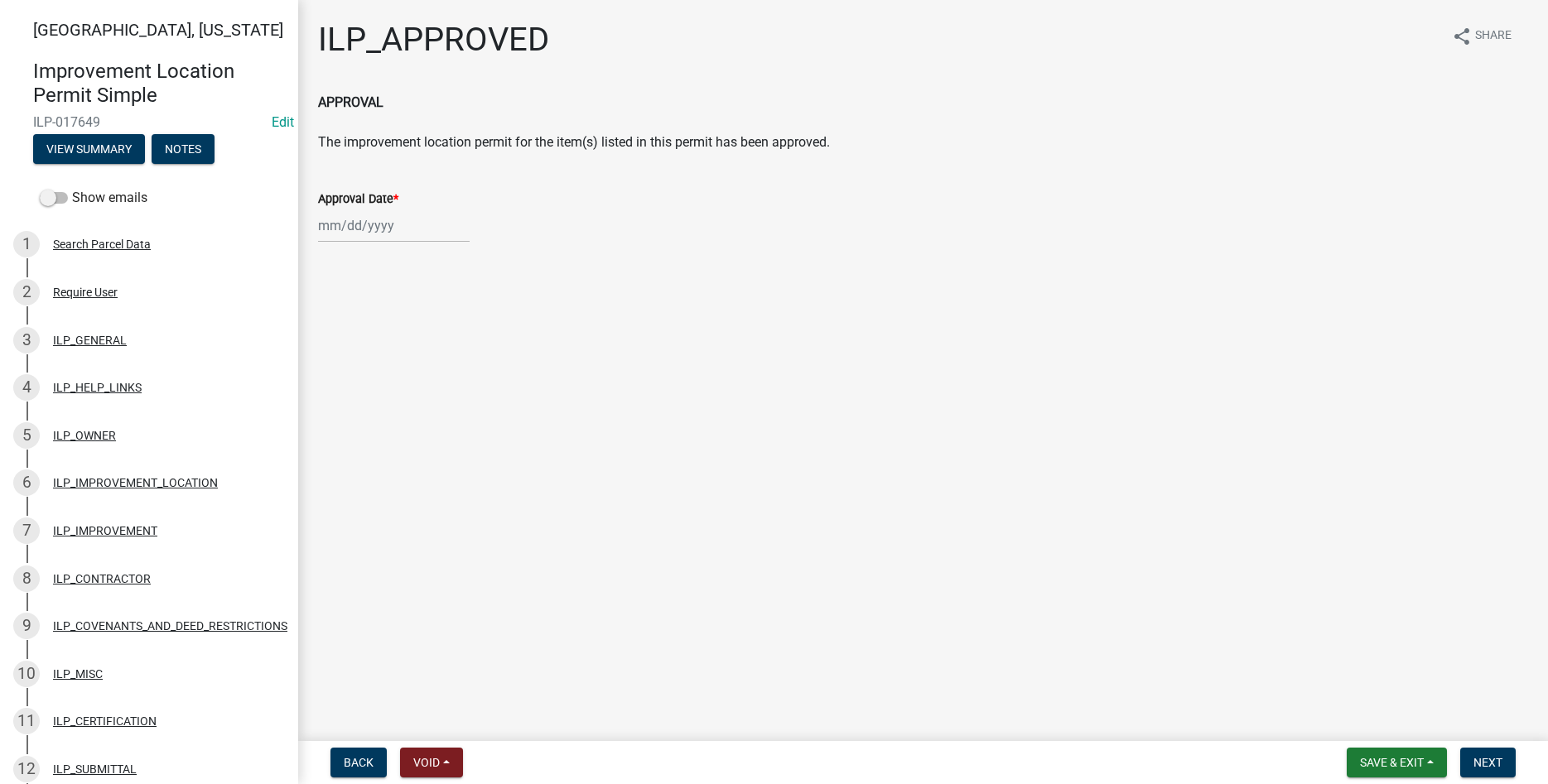
click at [360, 221] on input "Approval Date *" at bounding box center [393, 225] width 151 height 34
select select "8"
select select "2025"
click at [338, 424] on div "25" at bounding box center [334, 420] width 27 height 27
type input "[DATE]"
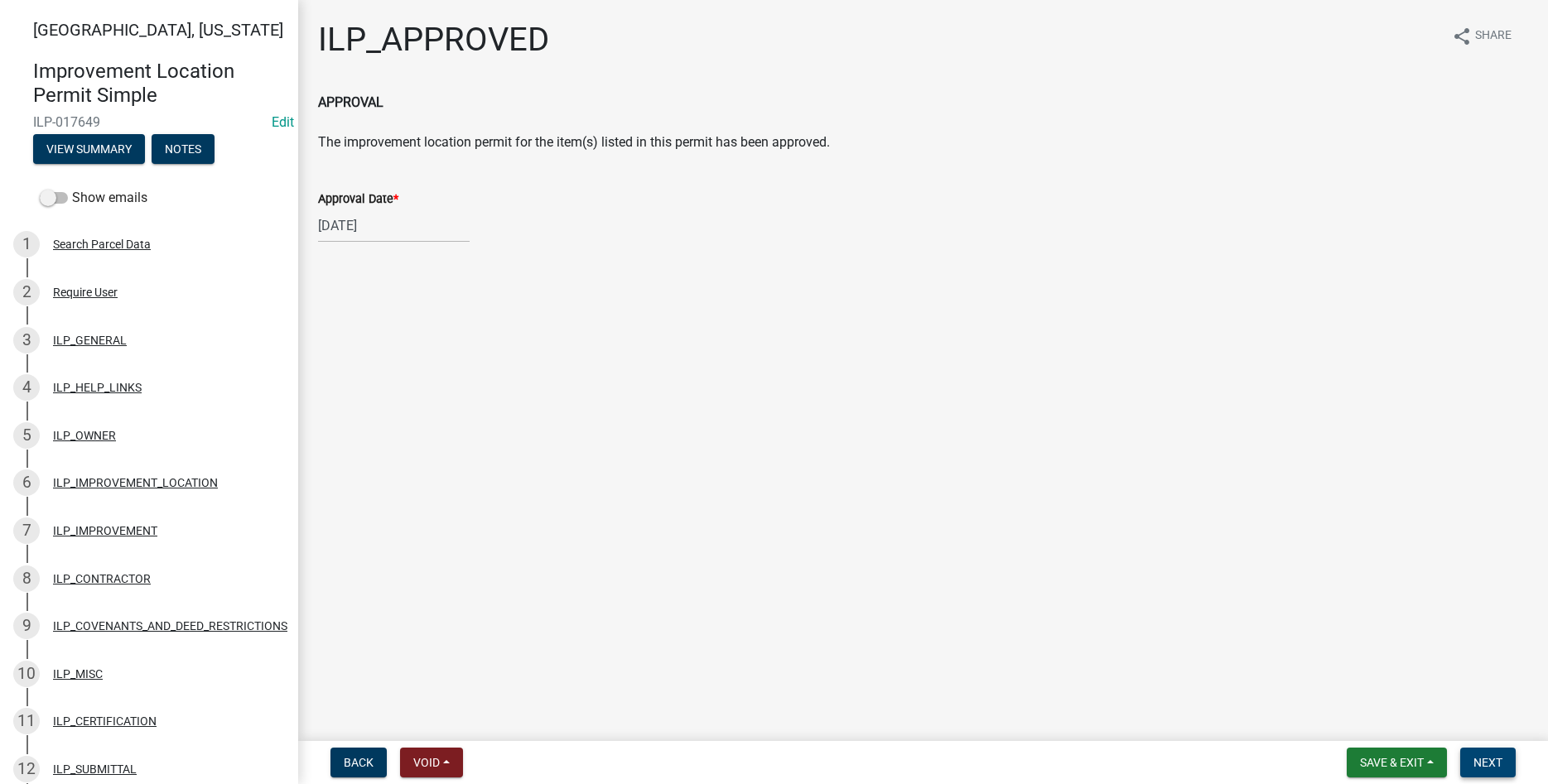
click at [1470, 769] on button "Next" at bounding box center [1488, 763] width 55 height 29
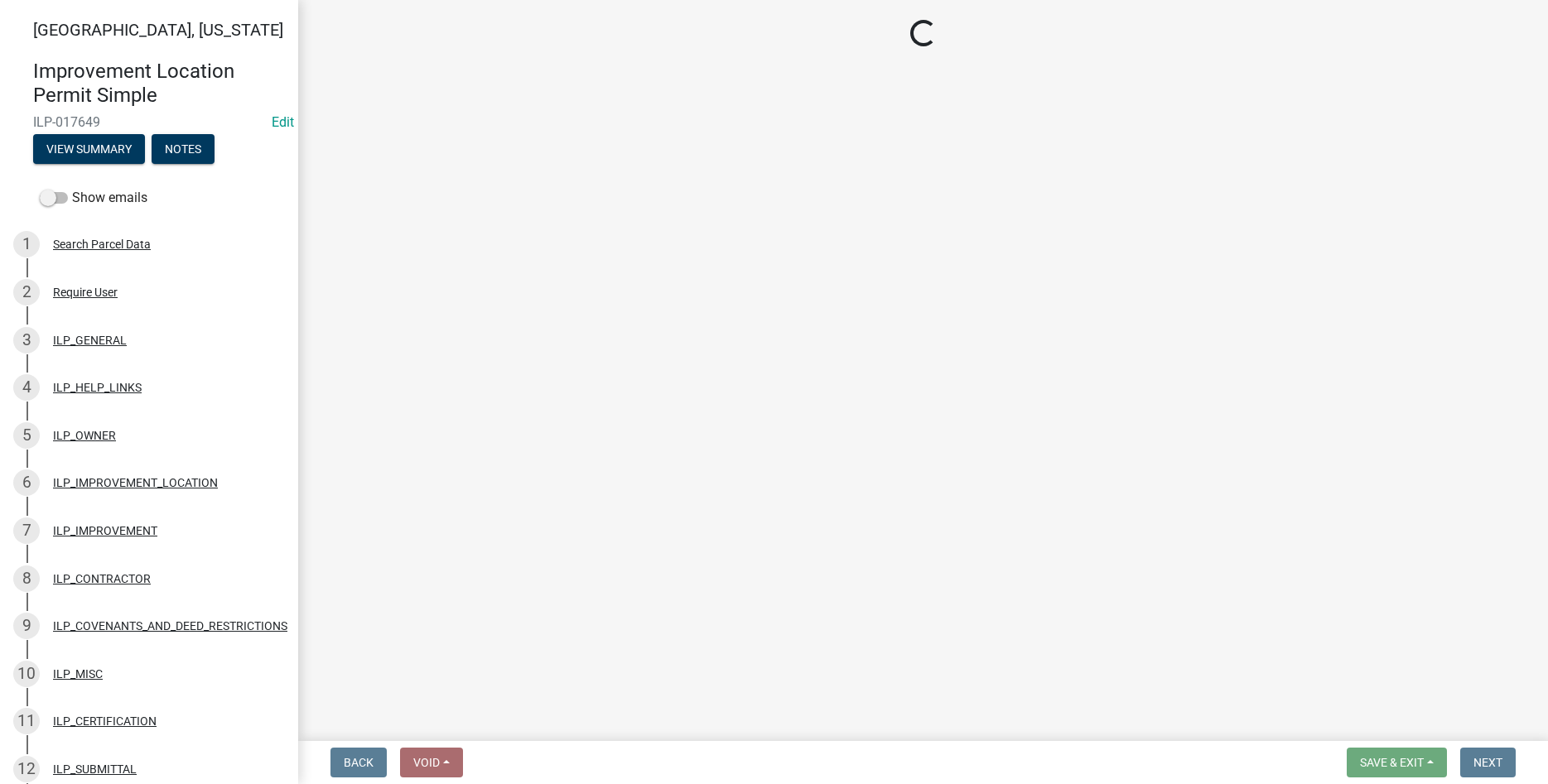
select select "3: 3"
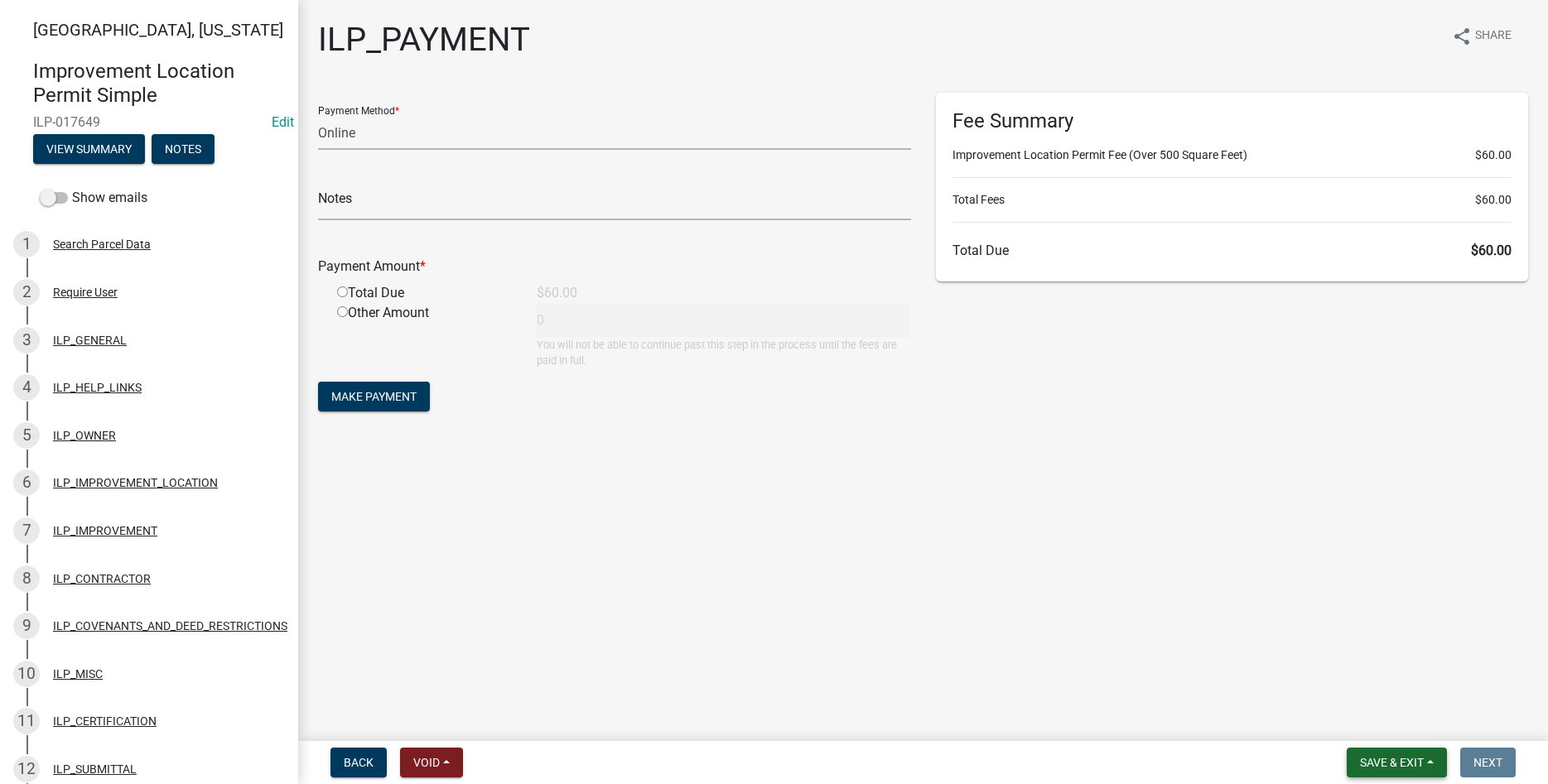
click at [1394, 754] on button "Save & Exit" at bounding box center [1397, 763] width 100 height 29
click at [1359, 715] on button "Save & Exit" at bounding box center [1381, 719] width 132 height 39
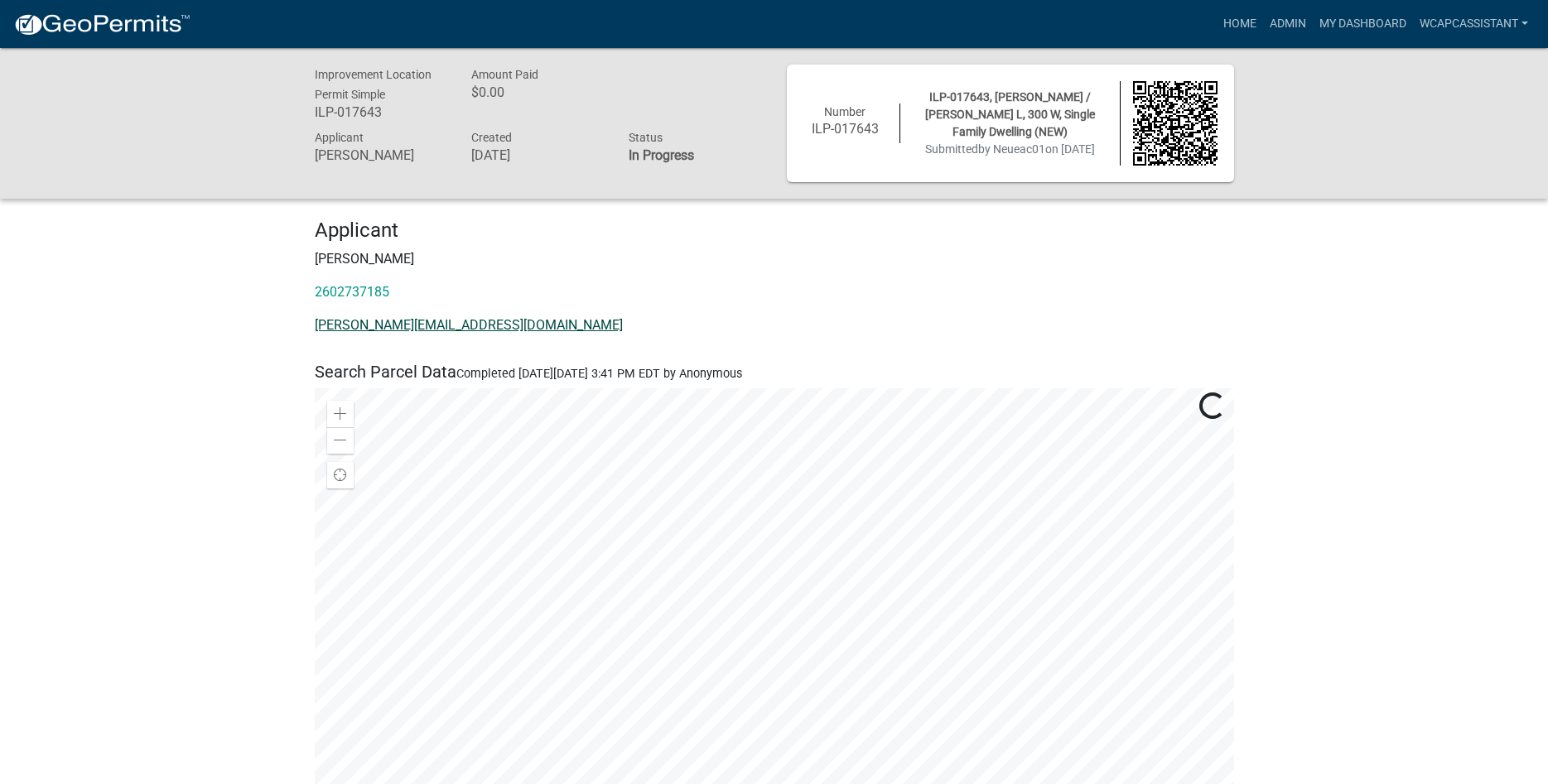
click at [389, 330] on link "Adam@new-concept-homes.com" at bounding box center [469, 325] width 308 height 16
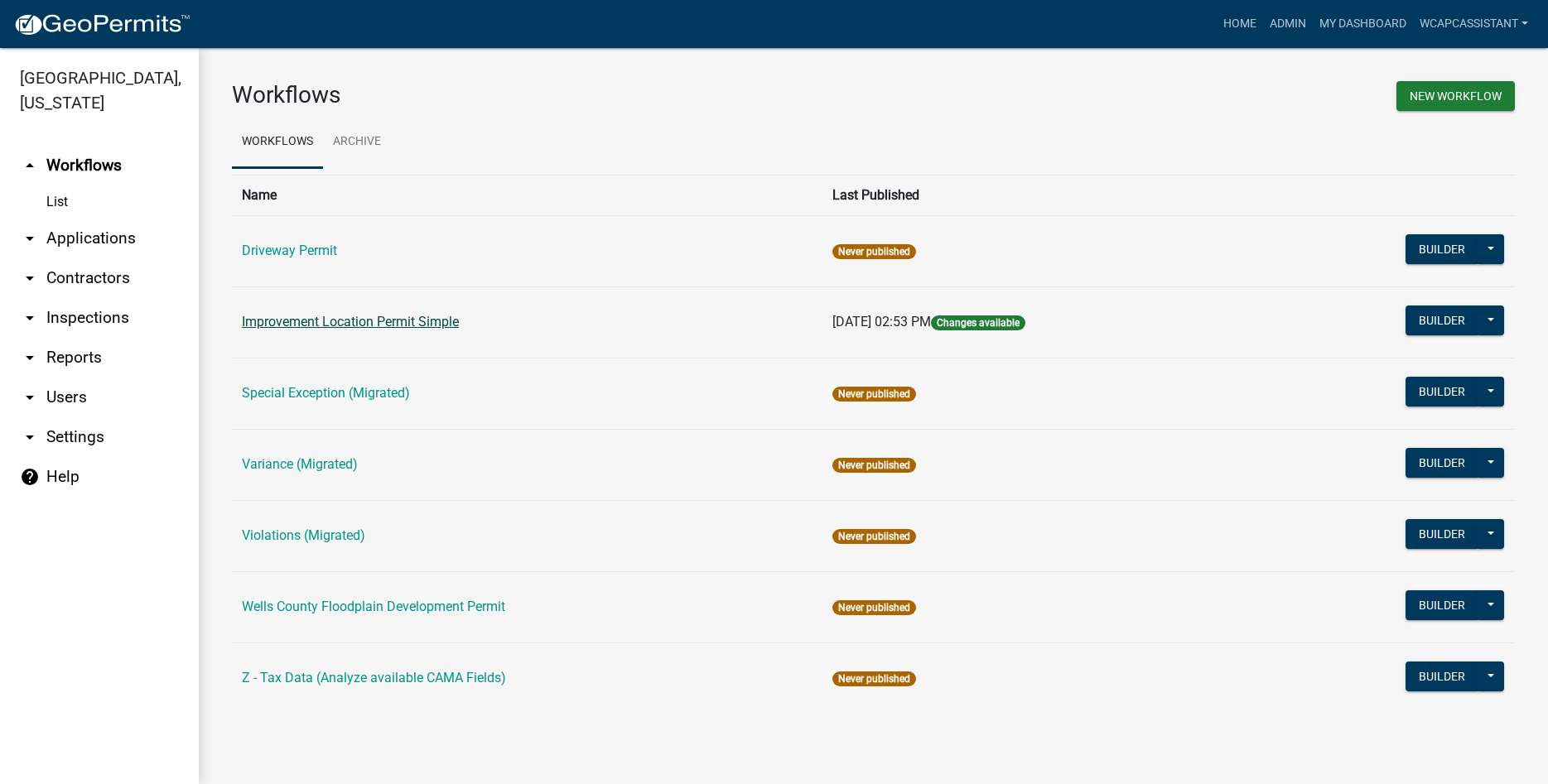
click at [359, 318] on link "Improvement Location Permit Simple" at bounding box center [350, 321] width 217 height 16
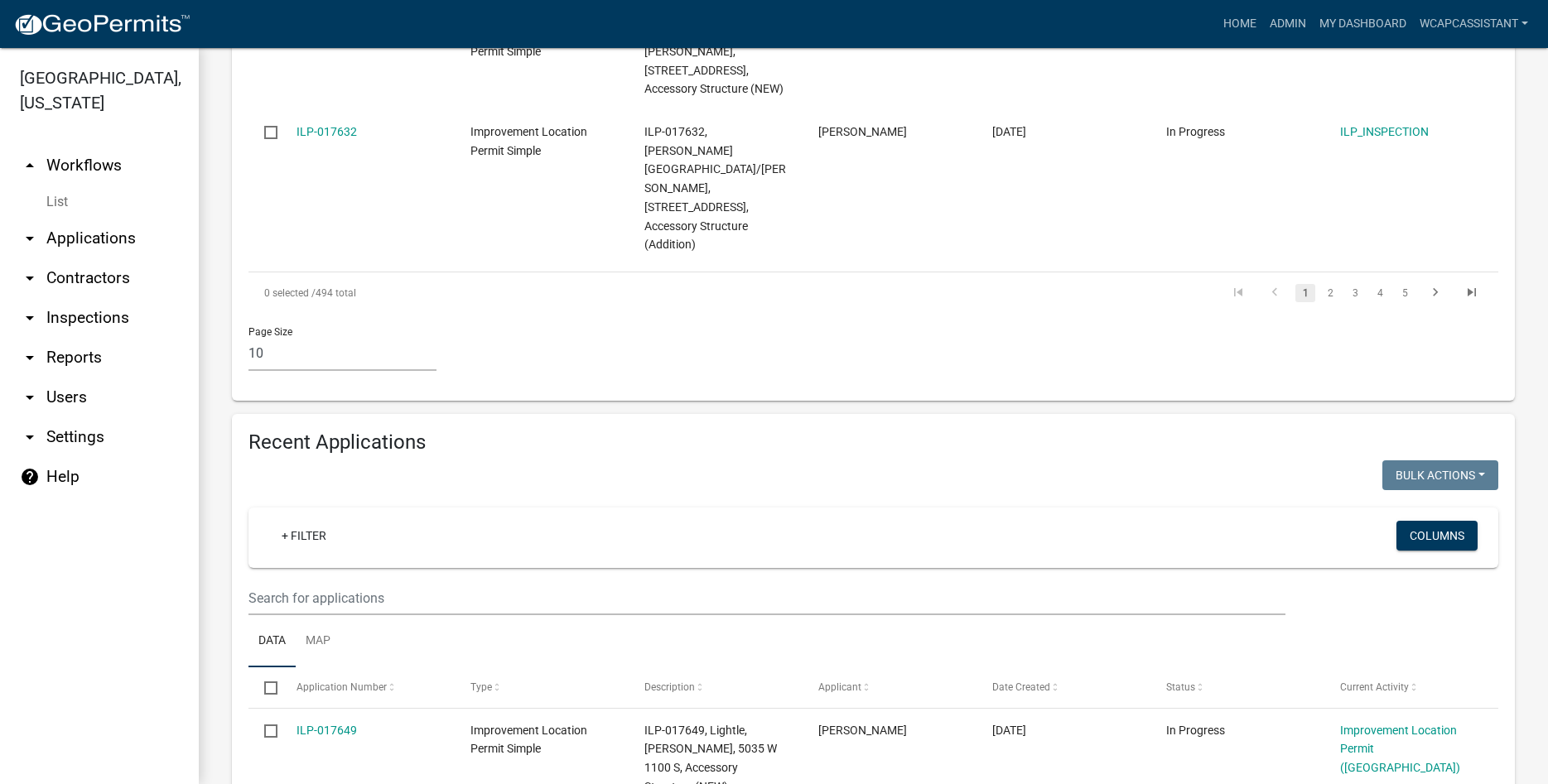
scroll to position [1417, 0]
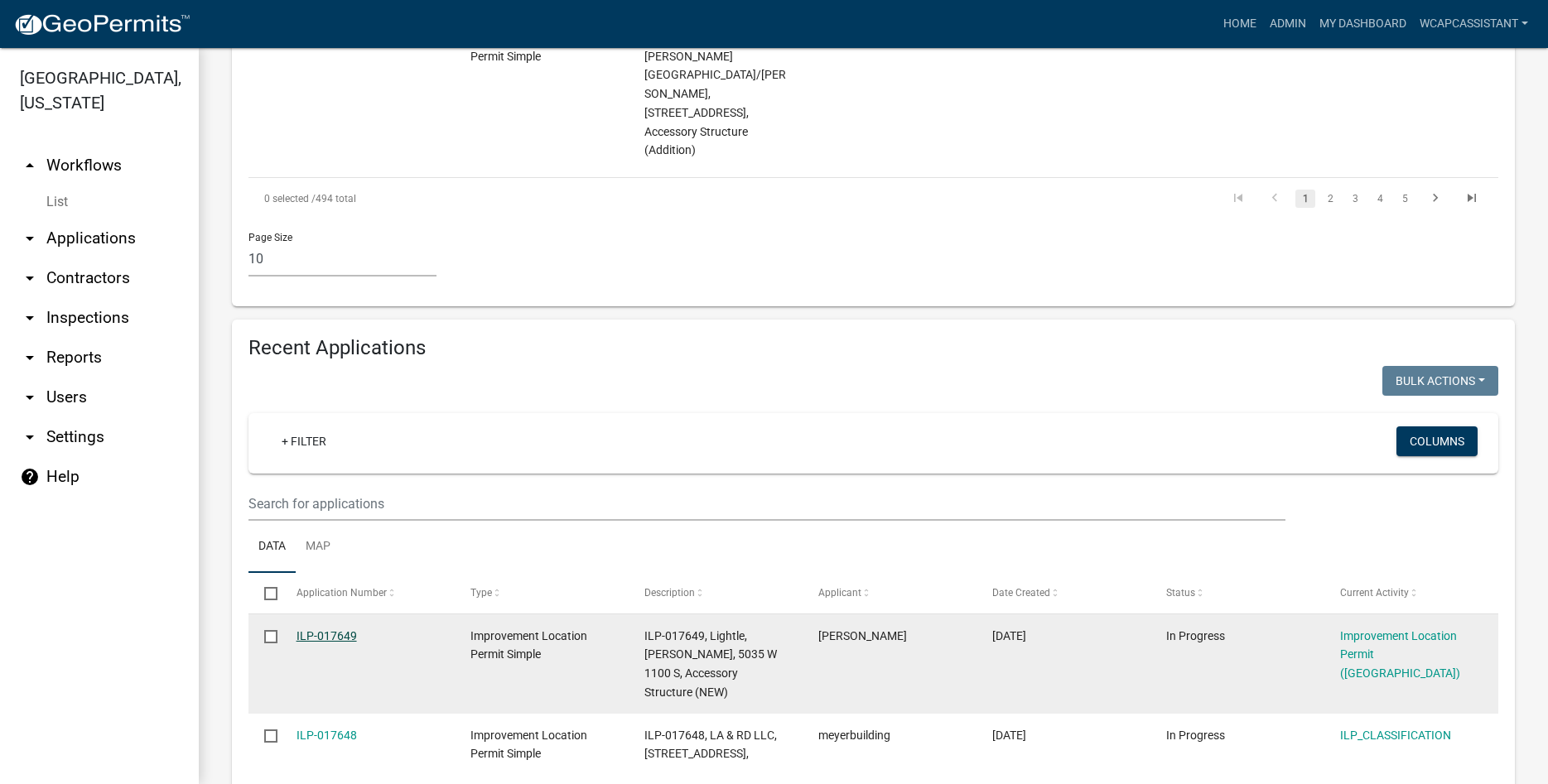
click at [326, 630] on link "ILP-017649" at bounding box center [327, 636] width 61 height 13
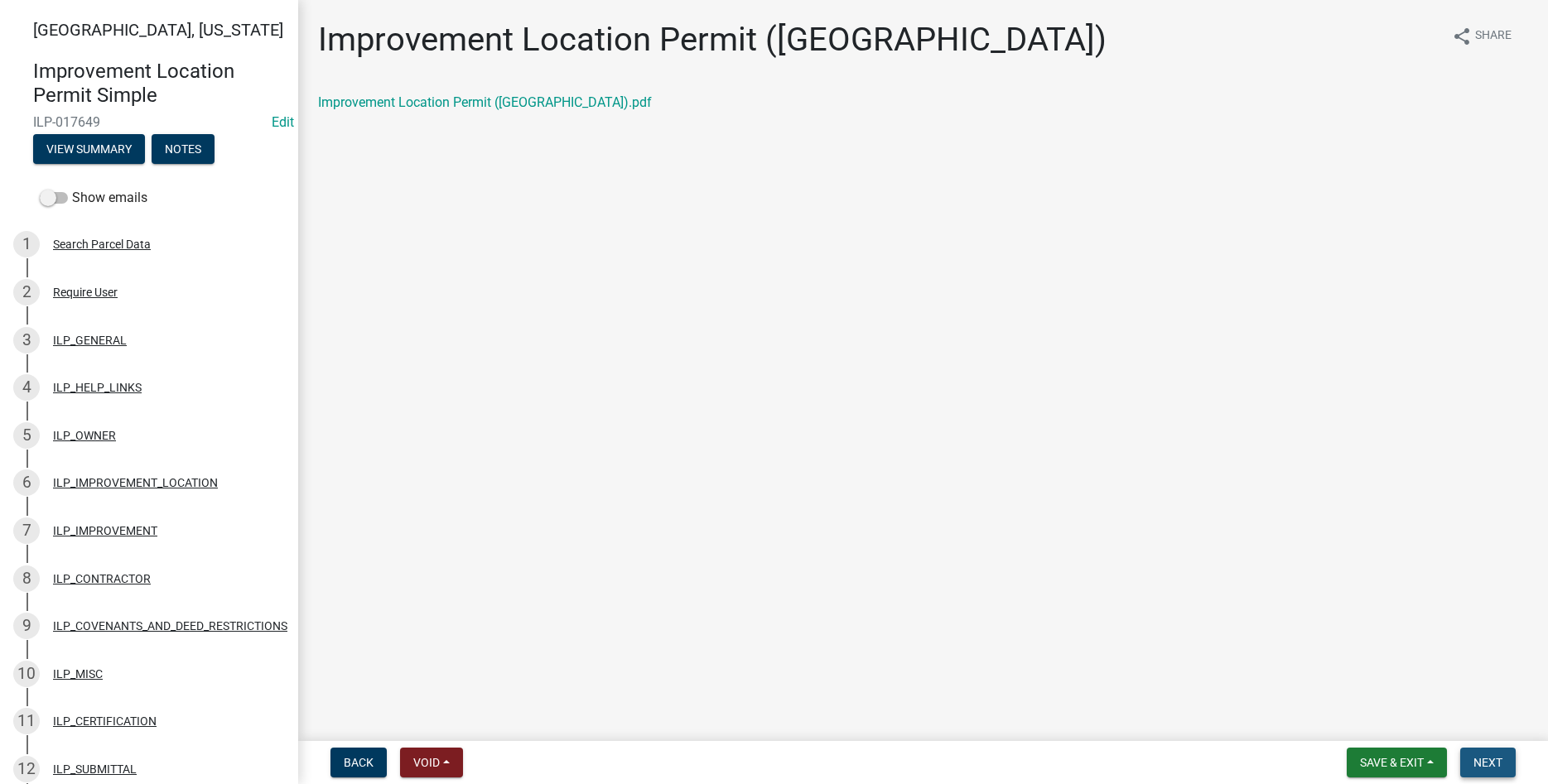
click at [1484, 763] on span "Next" at bounding box center [1488, 763] width 29 height 13
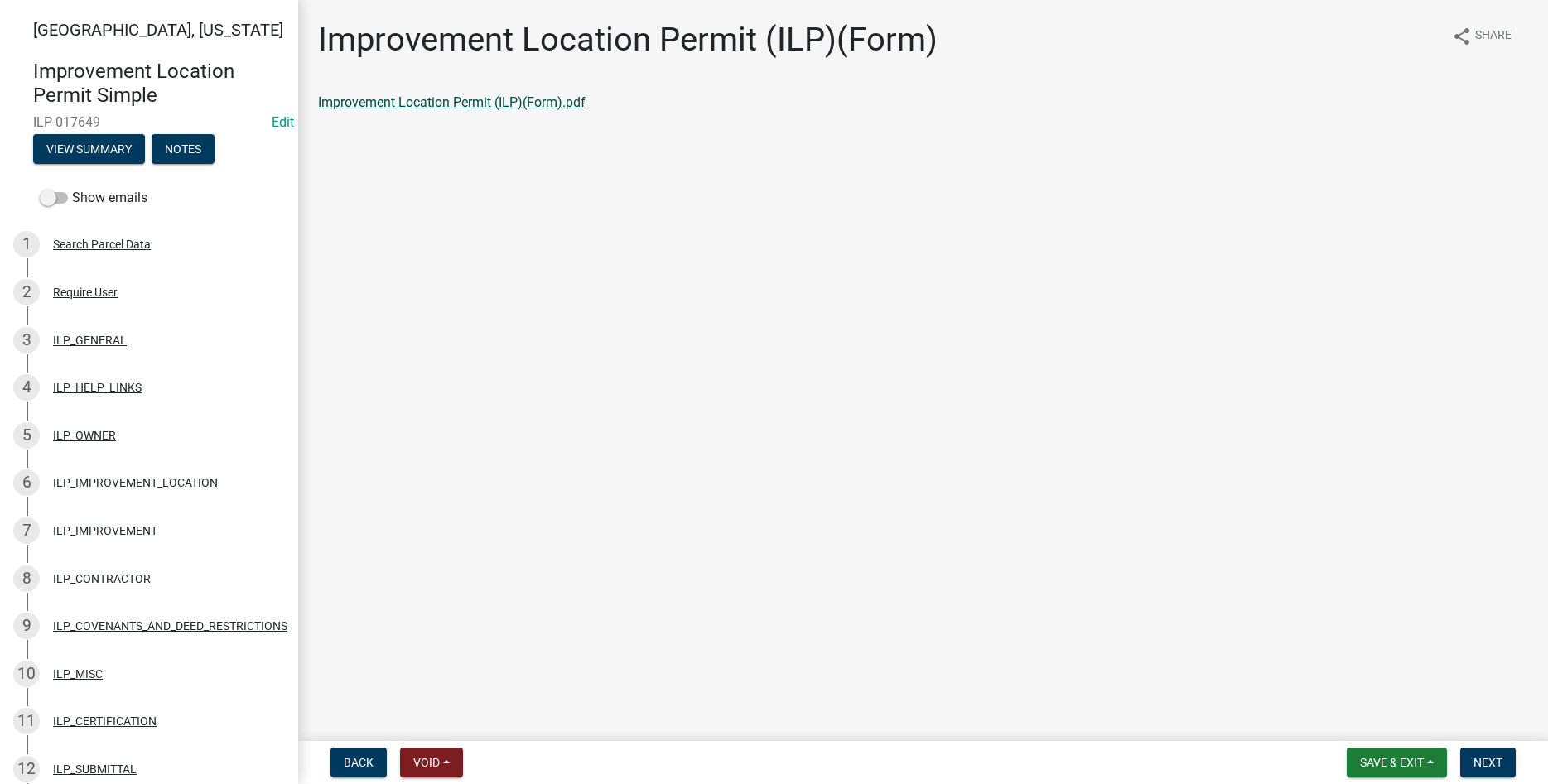
click at [462, 106] on link "Improvement Location Permit (ILP)(Form).pdf" at bounding box center [451, 102] width 267 height 16
click at [1493, 756] on span "Next" at bounding box center [1488, 763] width 29 height 13
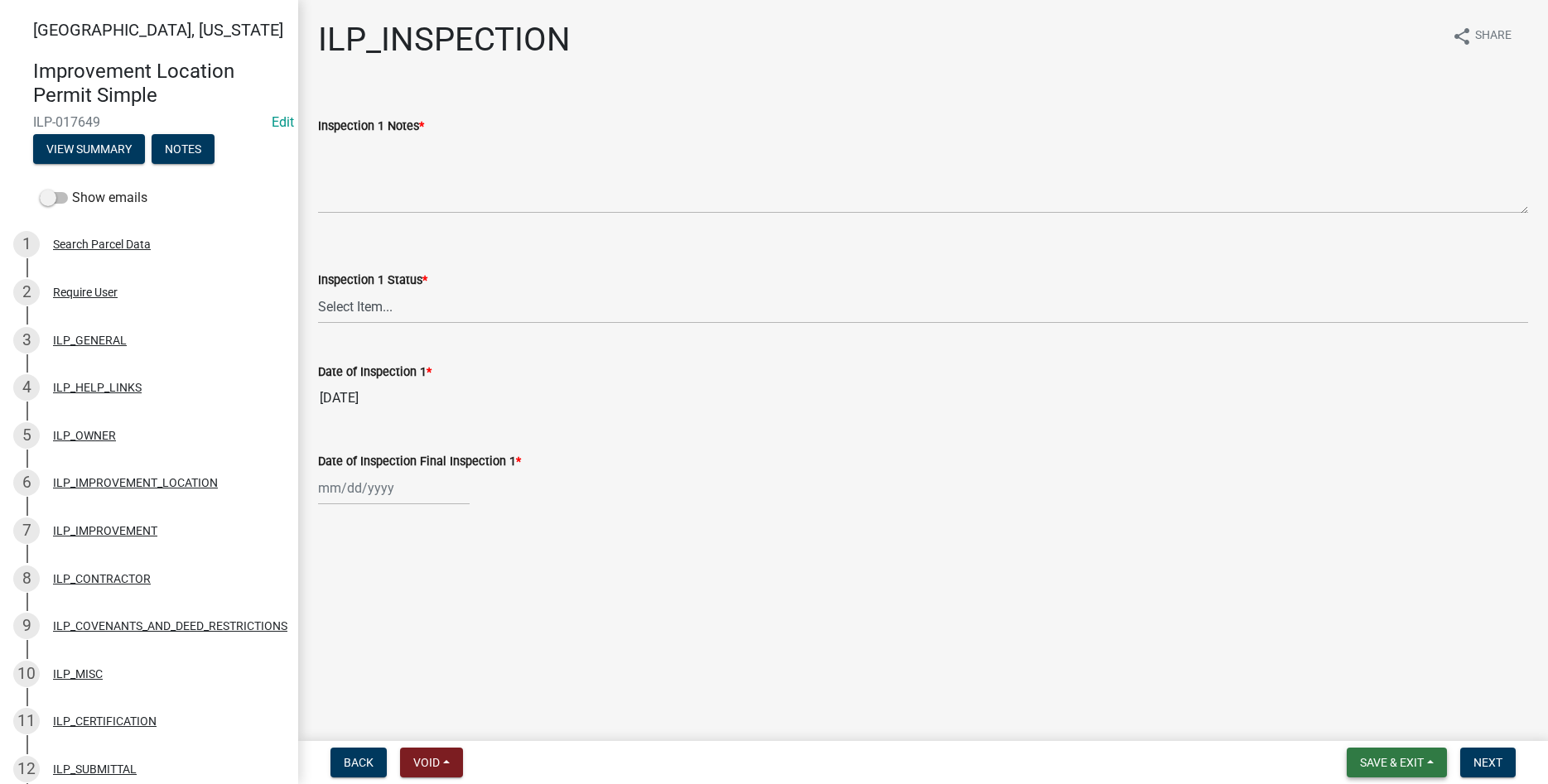
click at [1396, 760] on span "Save & Exit" at bounding box center [1391, 763] width 63 height 13
click at [1370, 712] on button "Save & Exit" at bounding box center [1381, 719] width 132 height 39
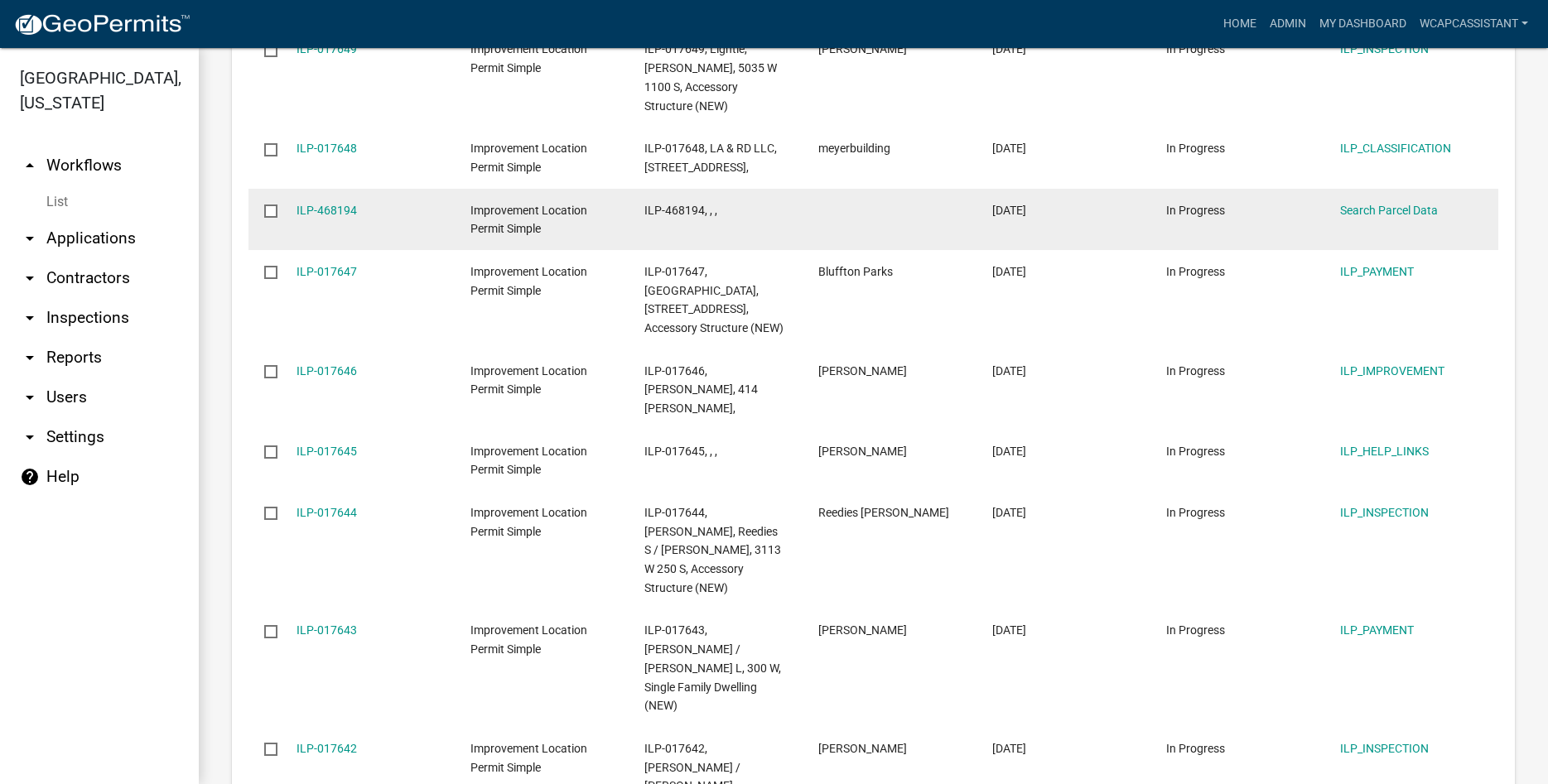
scroll to position [1973, 0]
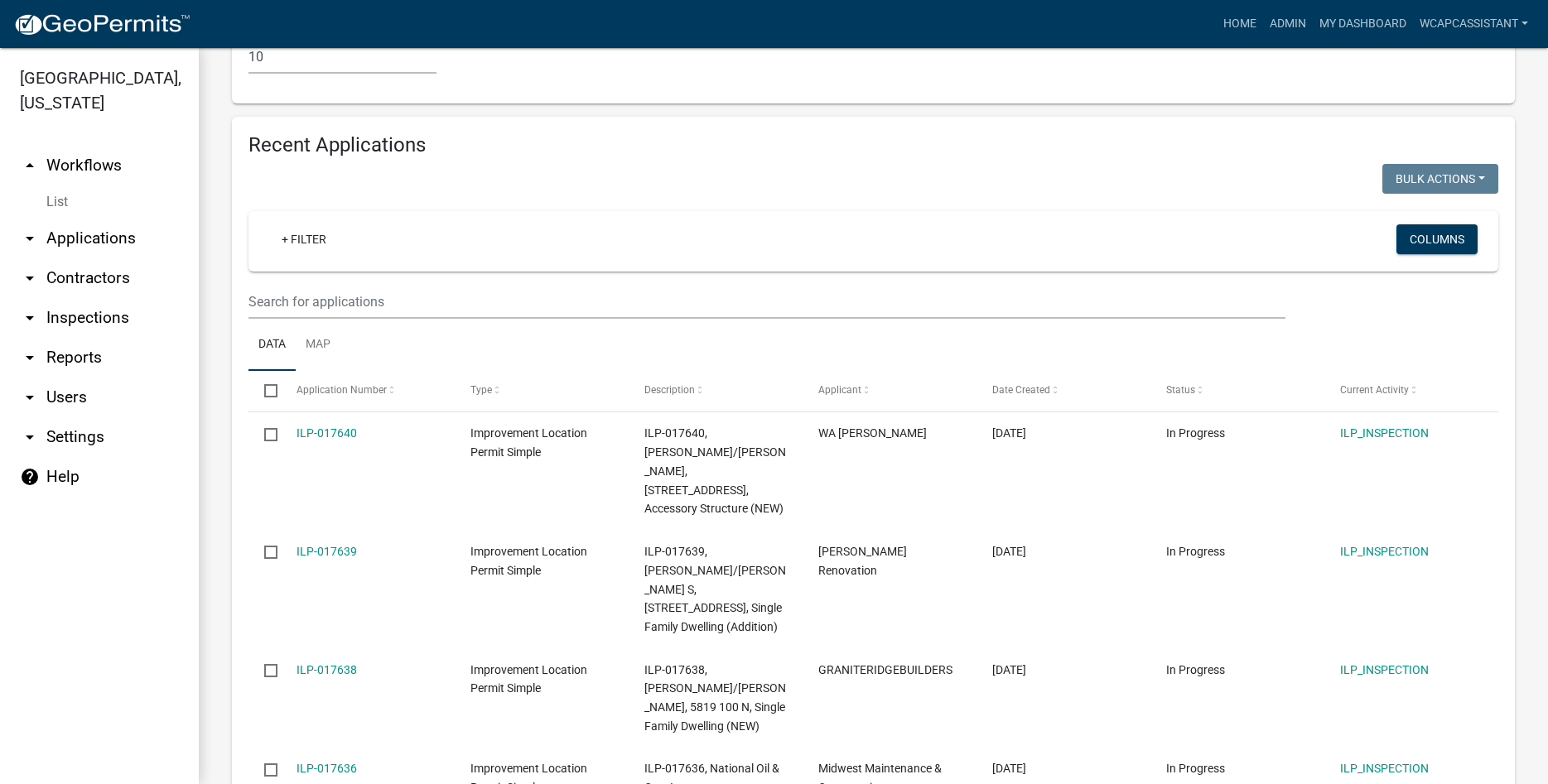
scroll to position [1557, 0]
